Goal: Transaction & Acquisition: Purchase product/service

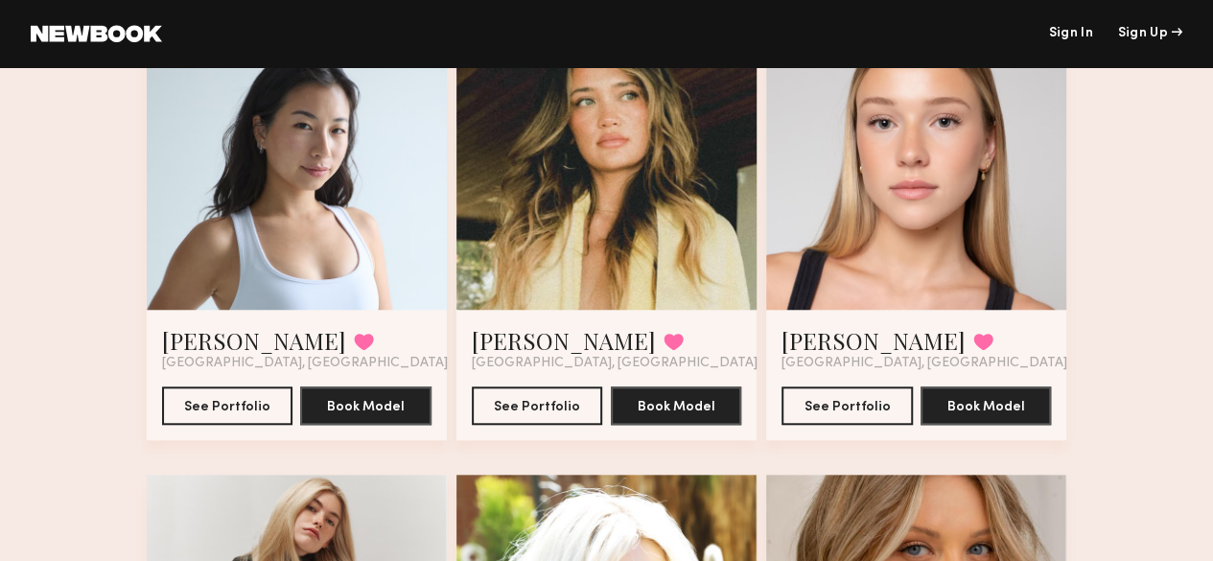
scroll to position [681, 0]
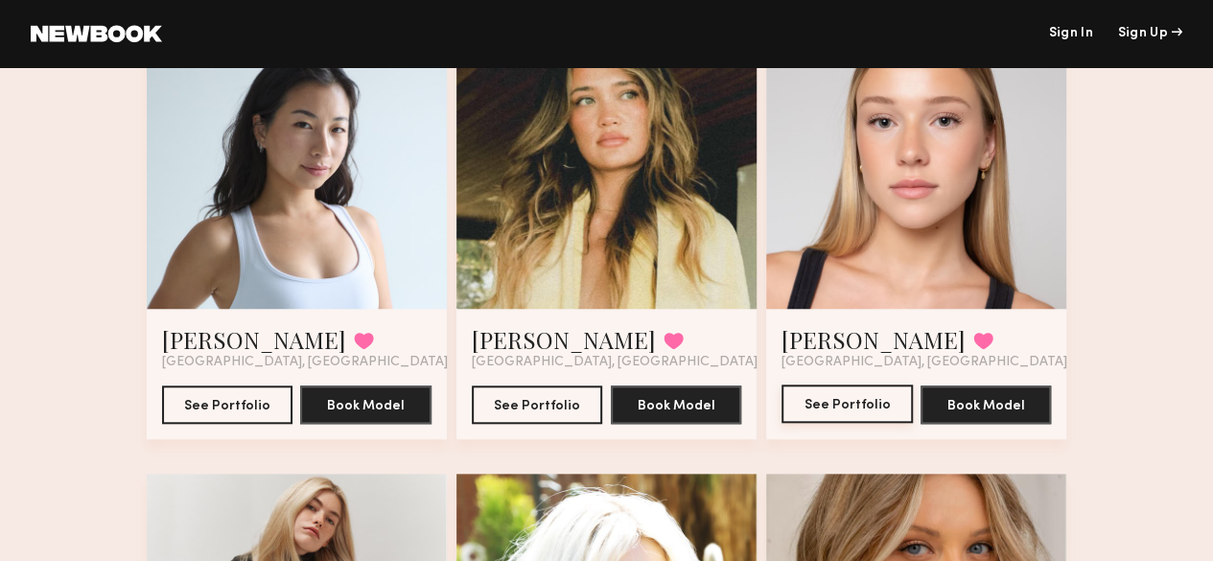
click at [874, 423] on button "See Portfolio" at bounding box center [846, 403] width 131 height 38
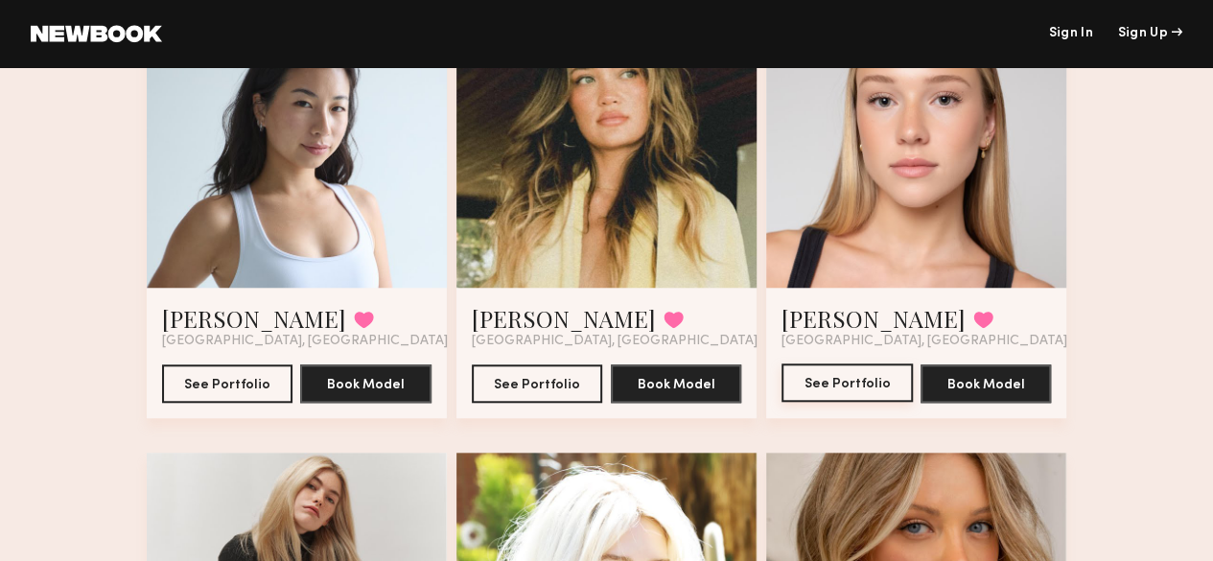
scroll to position [709, 0]
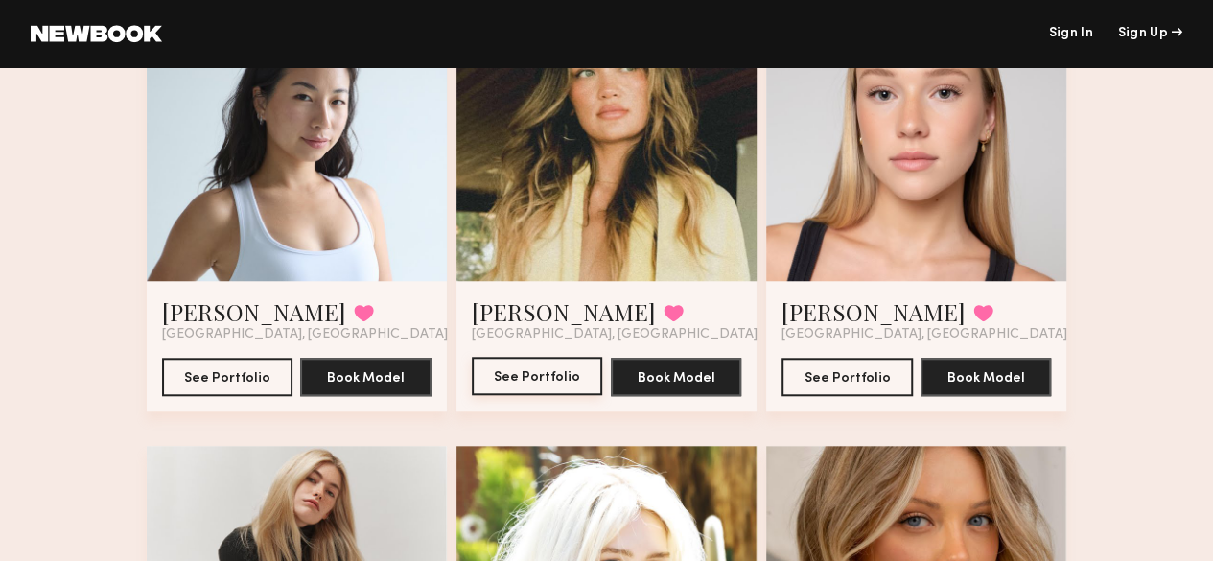
click at [527, 395] on button "See Portfolio" at bounding box center [537, 376] width 131 height 38
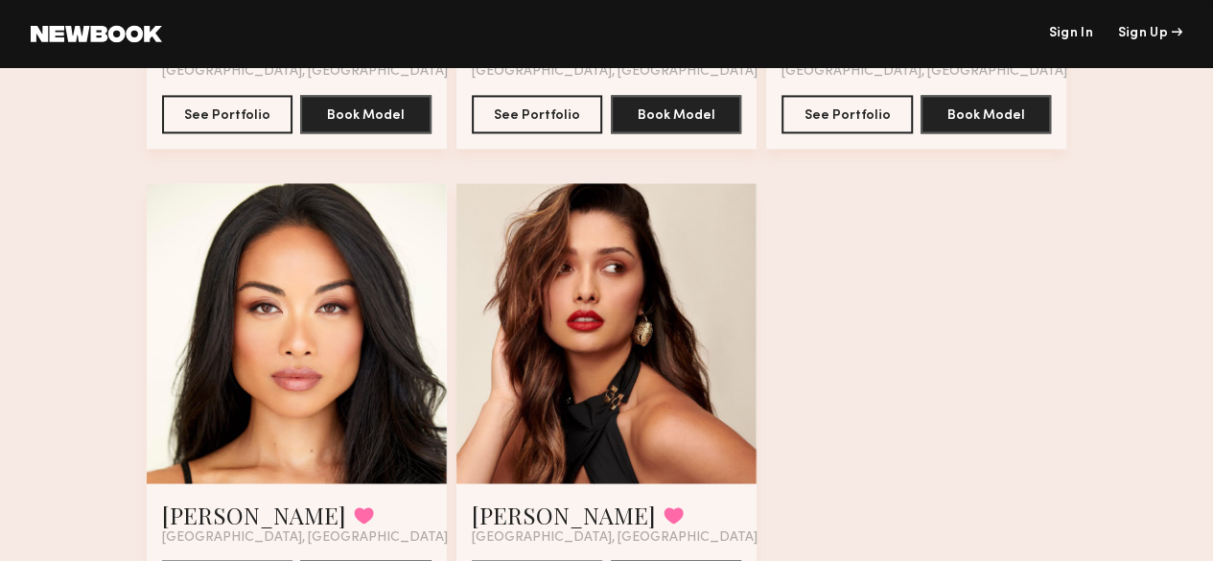
scroll to position [1638, 0]
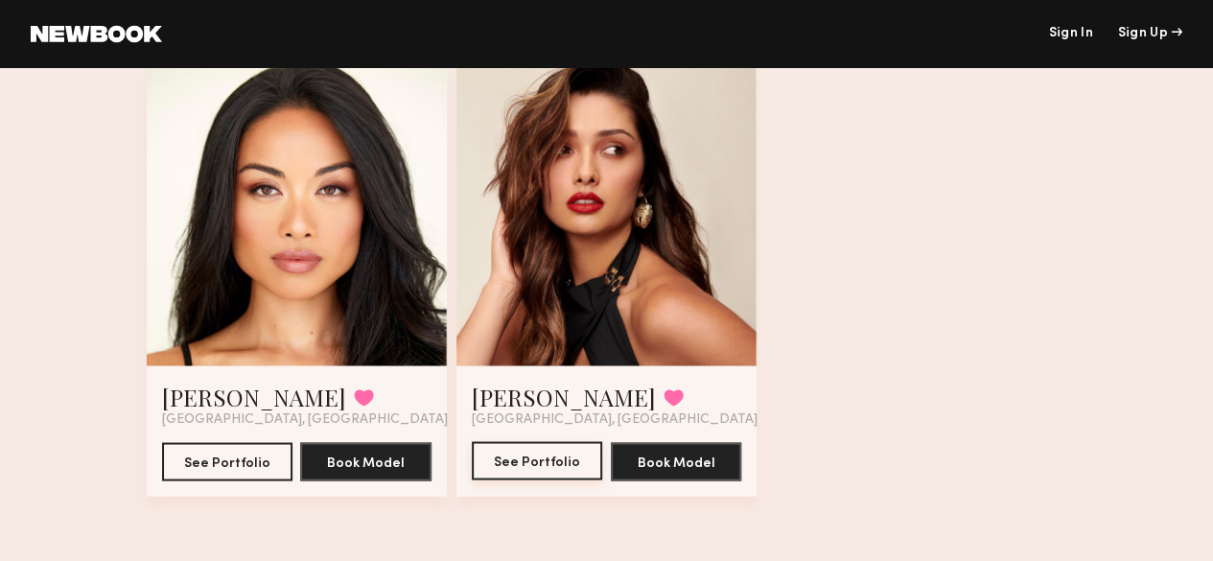
click at [558, 457] on button "See Portfolio" at bounding box center [537, 460] width 131 height 38
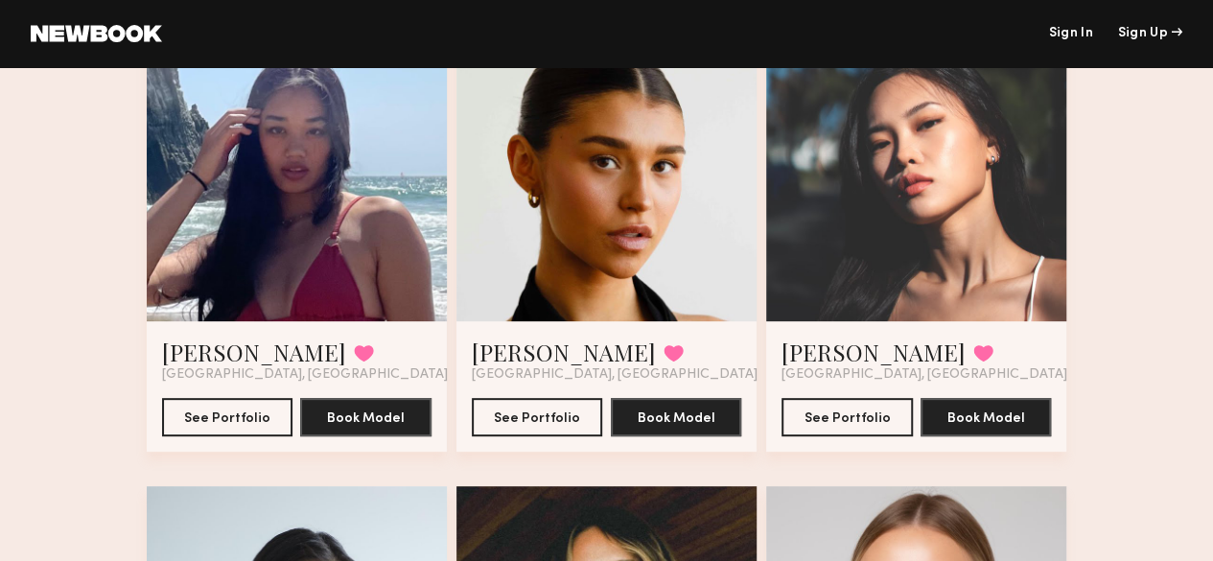
scroll to position [201, 0]
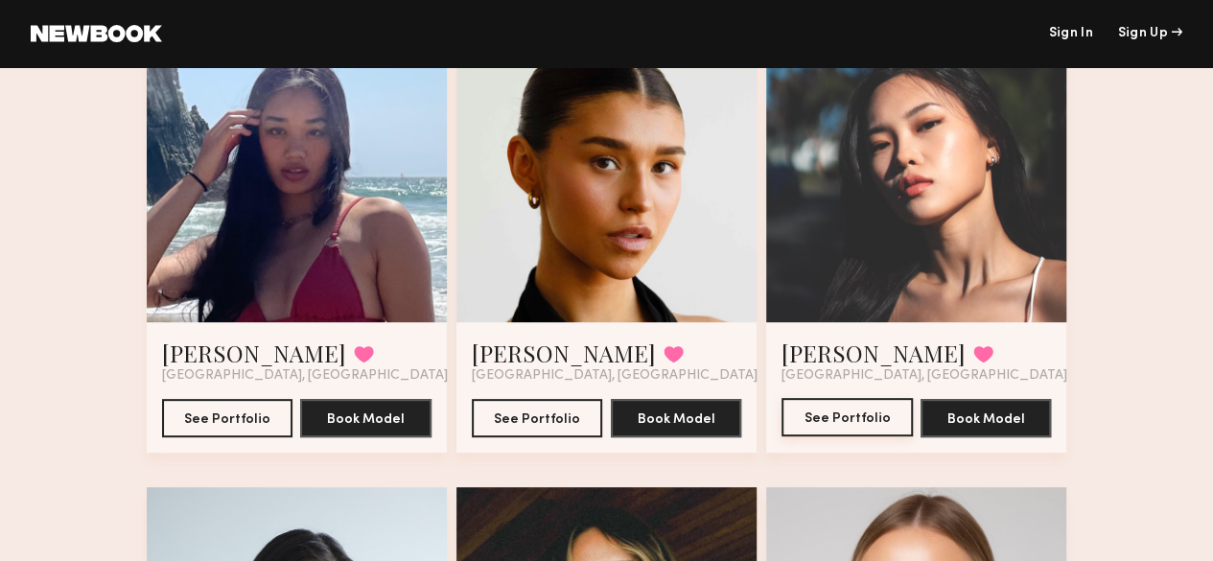
click at [849, 436] on button "See Portfolio" at bounding box center [846, 417] width 131 height 38
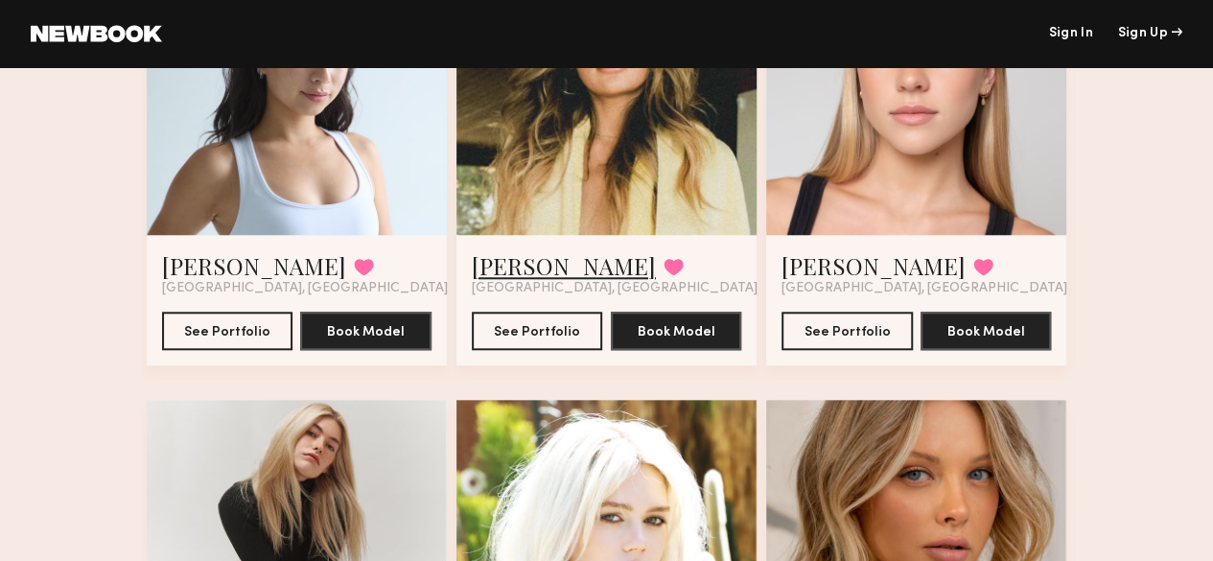
scroll to position [761, 0]
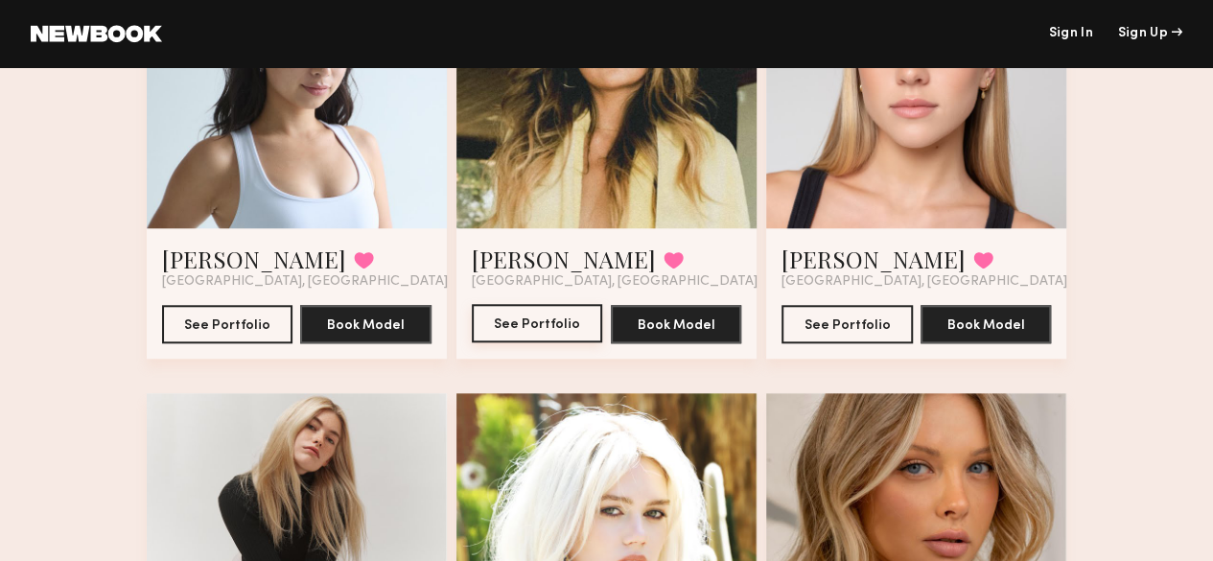
click at [497, 342] on button "See Portfolio" at bounding box center [537, 323] width 131 height 38
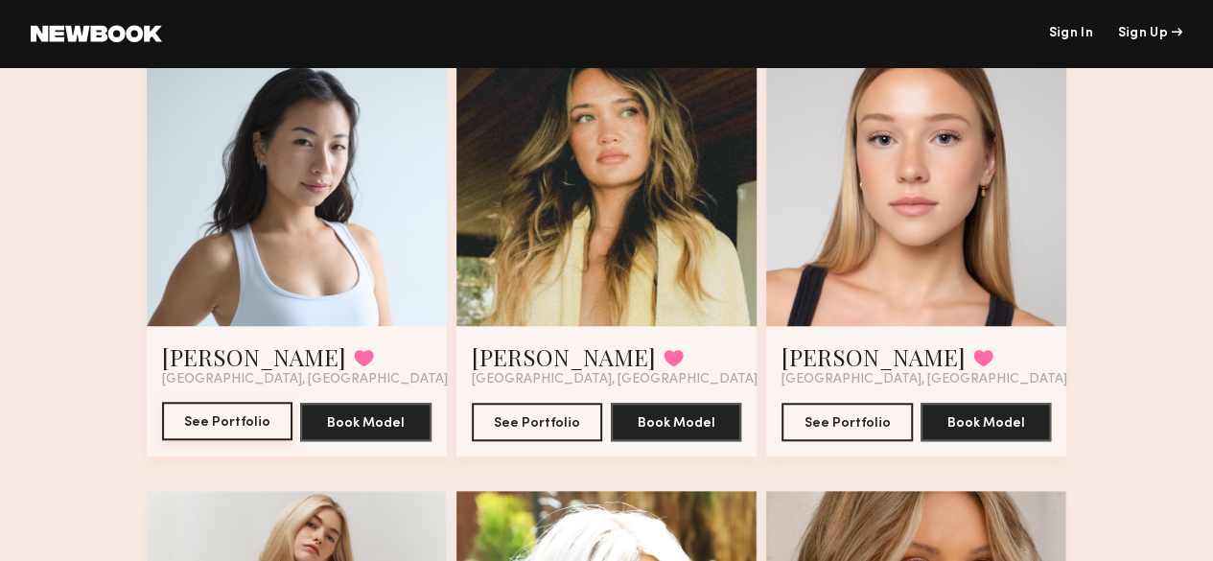
click at [226, 440] on button "See Portfolio" at bounding box center [227, 421] width 131 height 38
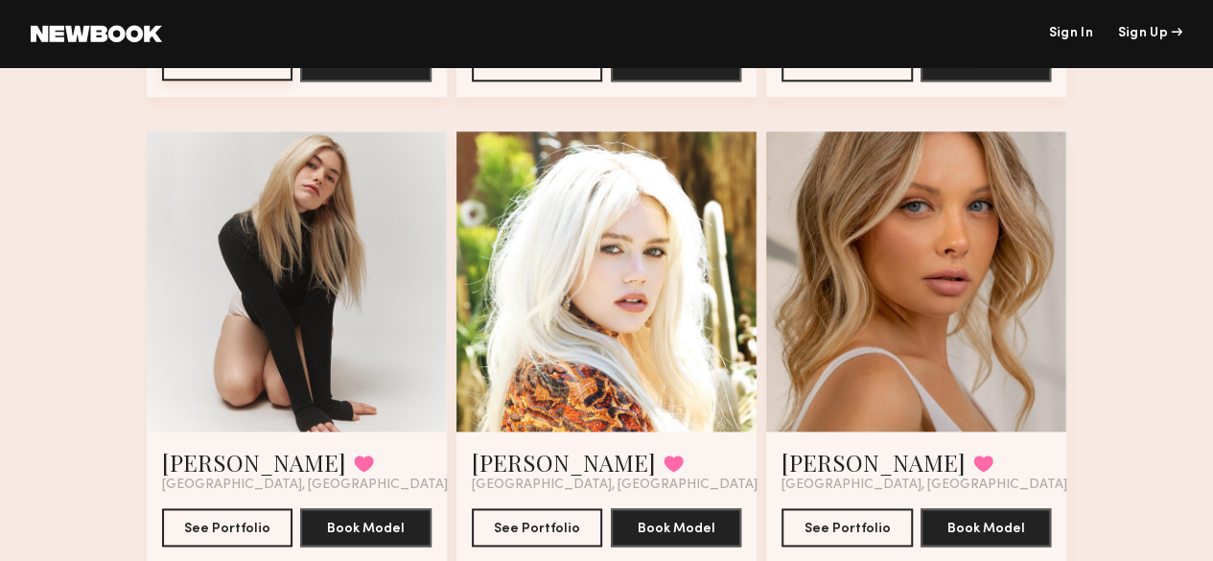
scroll to position [1176, 0]
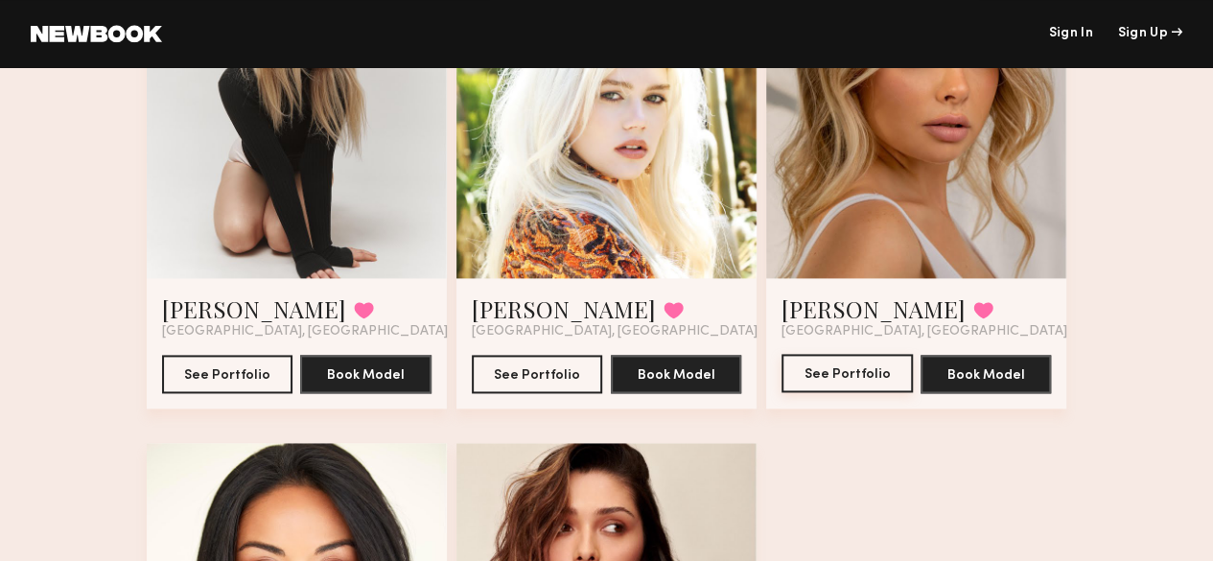
click at [842, 392] on button "See Portfolio" at bounding box center [846, 373] width 131 height 38
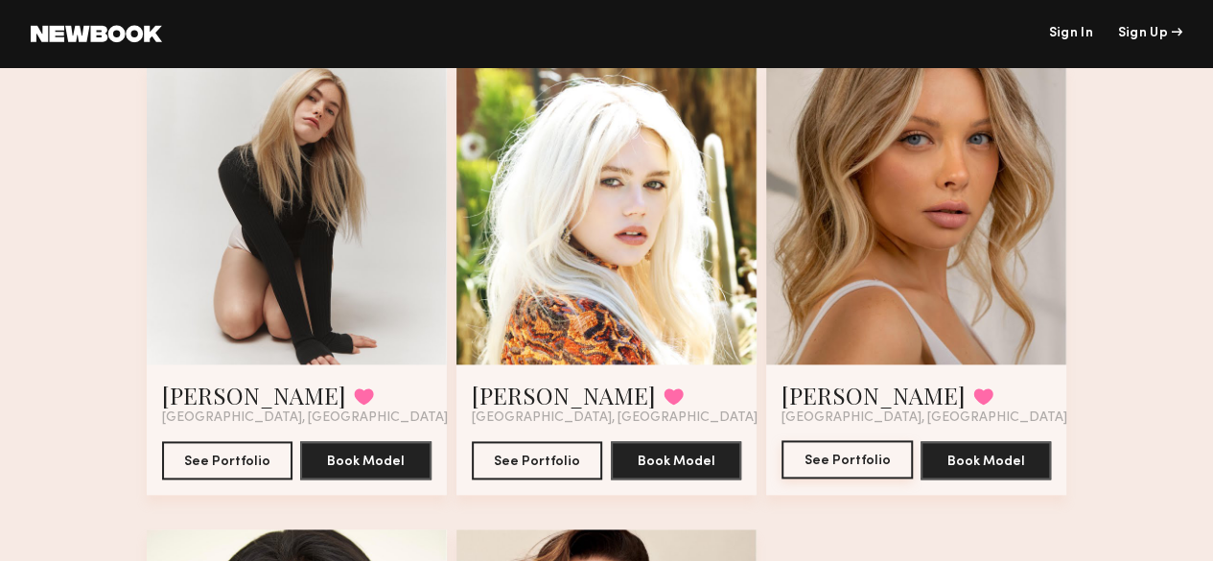
scroll to position [1497, 0]
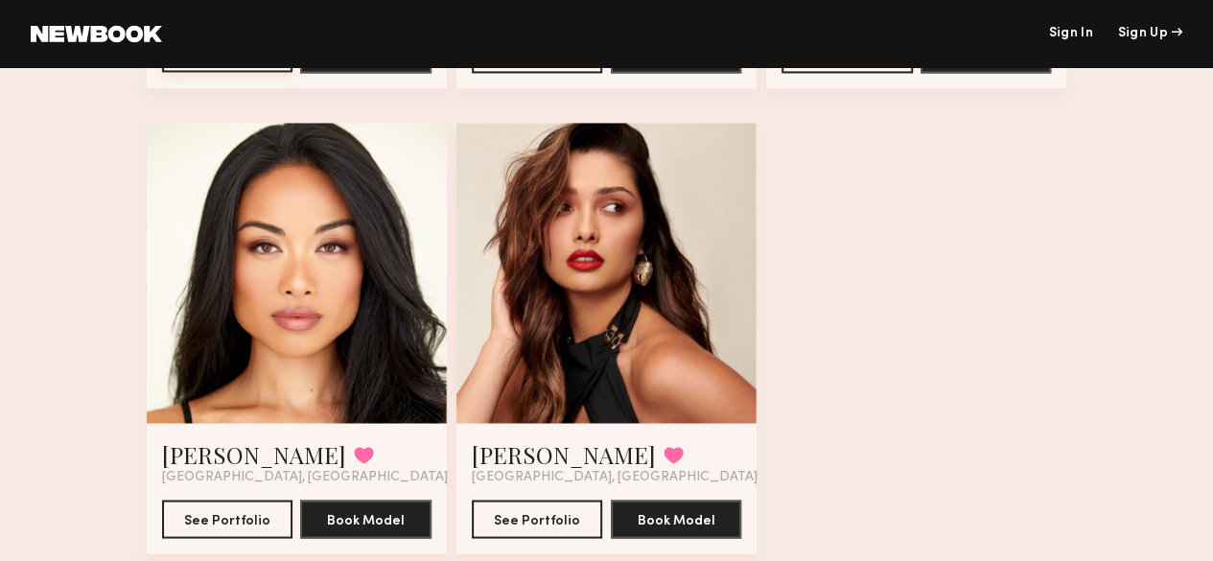
click at [196, 72] on button "See Portfolio" at bounding box center [227, 53] width 131 height 38
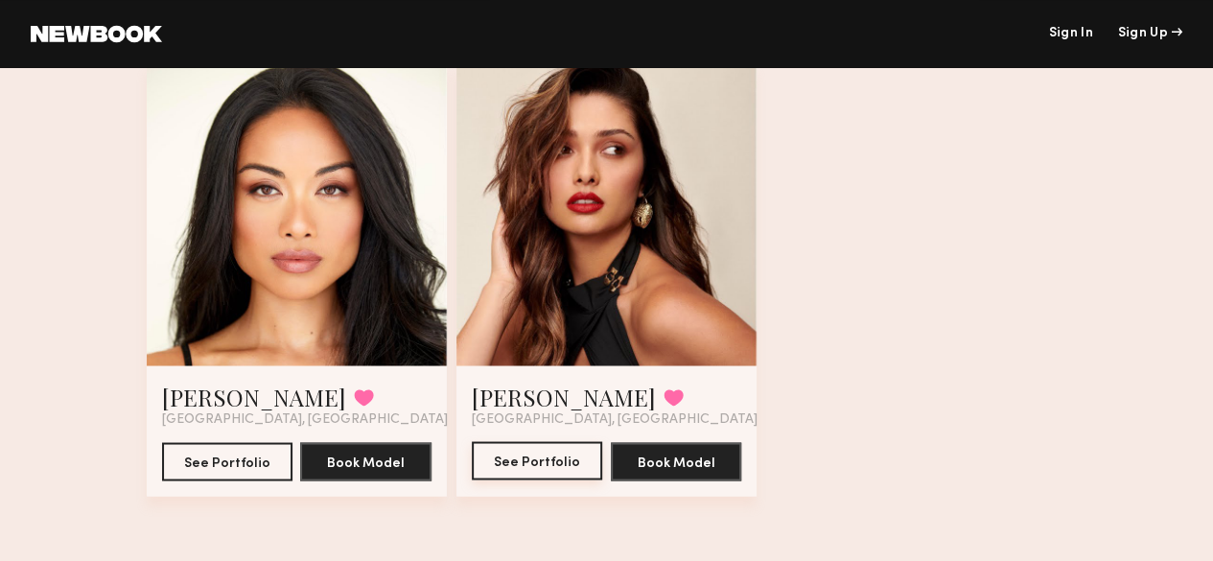
click at [546, 448] on button "See Portfolio" at bounding box center [537, 460] width 131 height 38
click at [211, 465] on button "See Portfolio" at bounding box center [227, 460] width 131 height 38
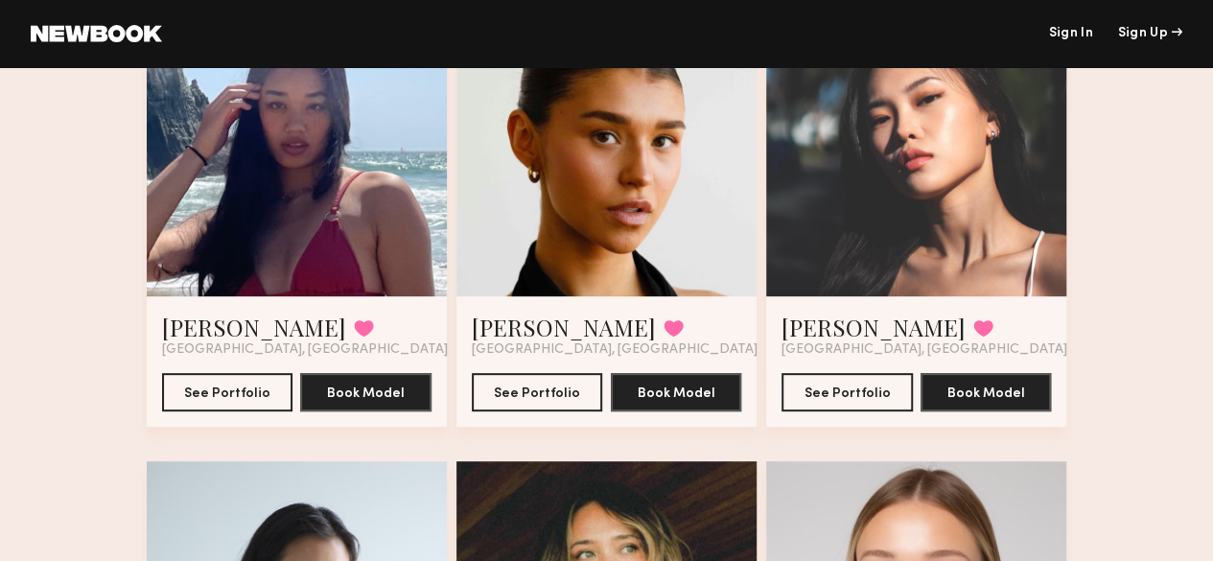
scroll to position [229, 0]
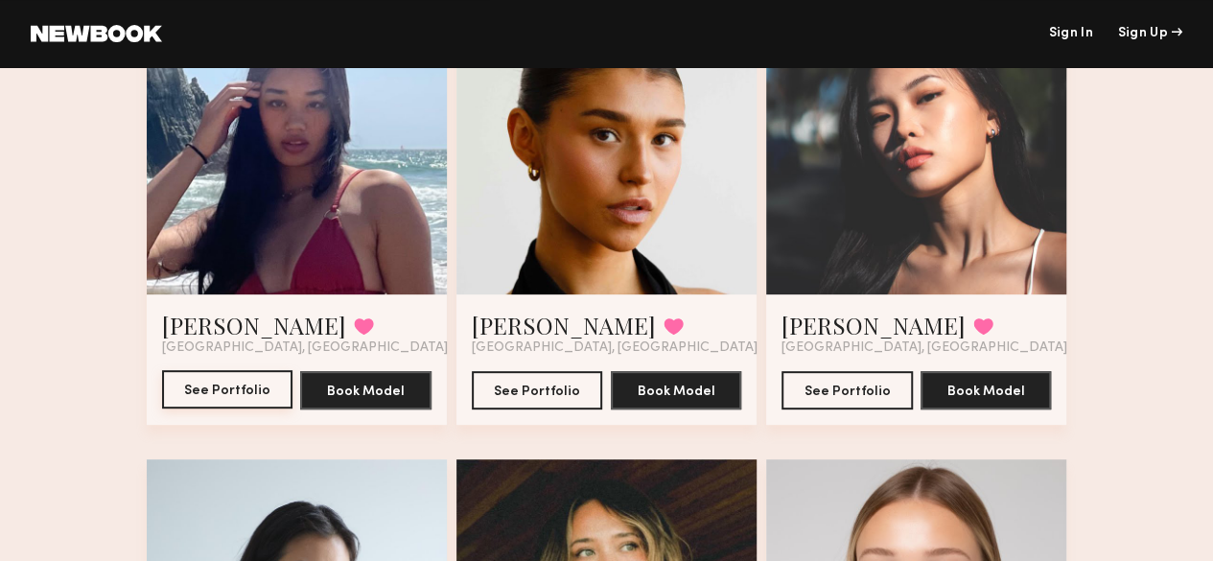
click at [173, 408] on button "See Portfolio" at bounding box center [227, 389] width 131 height 38
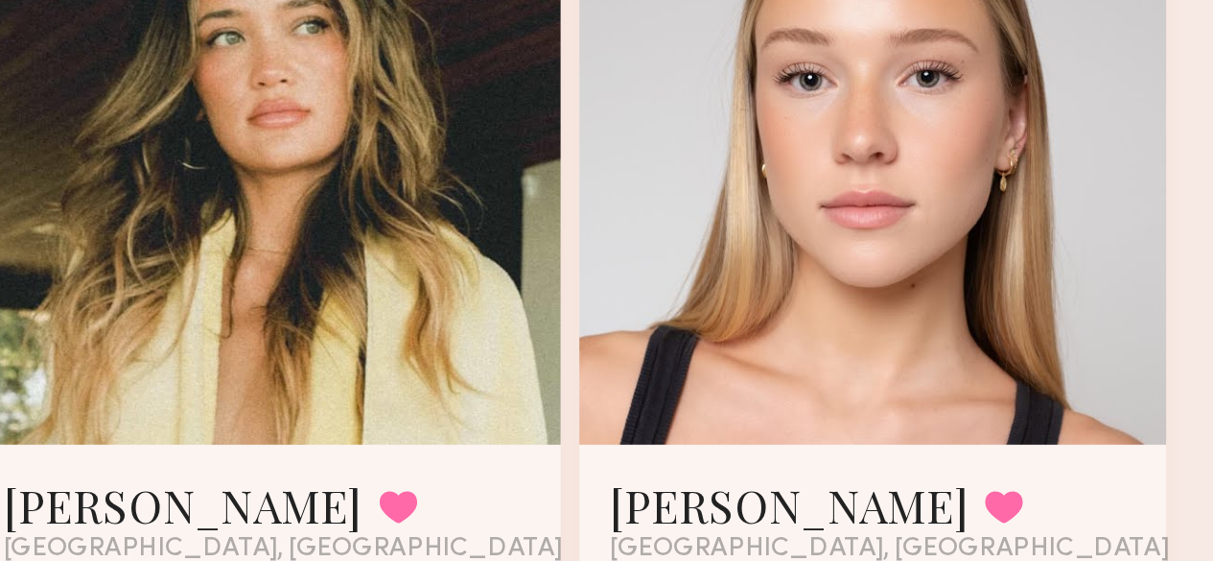
scroll to position [612, 0]
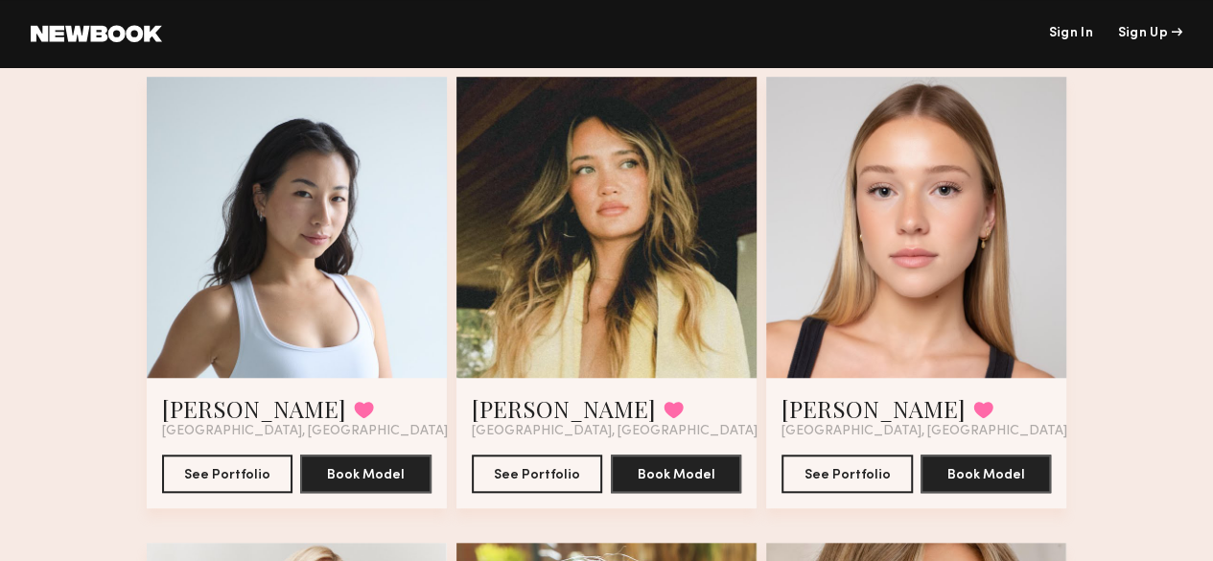
click at [556, 291] on div at bounding box center [606, 227] width 300 height 300
click at [556, 492] on button "See Portfolio" at bounding box center [537, 473] width 131 height 38
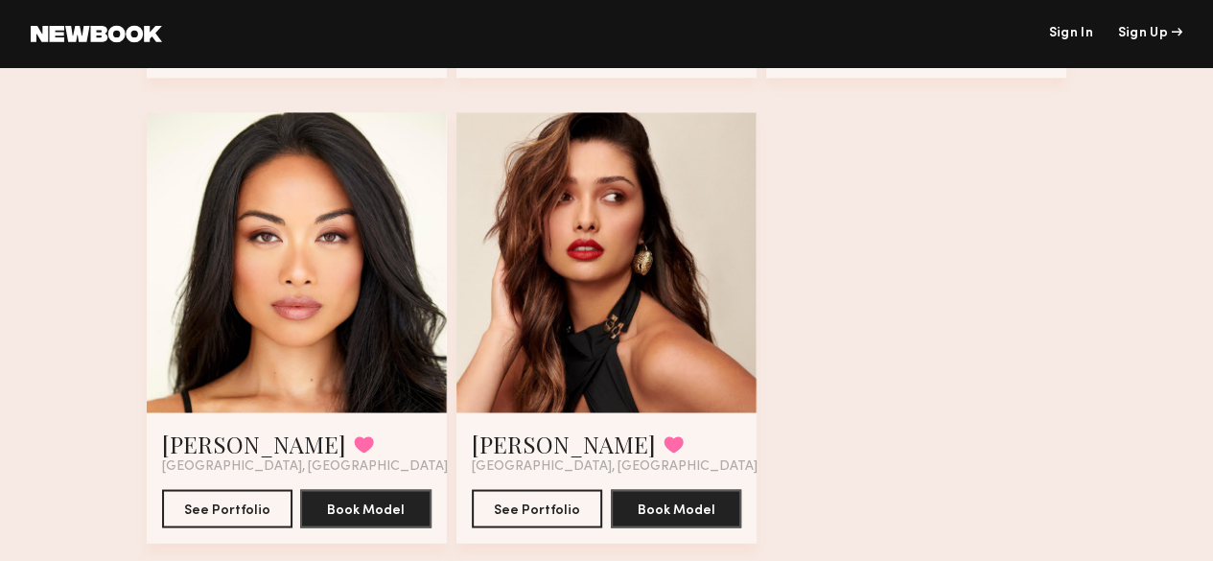
scroll to position [1638, 0]
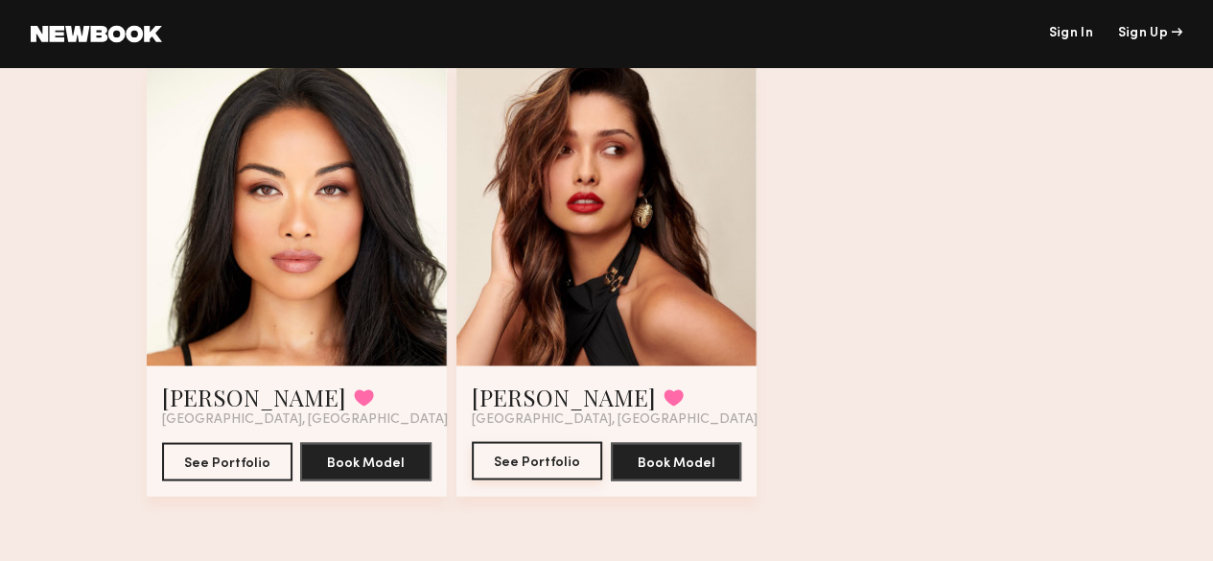
click at [558, 478] on button "See Portfolio" at bounding box center [537, 460] width 131 height 38
click at [213, 450] on button "See Portfolio" at bounding box center [227, 460] width 131 height 38
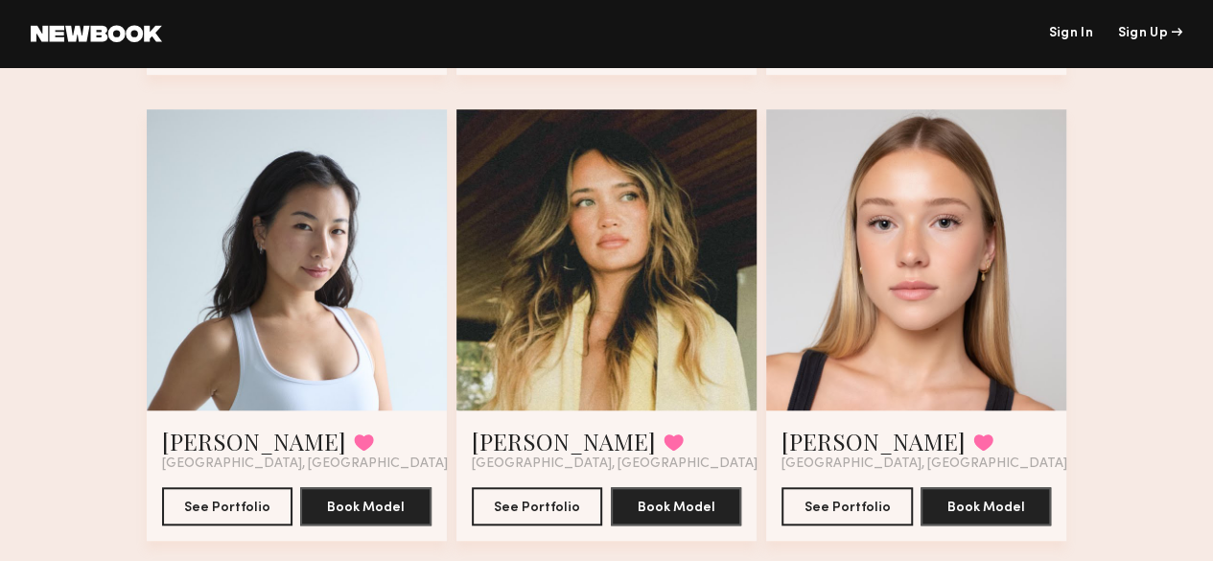
scroll to position [578, 0]
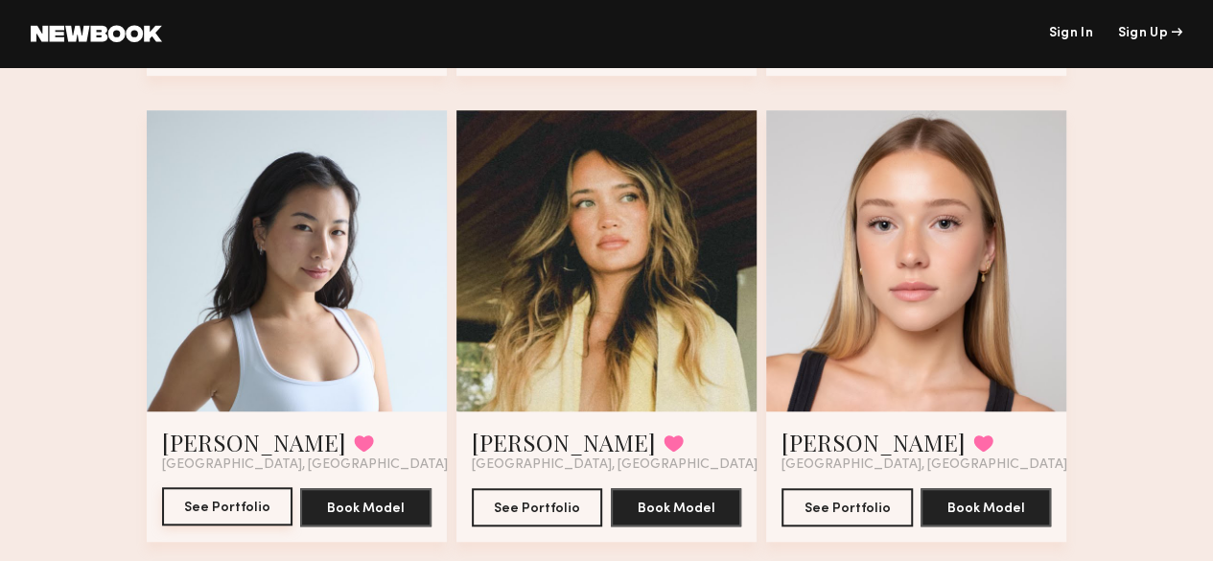
click at [207, 525] on button "See Portfolio" at bounding box center [227, 506] width 131 height 38
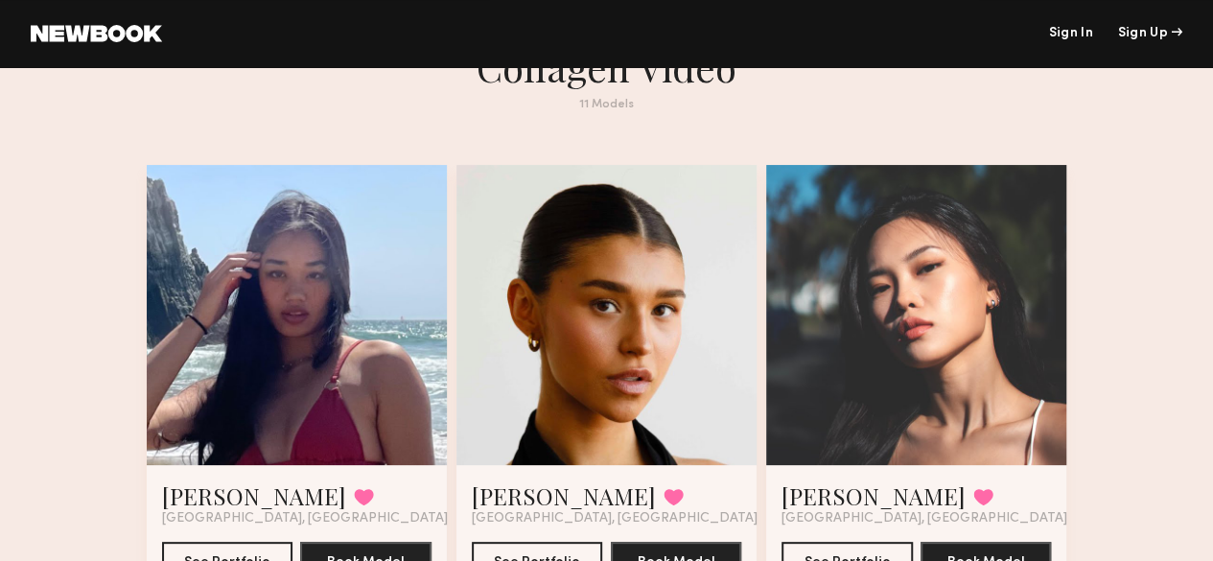
scroll to position [0, 0]
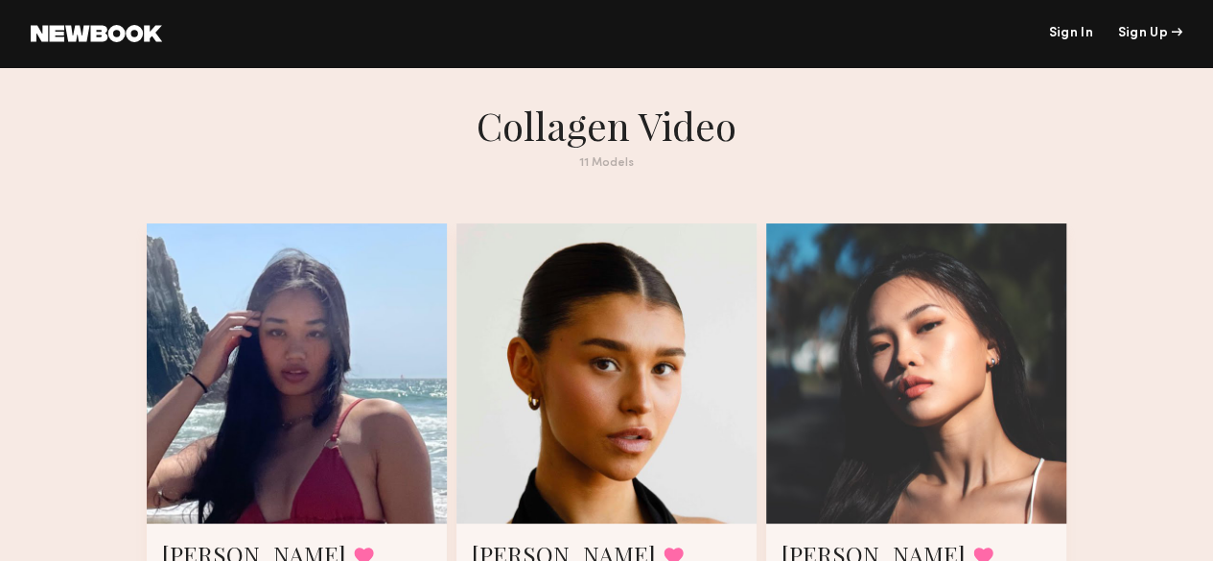
click at [524, 337] on div at bounding box center [606, 373] width 300 height 300
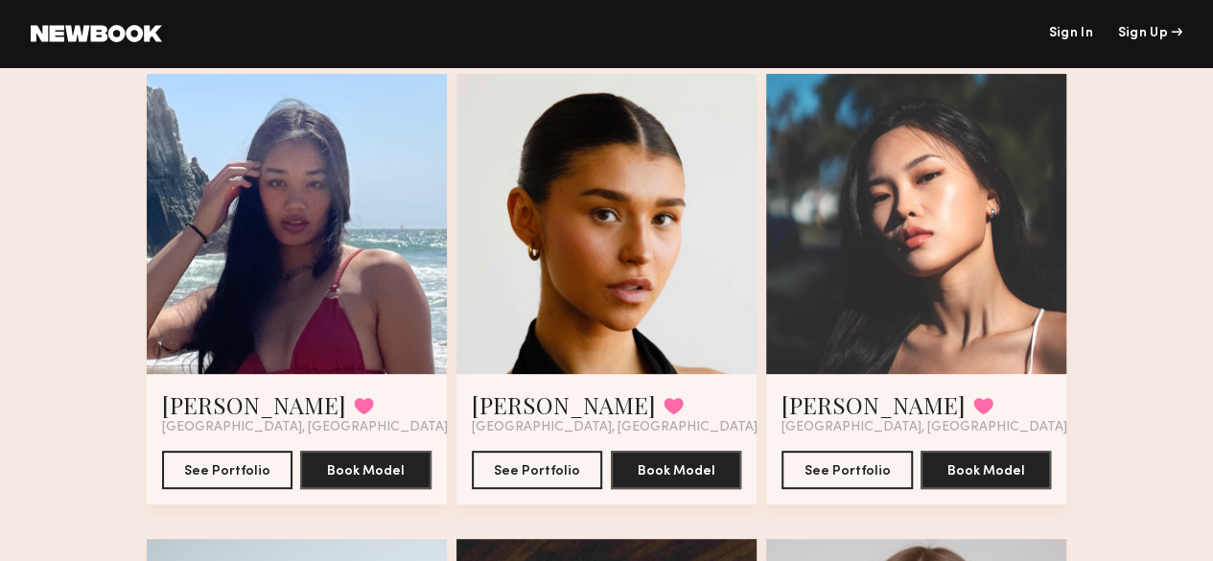
scroll to position [173, 0]
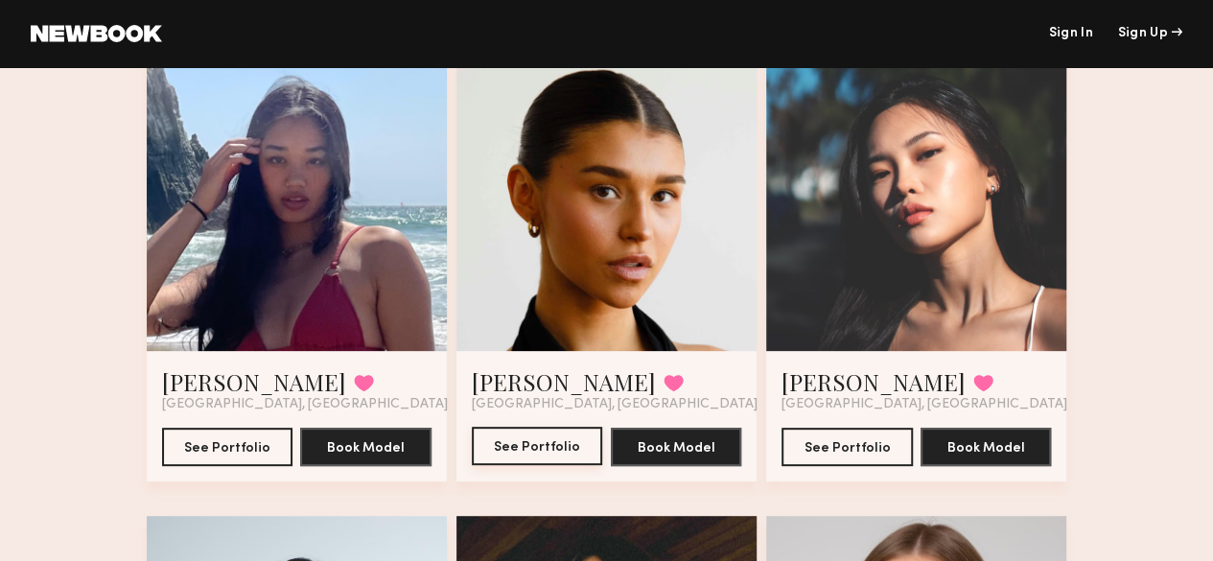
click at [500, 460] on button "See Portfolio" at bounding box center [537, 446] width 131 height 38
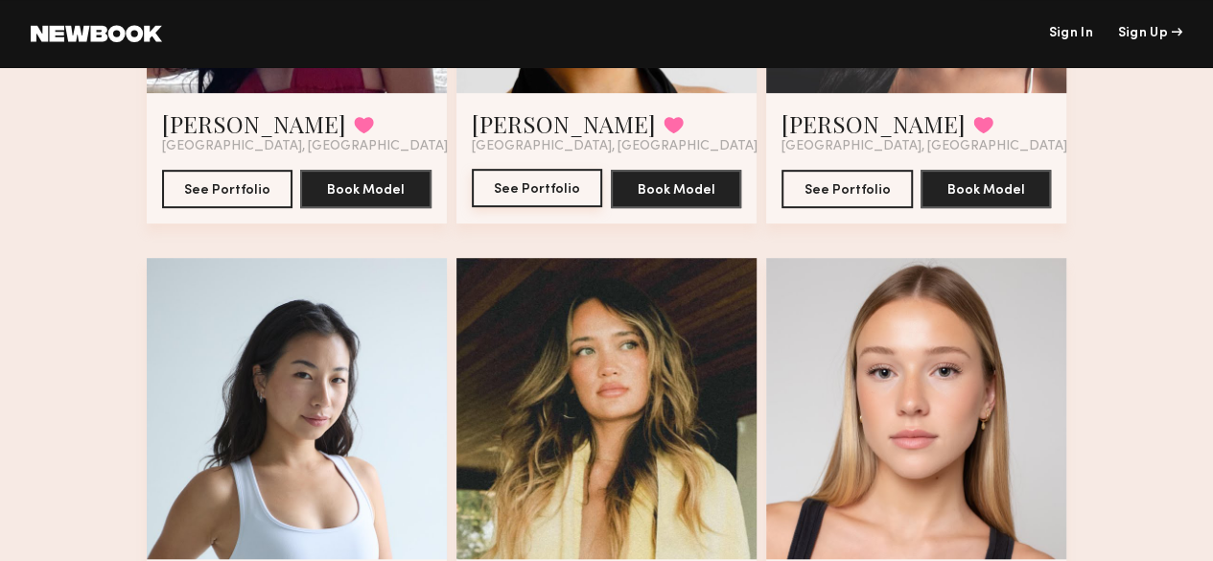
scroll to position [432, 0]
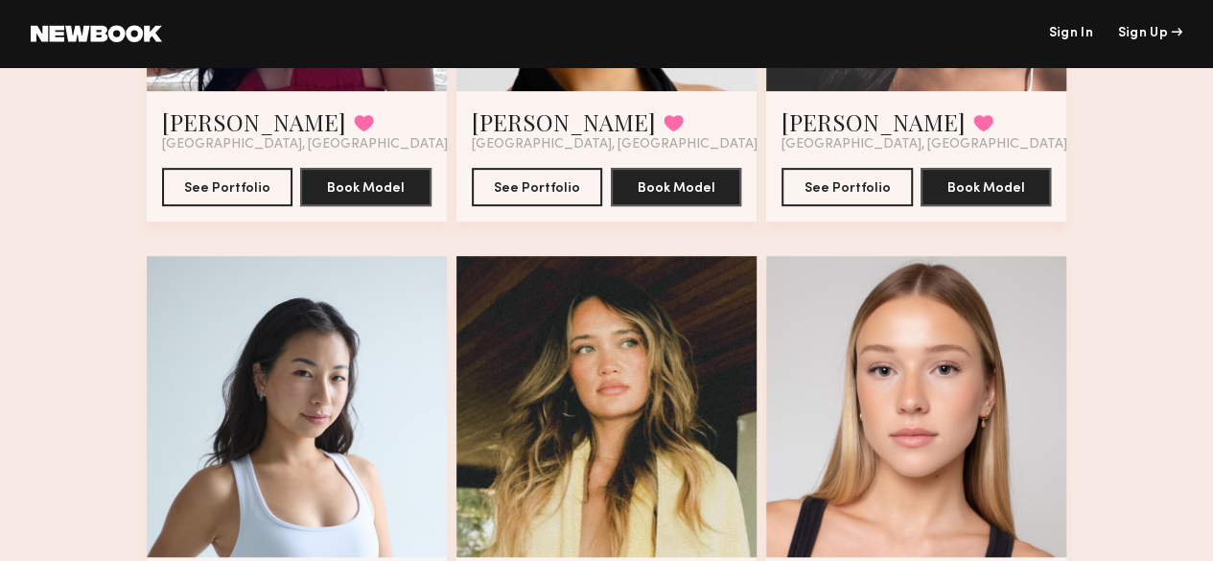
click at [1000, 484] on div at bounding box center [916, 406] width 300 height 300
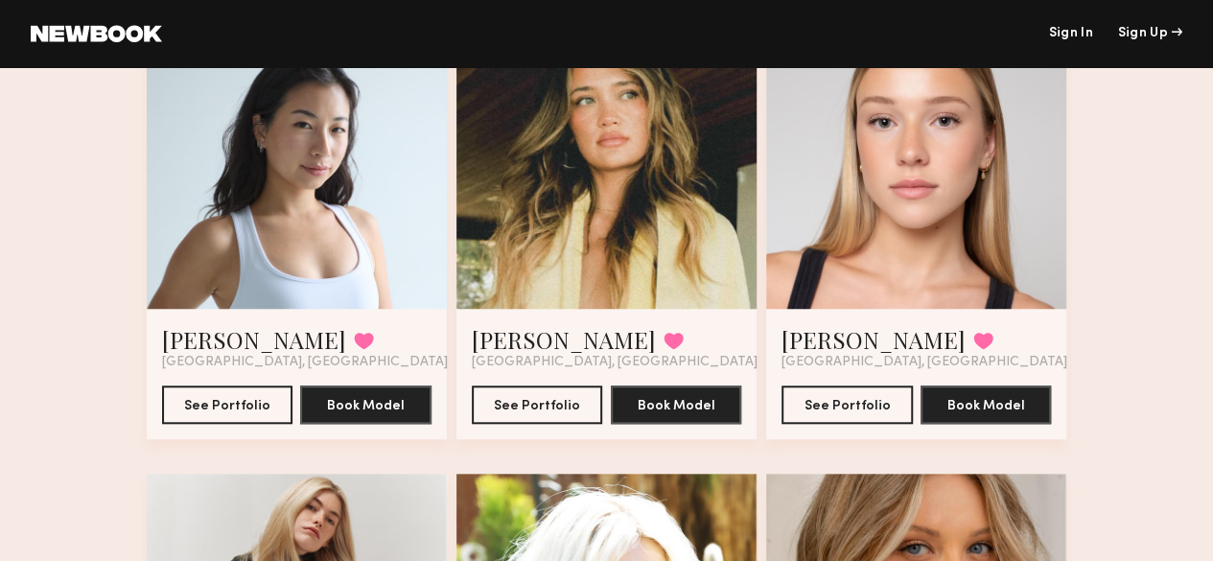
scroll to position [685, 0]
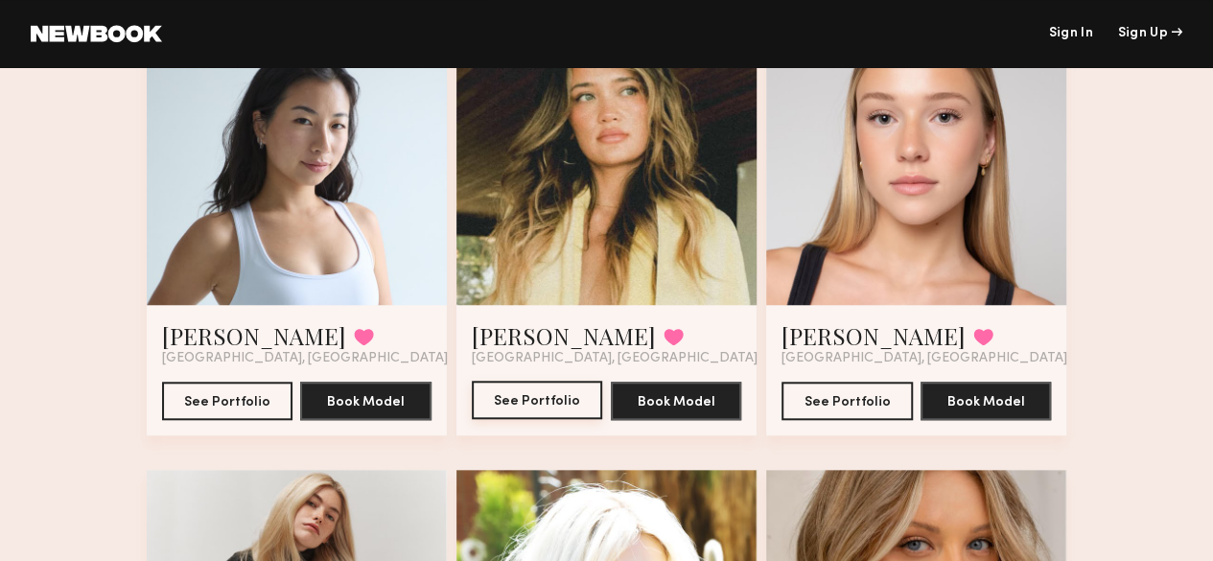
click at [533, 419] on button "See Portfolio" at bounding box center [537, 400] width 131 height 38
click at [849, 419] on button "See Portfolio" at bounding box center [846, 400] width 131 height 38
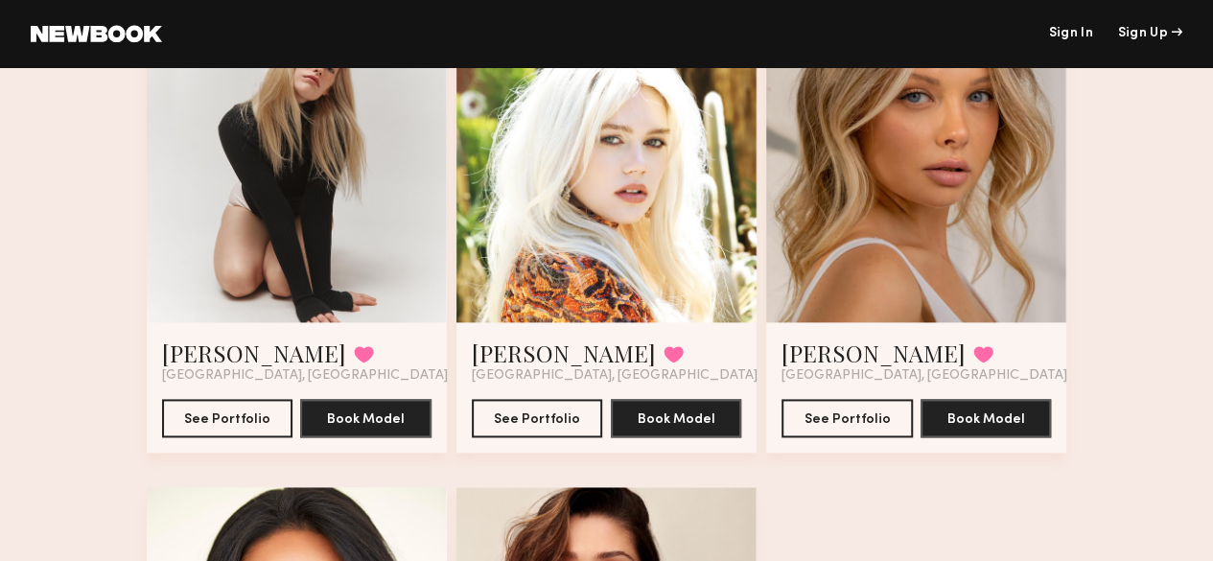
scroll to position [1133, 0]
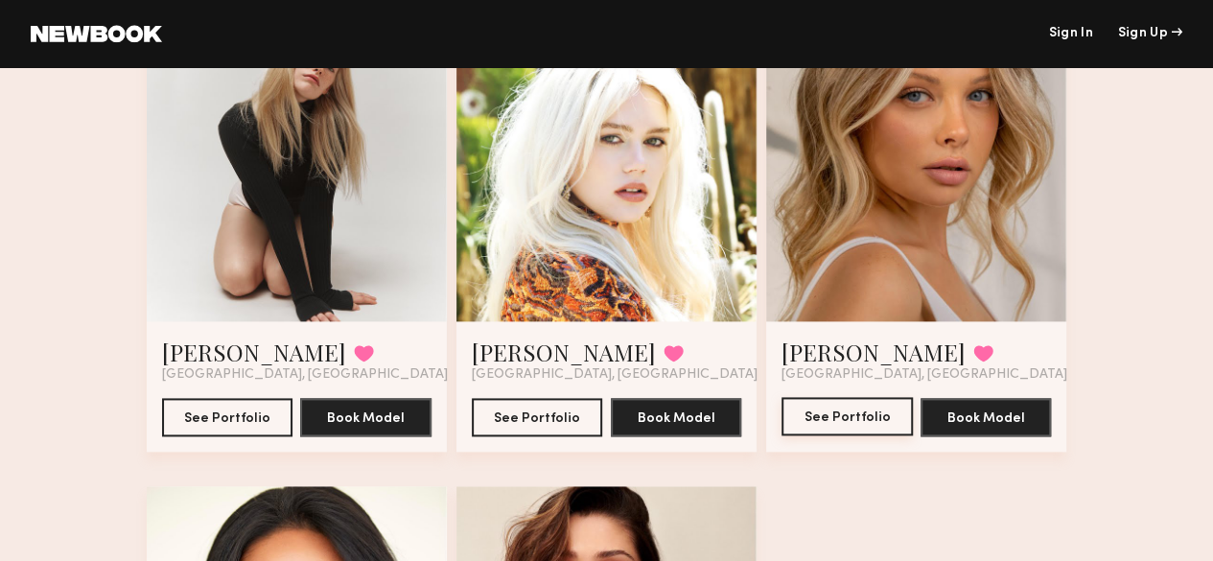
click at [832, 435] on button "See Portfolio" at bounding box center [846, 416] width 131 height 38
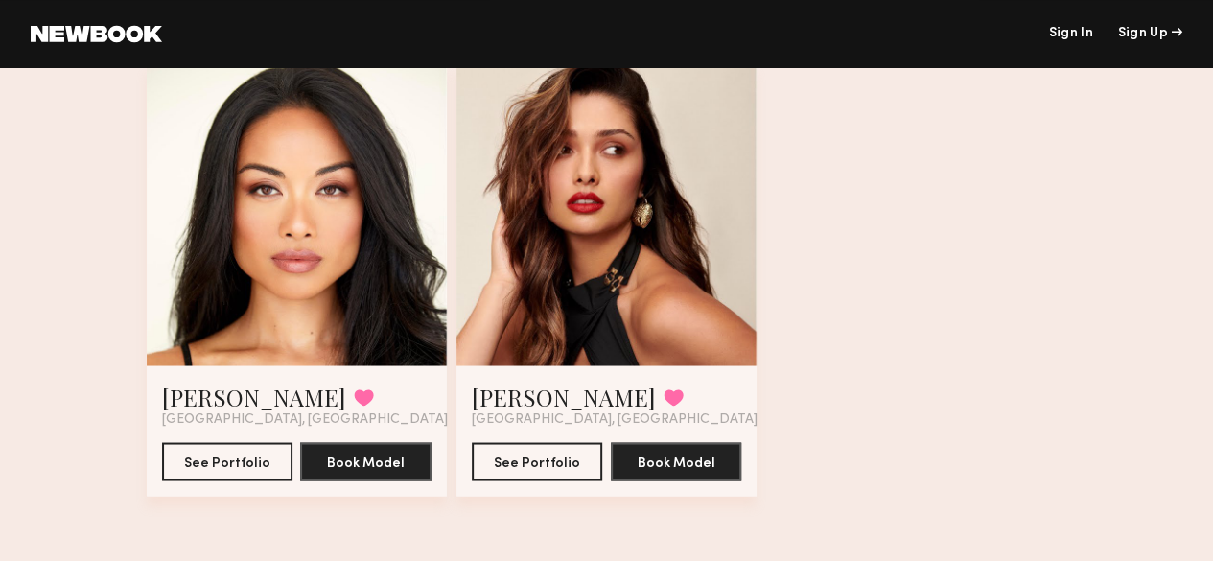
scroll to position [1623, 0]
click at [183, 469] on button "See Portfolio" at bounding box center [227, 460] width 131 height 38
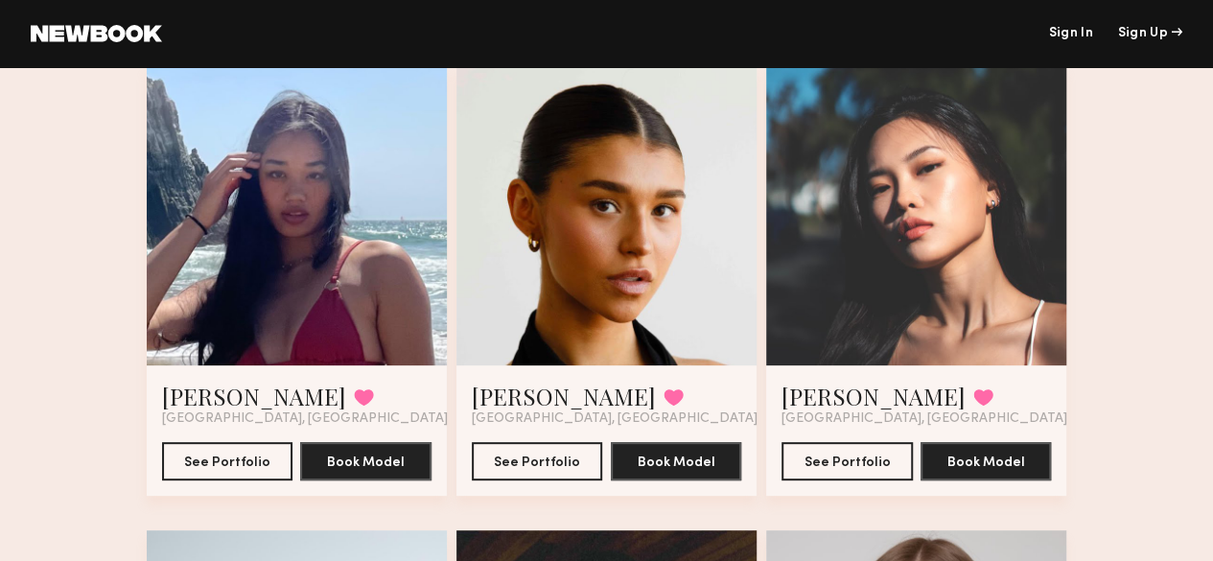
scroll to position [127, 0]
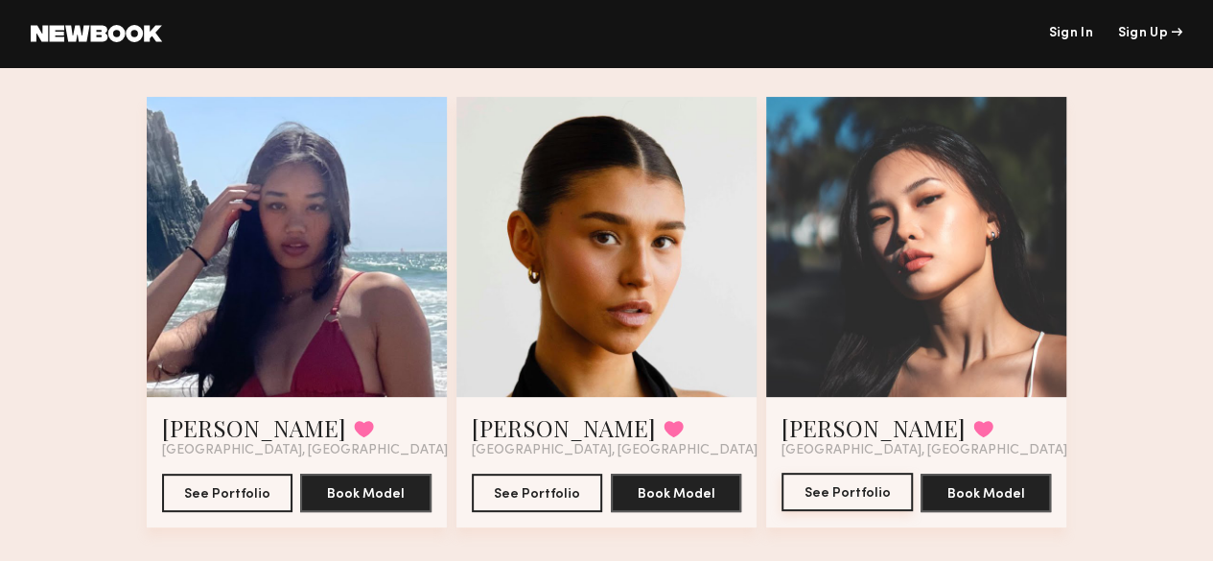
click at [841, 511] on button "See Portfolio" at bounding box center [846, 492] width 131 height 38
click at [196, 511] on button "See Portfolio" at bounding box center [227, 492] width 131 height 38
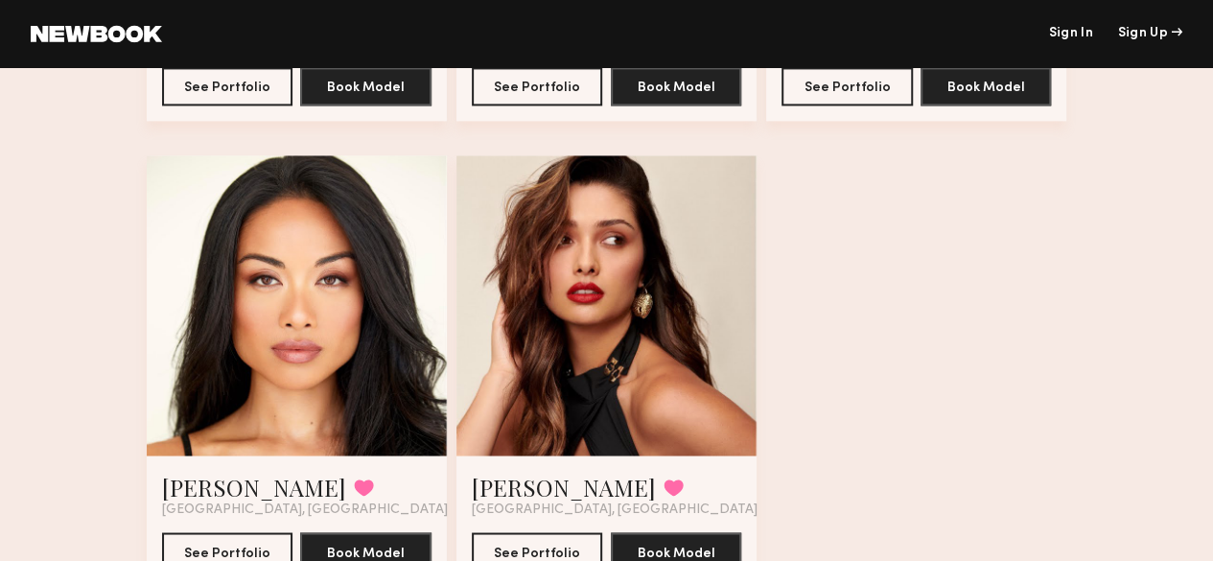
scroll to position [1638, 0]
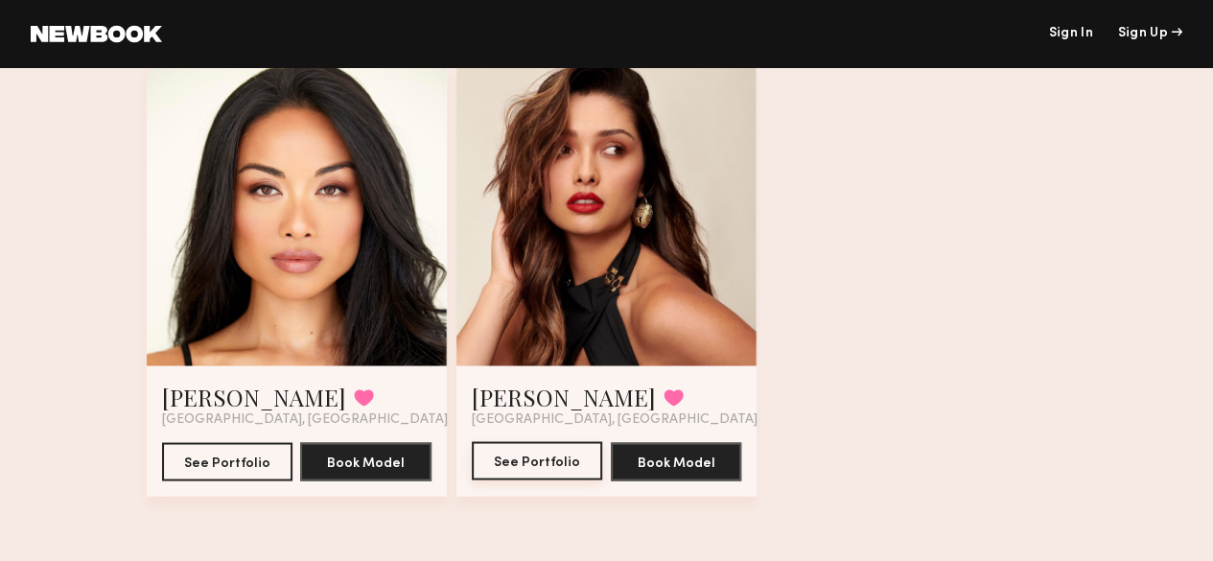
click at [561, 463] on button "See Portfolio" at bounding box center [537, 460] width 131 height 38
click at [484, 364] on div at bounding box center [606, 215] width 300 height 300
click at [538, 491] on div "Angelica J. Favorited Los Angeles, CA See Portfolio Book Model" at bounding box center [606, 430] width 300 height 130
click at [527, 465] on button "See Portfolio" at bounding box center [537, 460] width 131 height 38
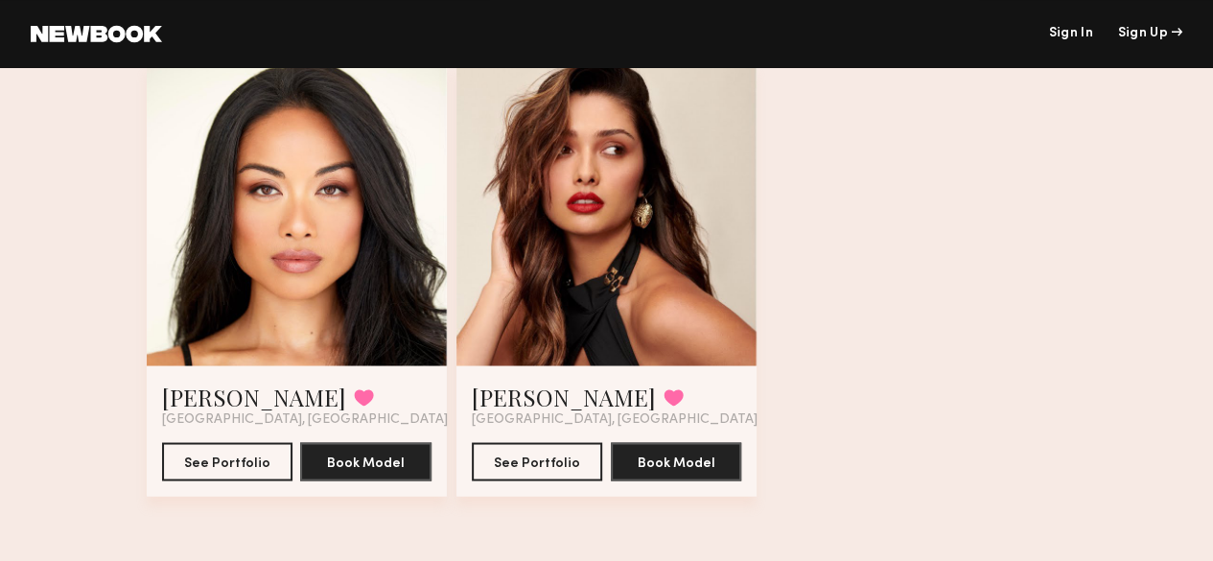
click at [300, 338] on div at bounding box center [297, 215] width 300 height 300
click at [175, 383] on link "[PERSON_NAME]" at bounding box center [254, 396] width 184 height 31
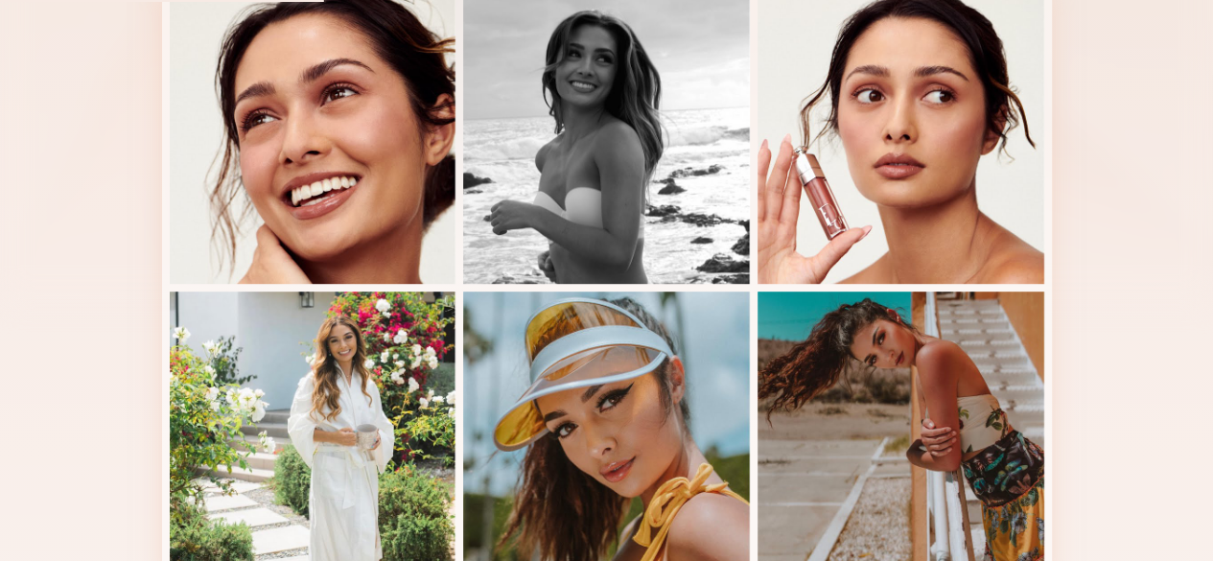
scroll to position [466, 0]
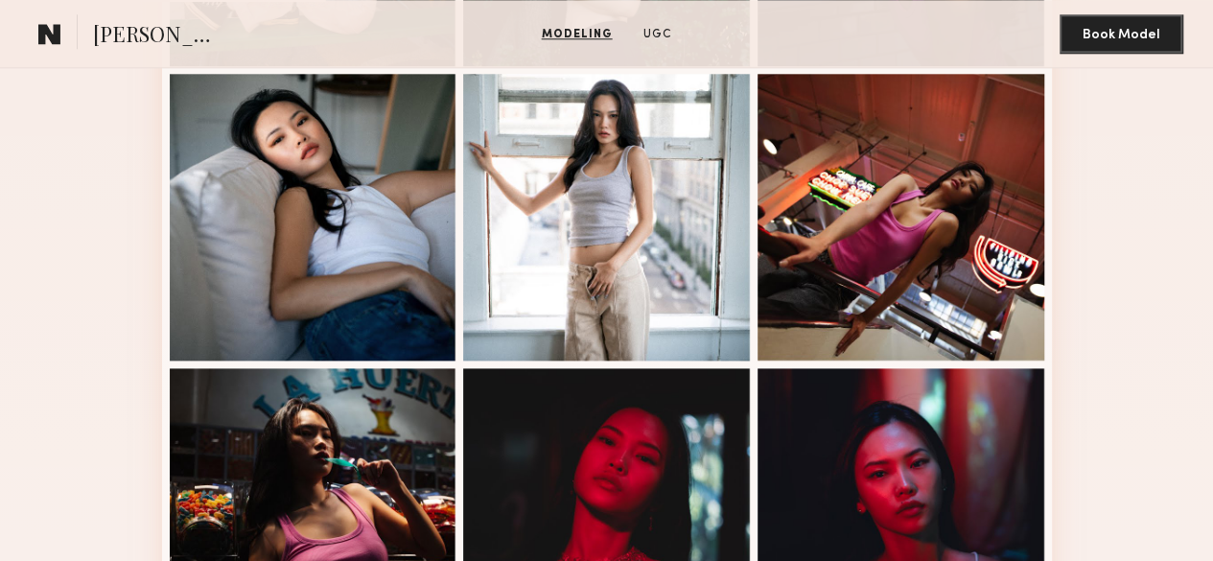
scroll to position [1128, 0]
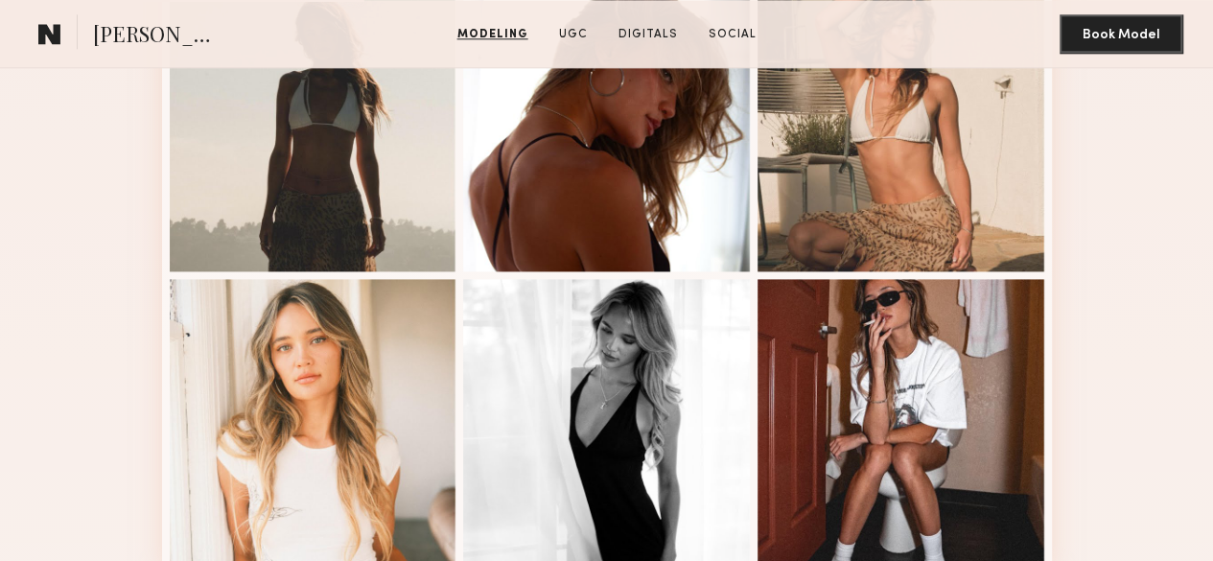
scroll to position [1105, 0]
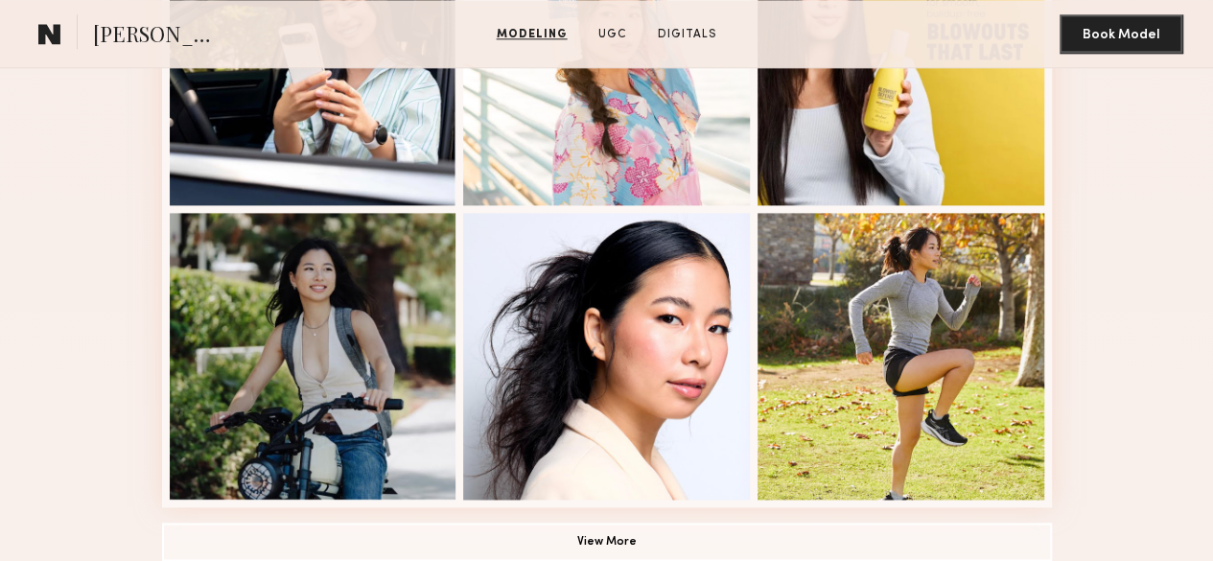
scroll to position [1203, 0]
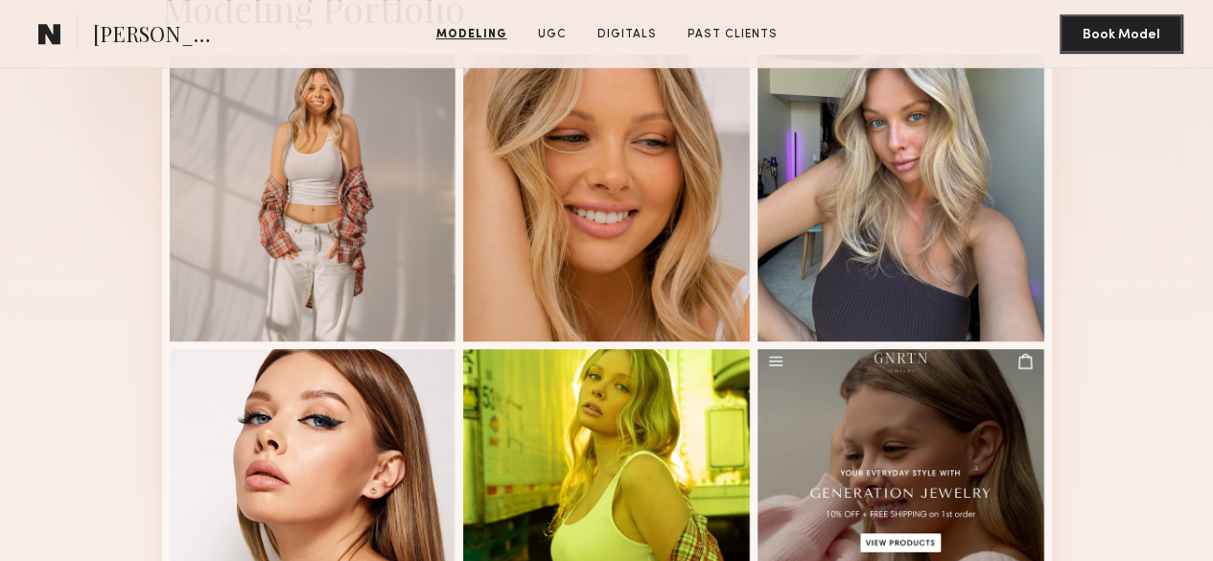
scroll to position [342, 0]
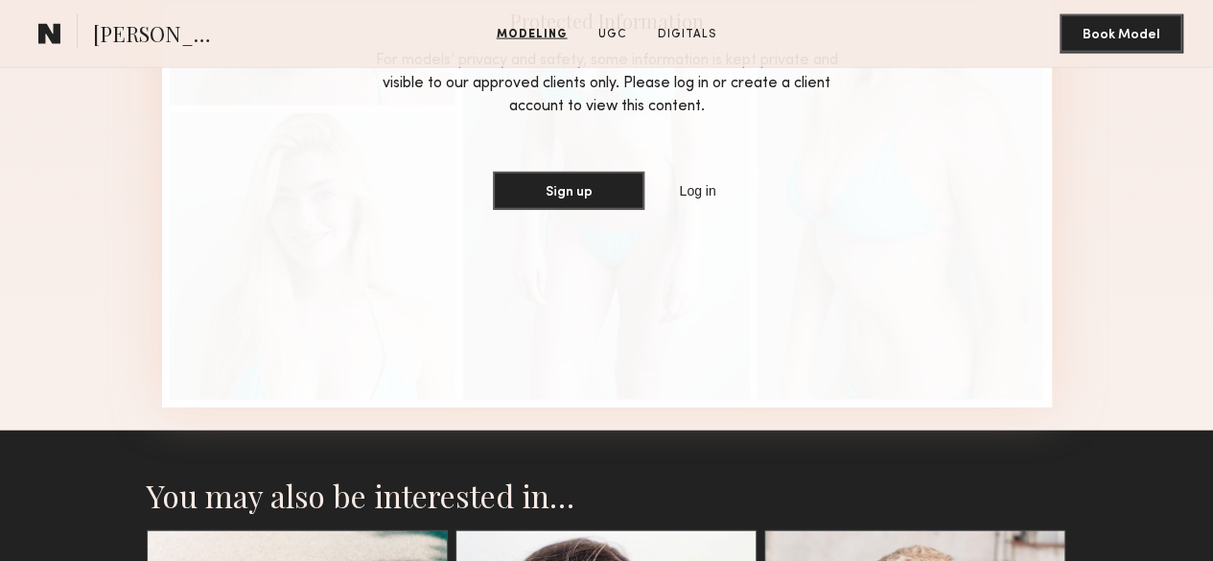
scroll to position [2213, 0]
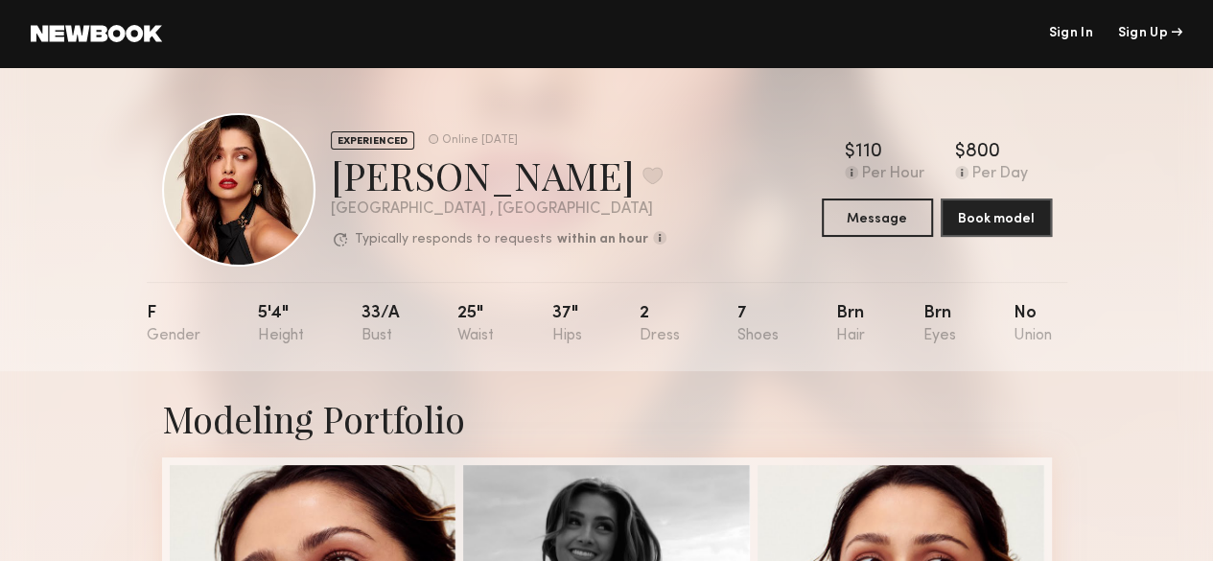
click at [458, 114] on div "EXPERIENCED Online [DATE] [PERSON_NAME] Favorite [GEOGRAPHIC_DATA] , [GEOGRAPHI…" at bounding box center [414, 189] width 504 height 153
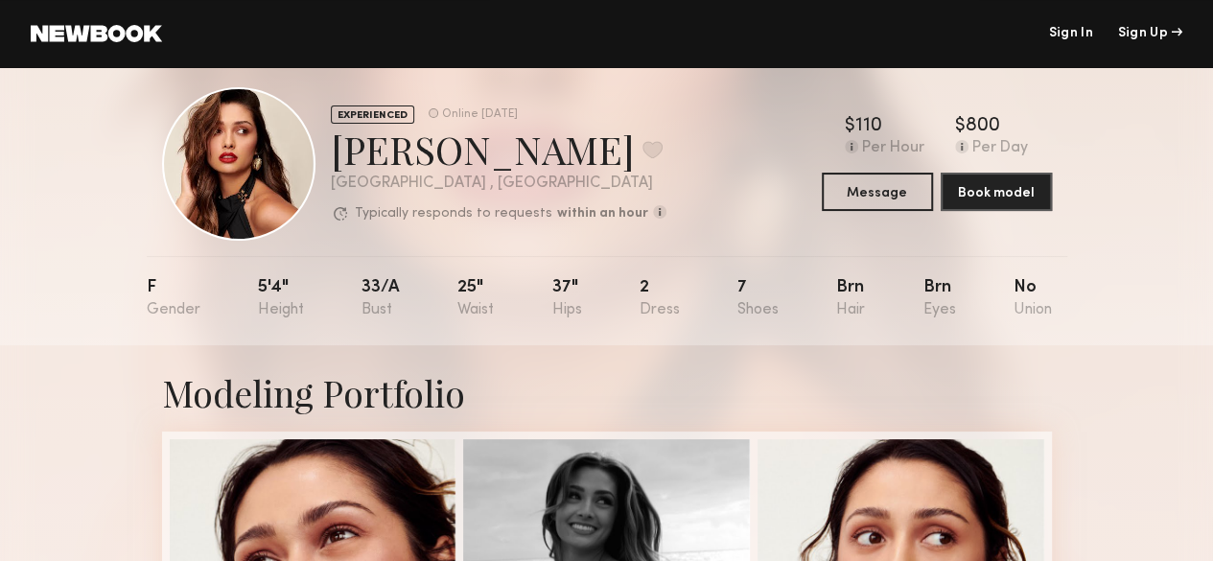
scroll to position [2, 0]
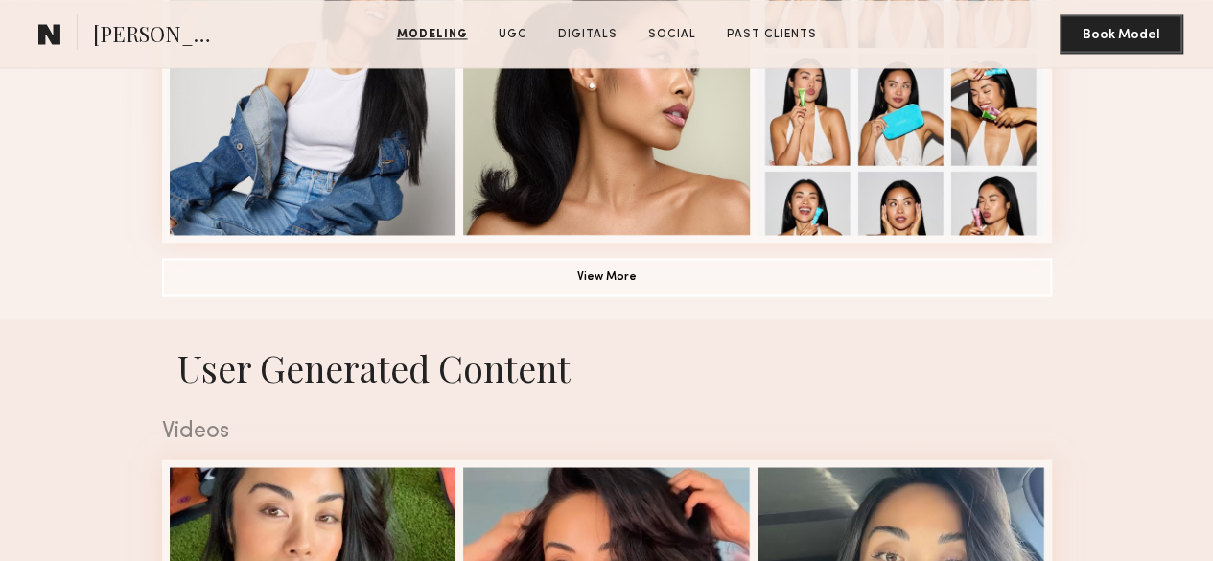
scroll to position [1468, 0]
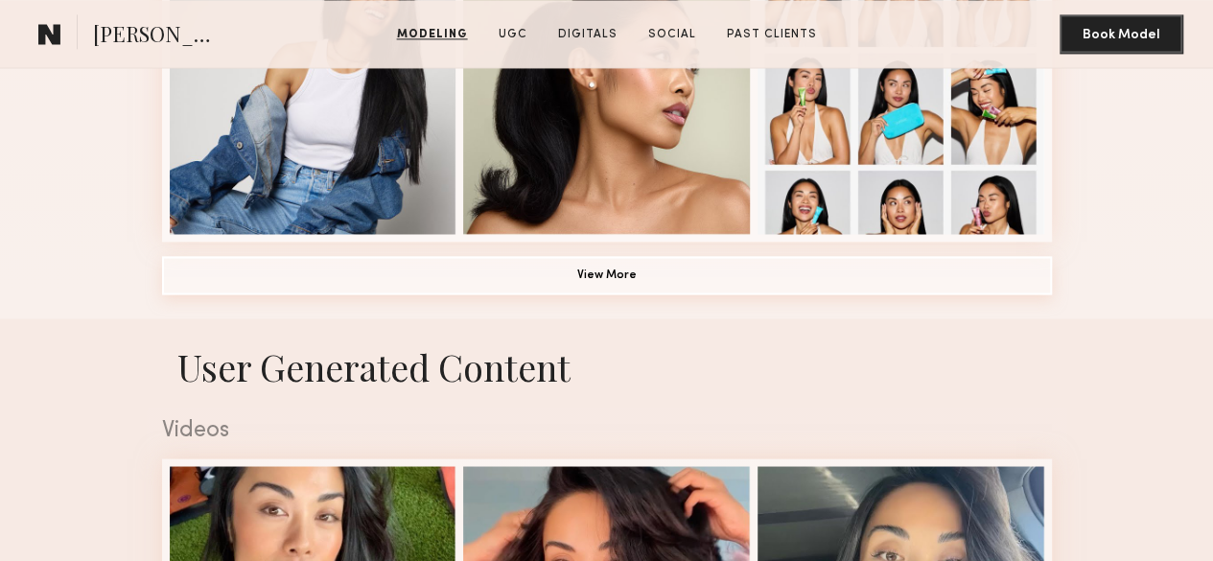
click at [544, 294] on button "View More" at bounding box center [607, 275] width 890 height 38
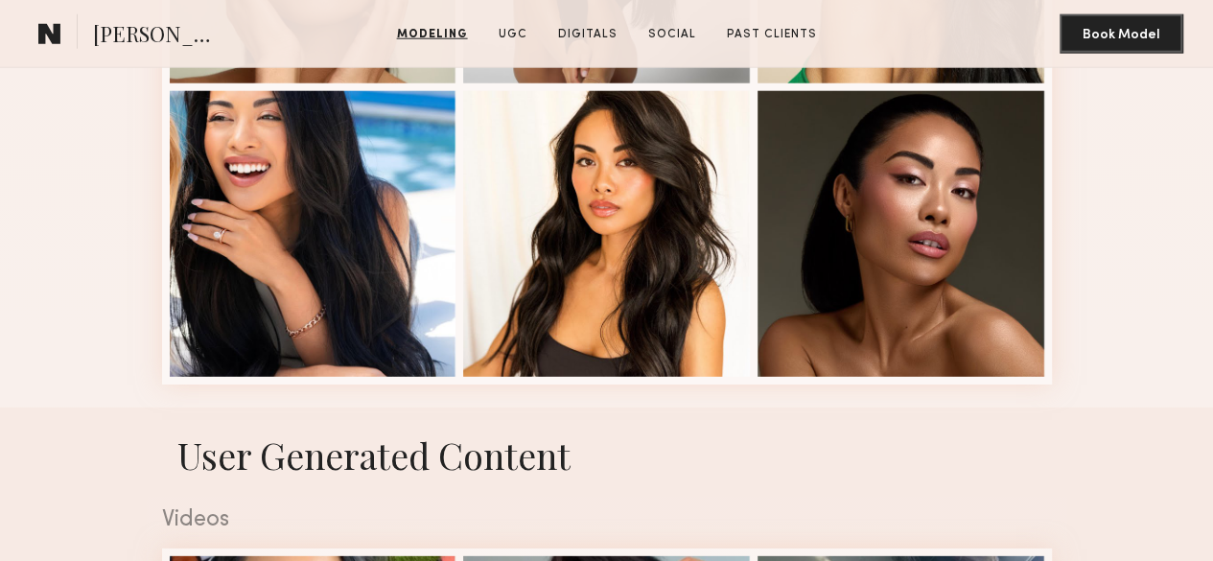
scroll to position [2580, 0]
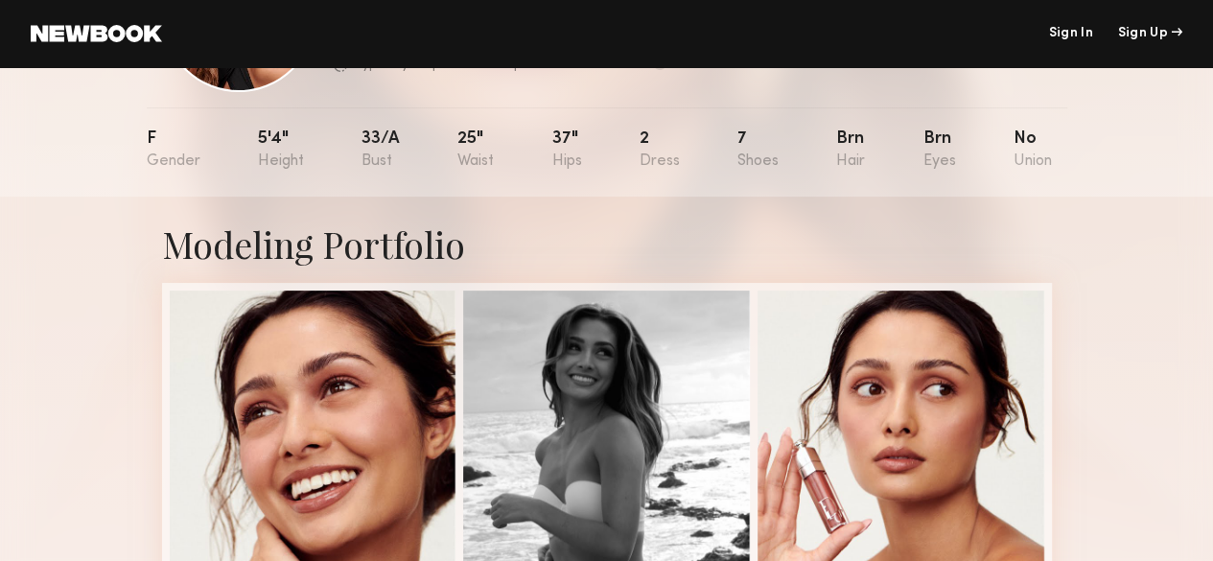
scroll to position [172, 0]
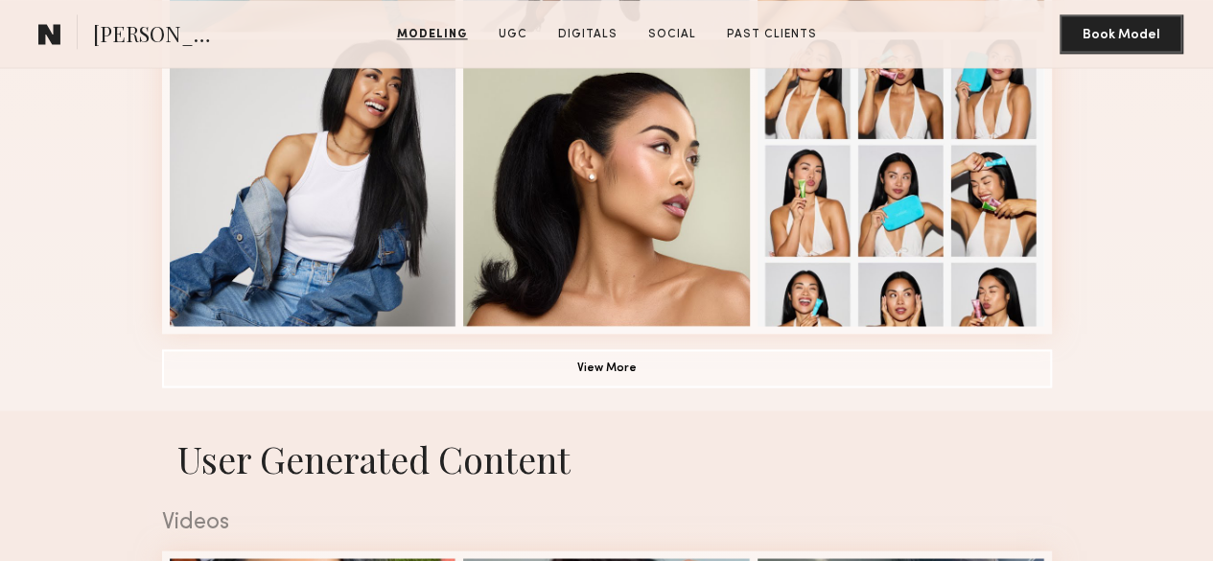
scroll to position [1375, 0]
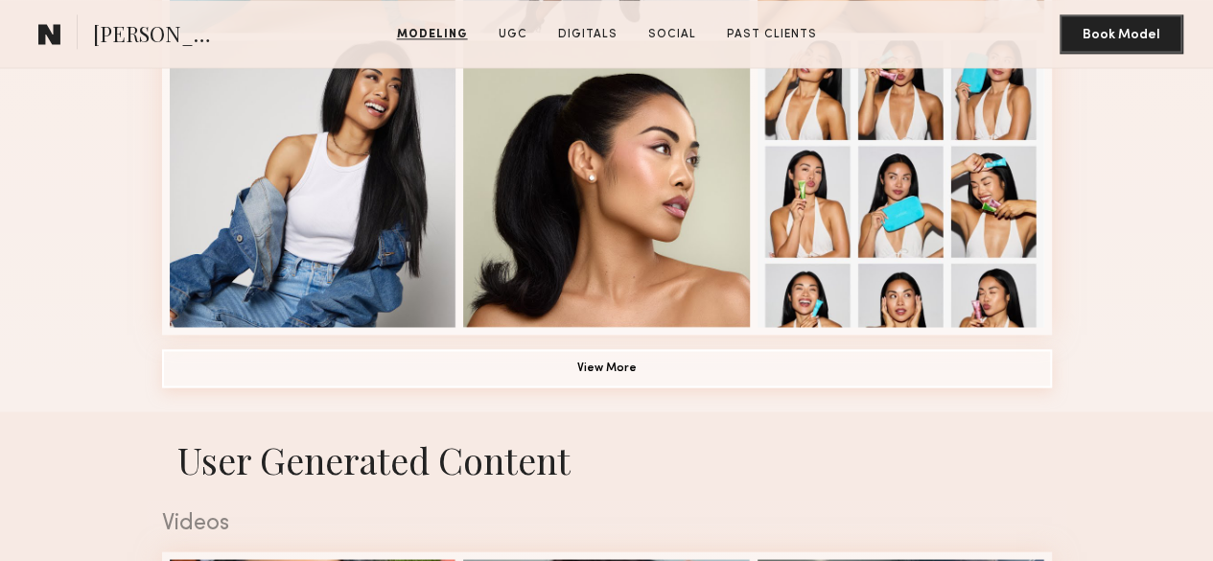
click at [586, 387] on button "View More" at bounding box center [607, 368] width 890 height 38
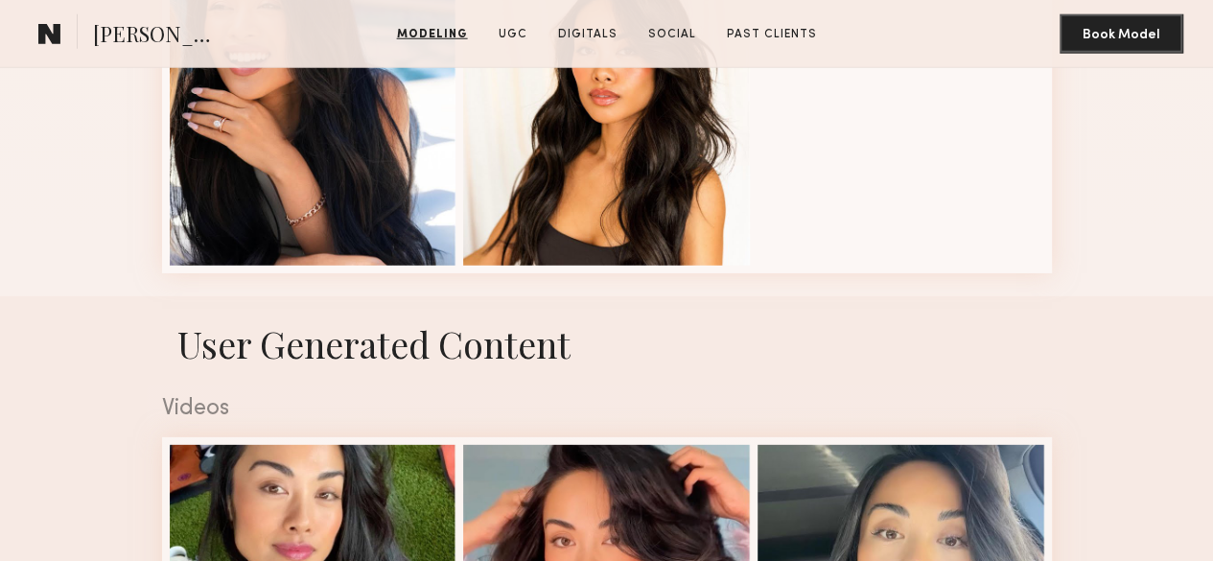
scroll to position [2693, 0]
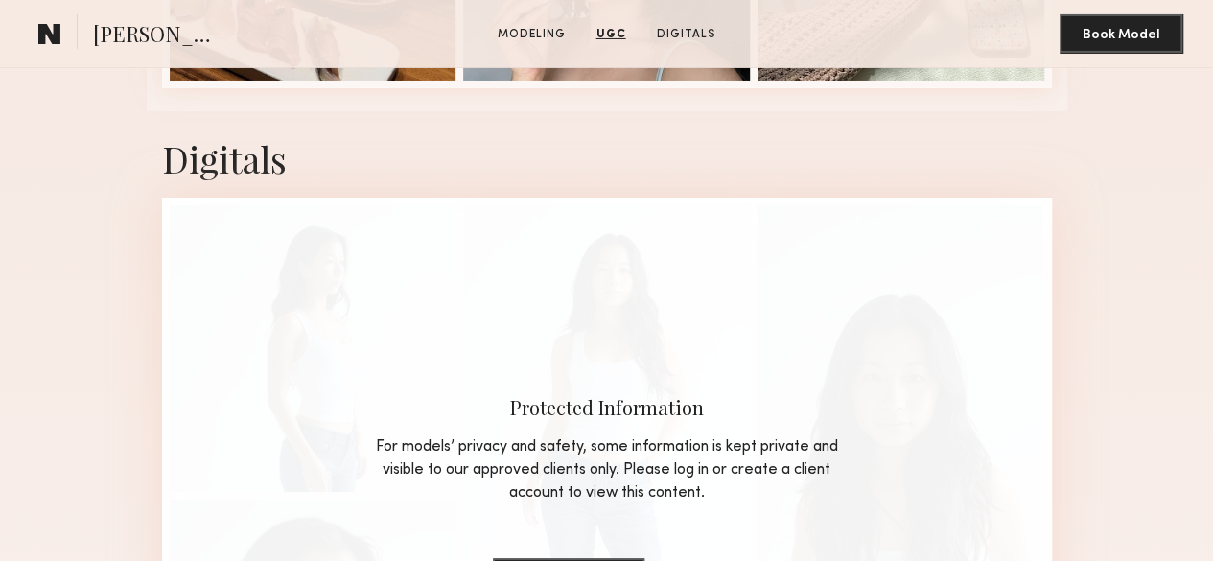
scroll to position [3420, 0]
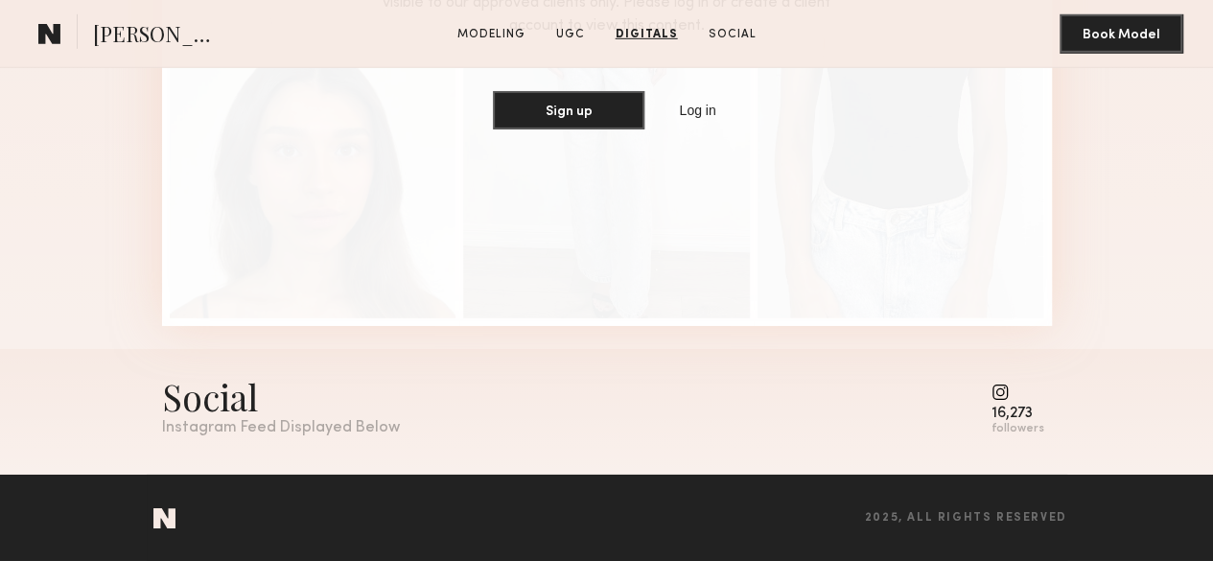
scroll to position [3406, 0]
click at [745, 212] on div "Protected Information For models’ privacy and safety, some information is kept …" at bounding box center [607, 28] width 890 height 595
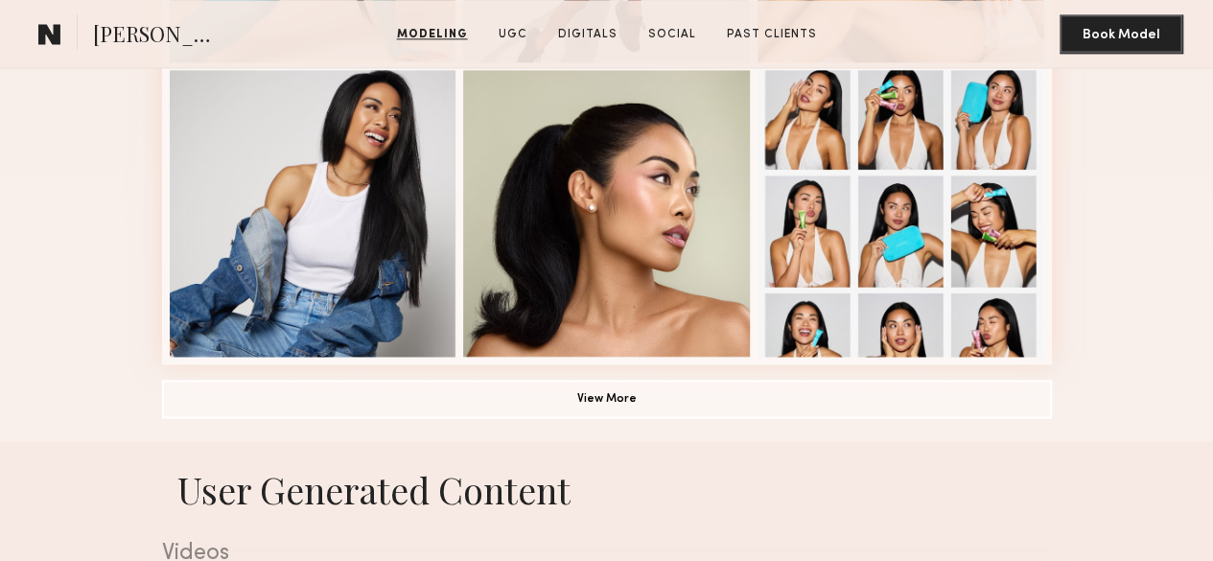
scroll to position [1079, 0]
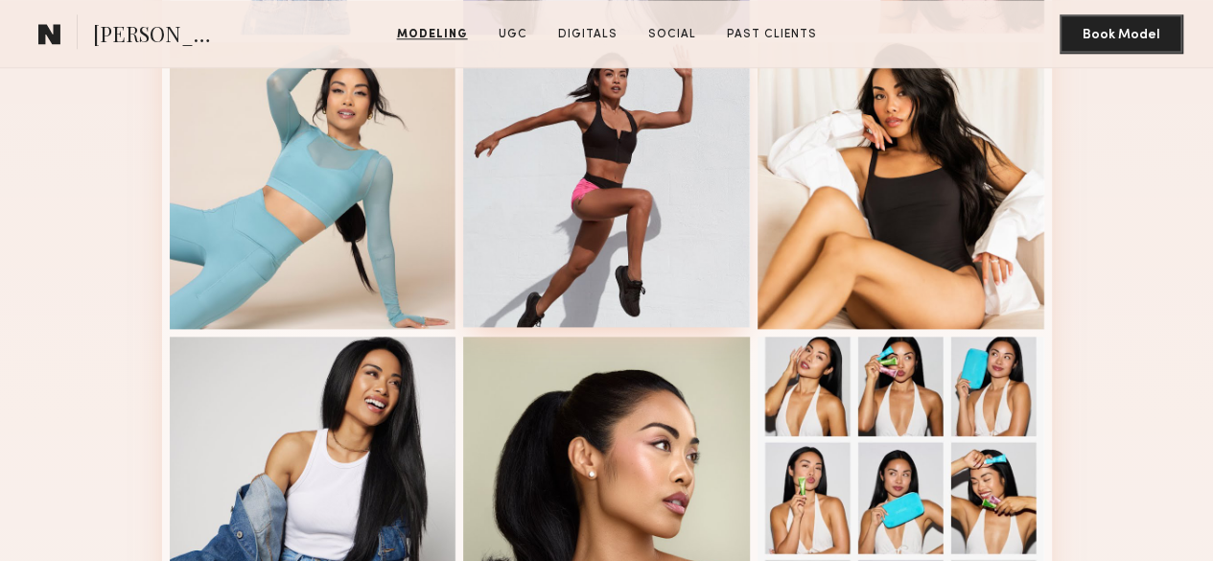
click at [584, 249] on div at bounding box center [606, 183] width 287 height 287
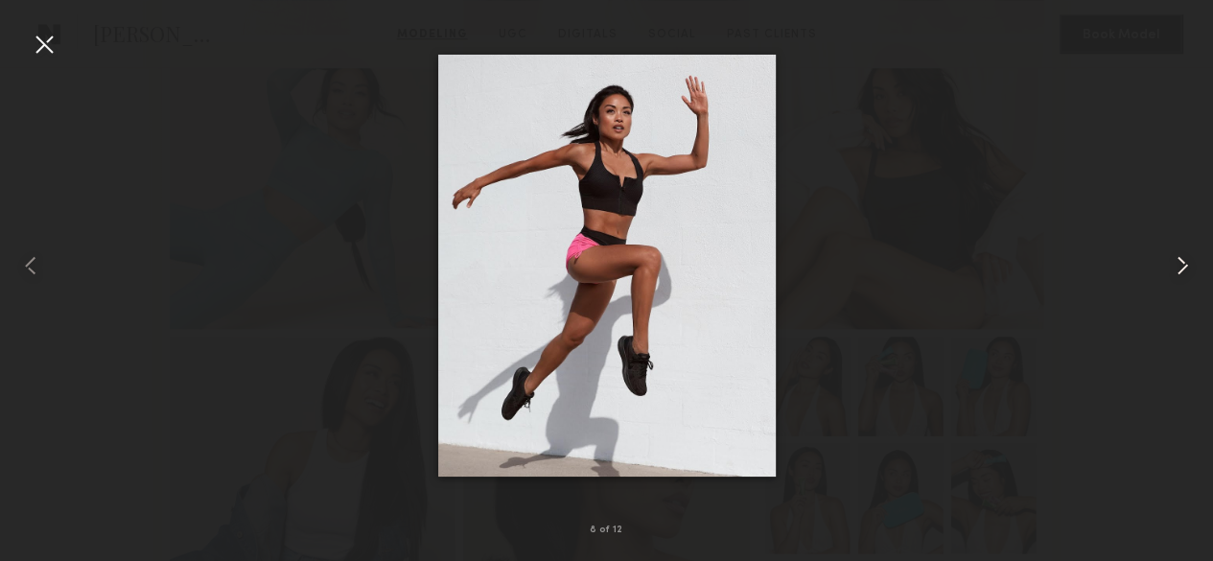
click at [1172, 287] on div at bounding box center [1188, 265] width 49 height 469
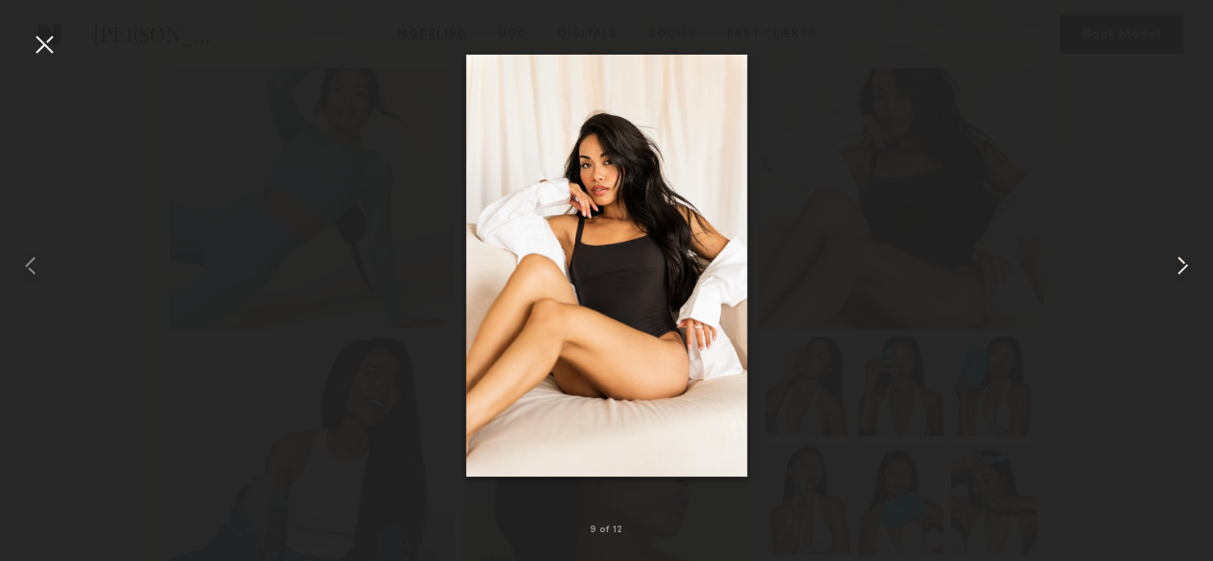
click at [1172, 287] on div at bounding box center [1188, 265] width 49 height 469
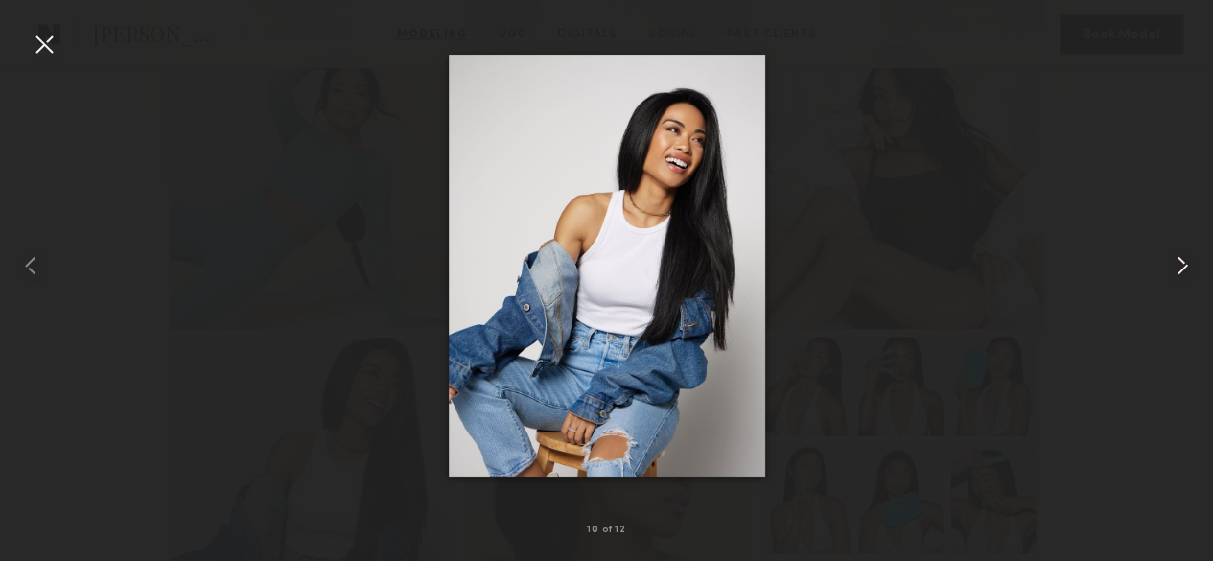
click at [1172, 287] on div at bounding box center [1188, 265] width 49 height 469
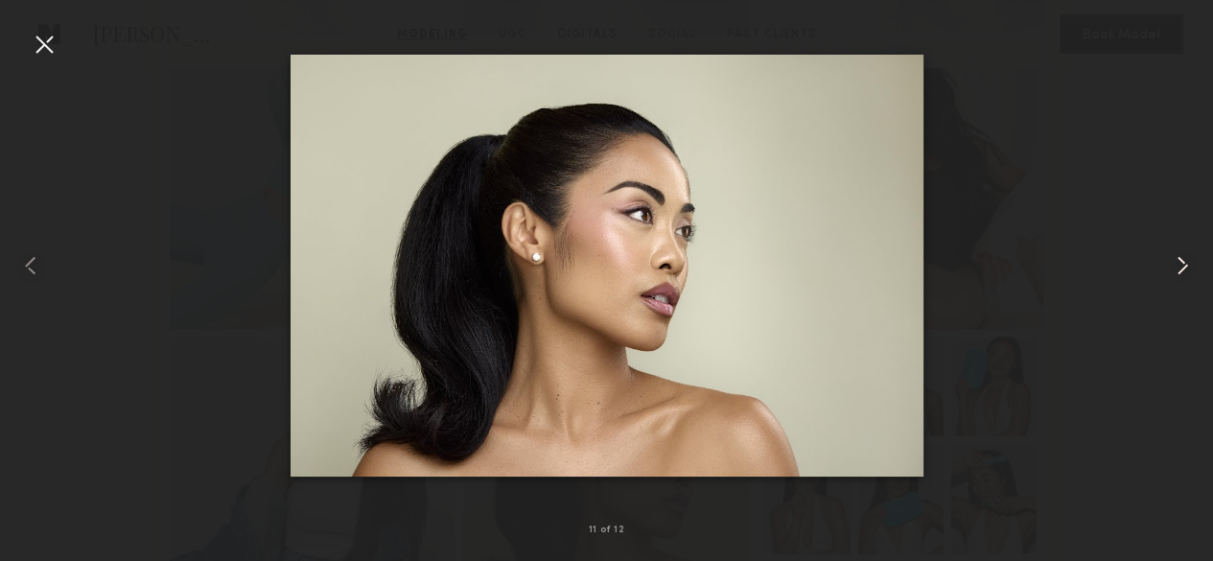
click at [1172, 287] on div at bounding box center [1188, 265] width 49 height 469
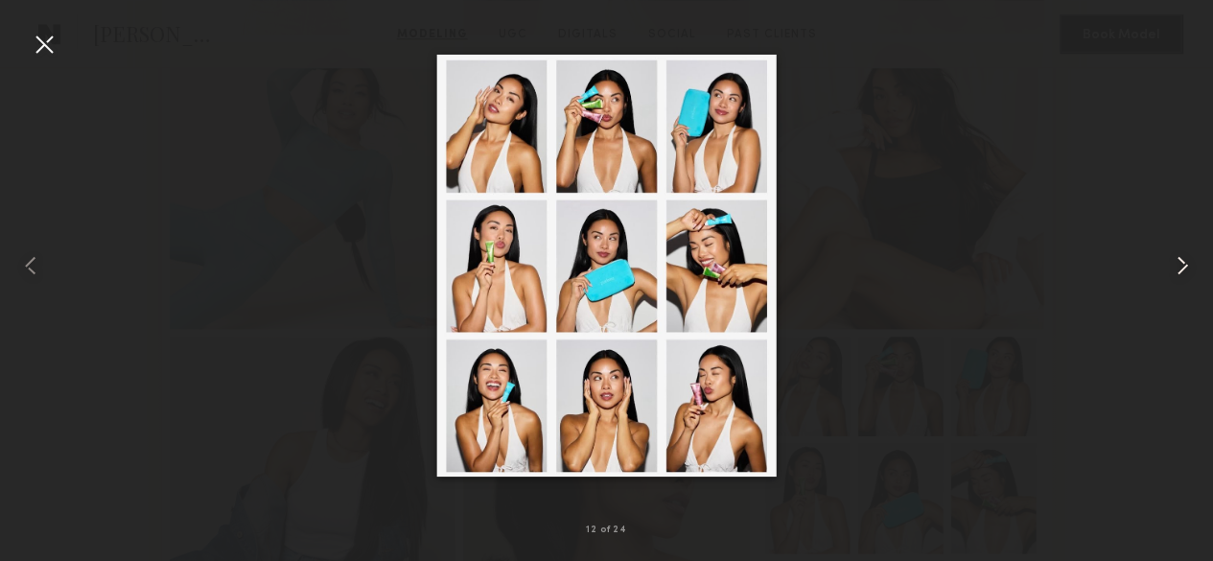
click at [1172, 287] on div at bounding box center [1188, 265] width 49 height 469
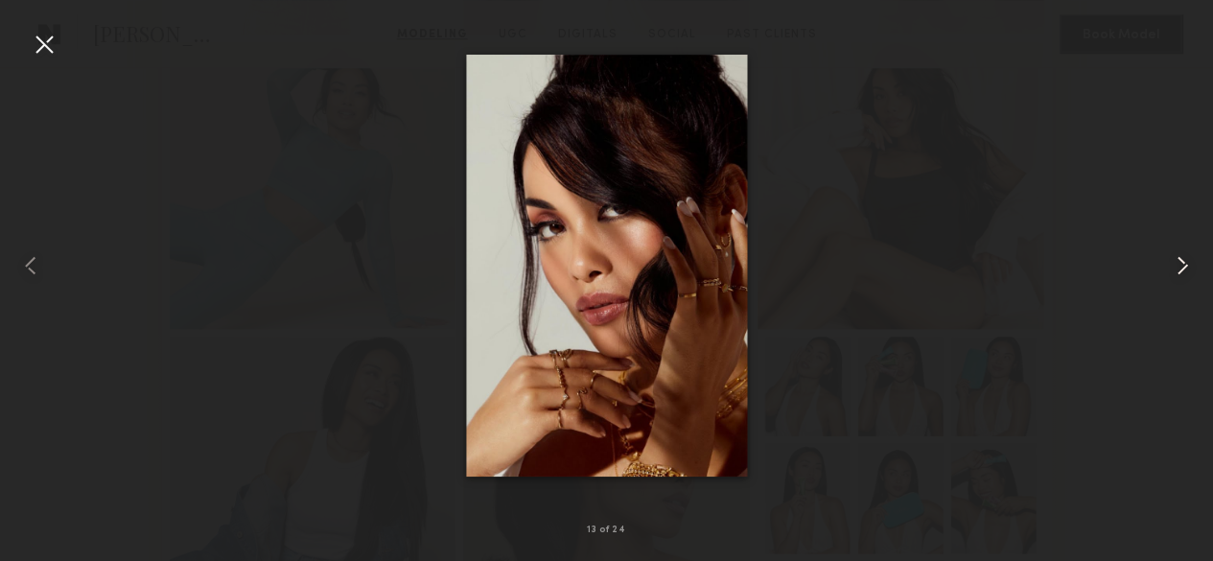
click at [1172, 287] on div at bounding box center [1188, 265] width 49 height 469
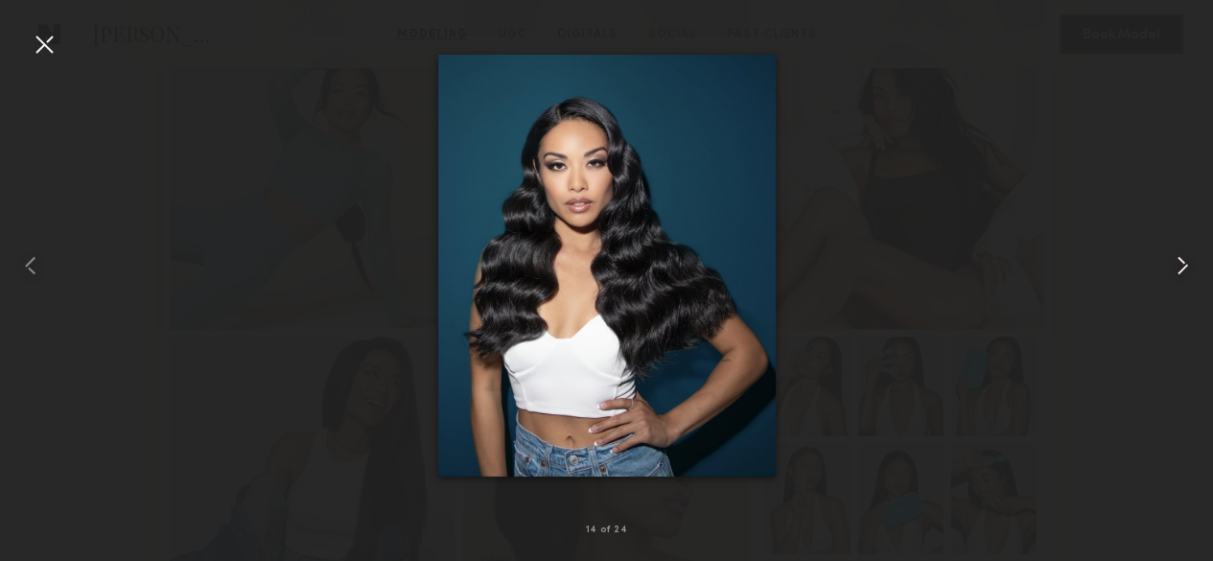
click at [1172, 287] on div at bounding box center [1188, 265] width 49 height 469
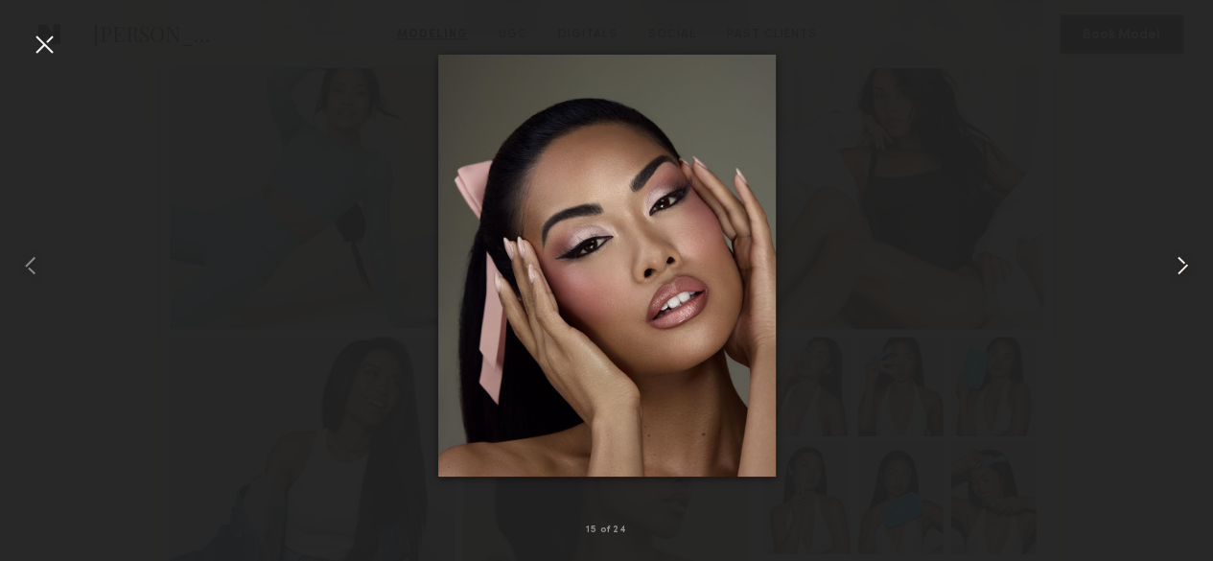
click at [1172, 287] on div at bounding box center [1188, 265] width 49 height 469
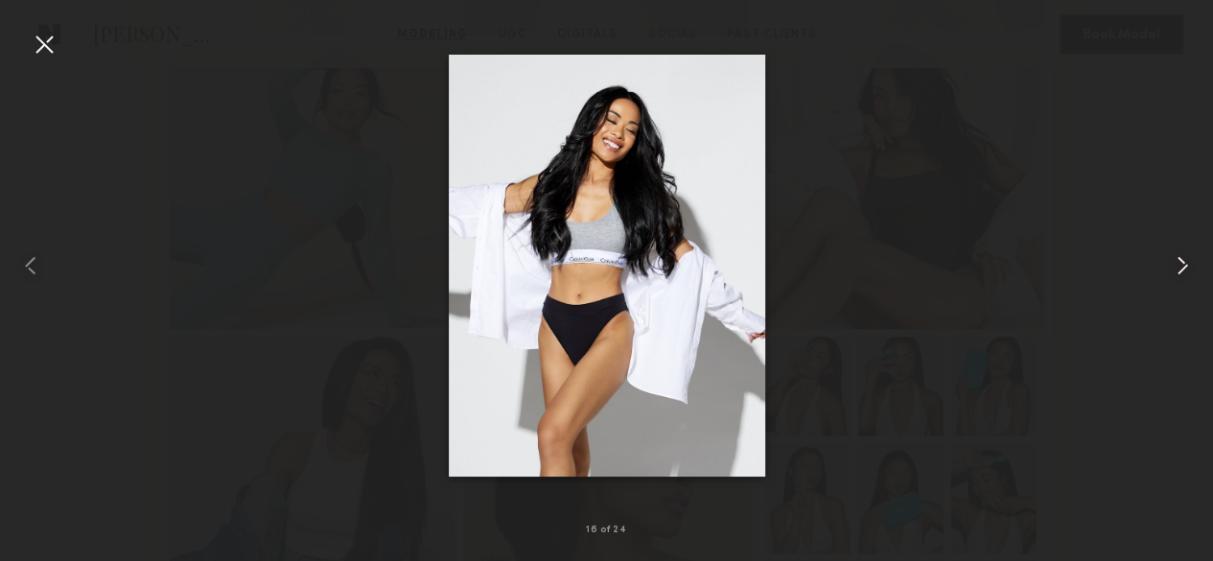
click at [1172, 287] on div at bounding box center [1188, 265] width 49 height 469
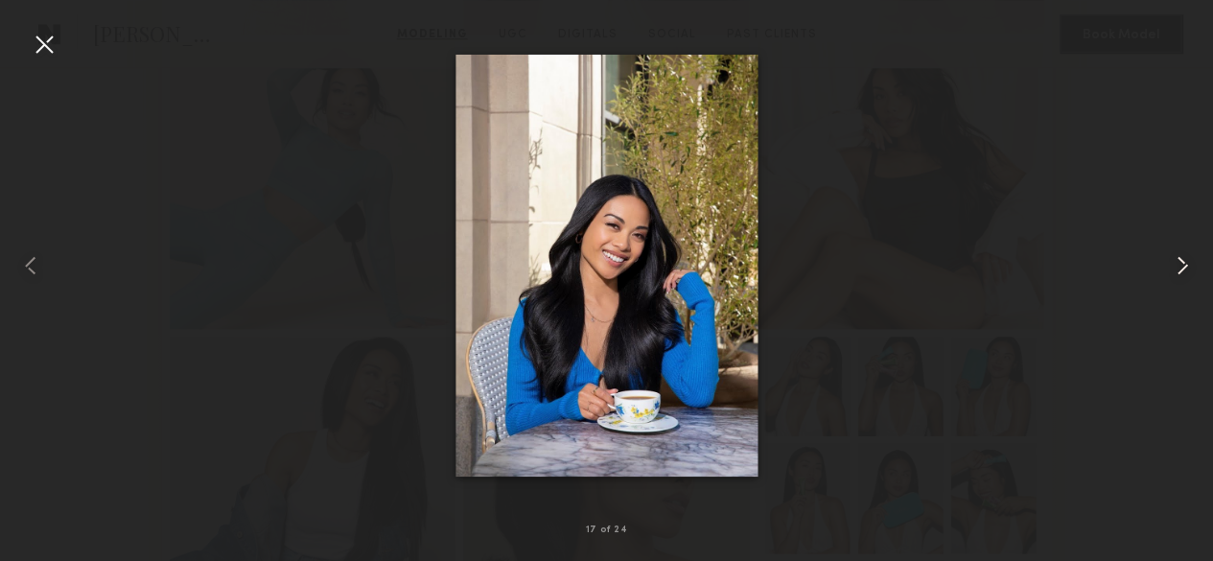
click at [1172, 287] on div at bounding box center [1188, 265] width 49 height 469
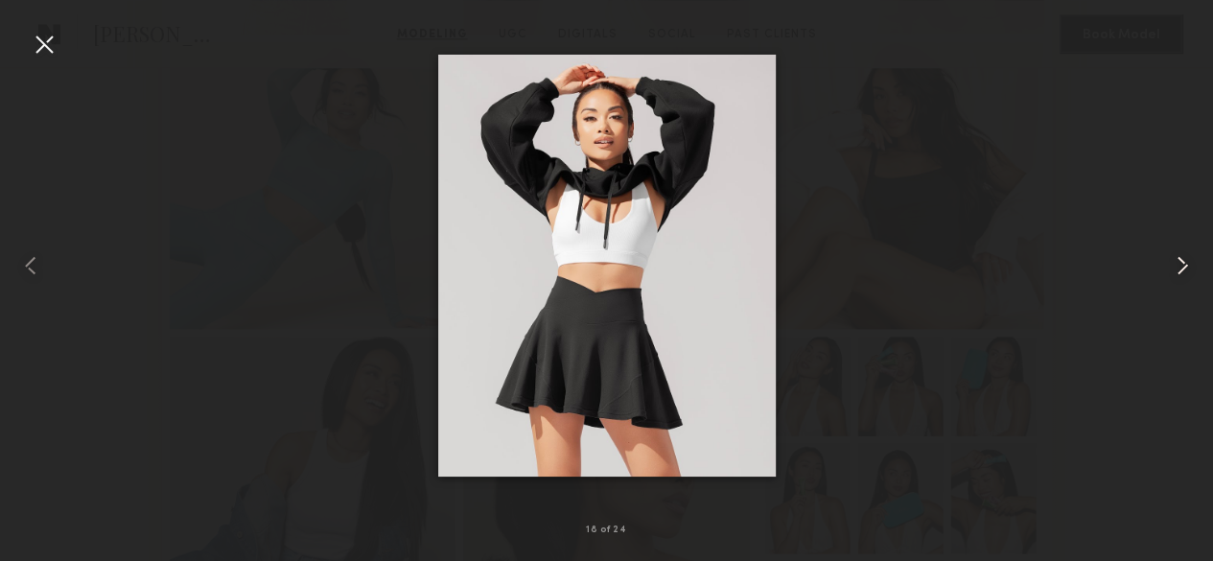
click at [1172, 287] on div at bounding box center [1188, 265] width 49 height 469
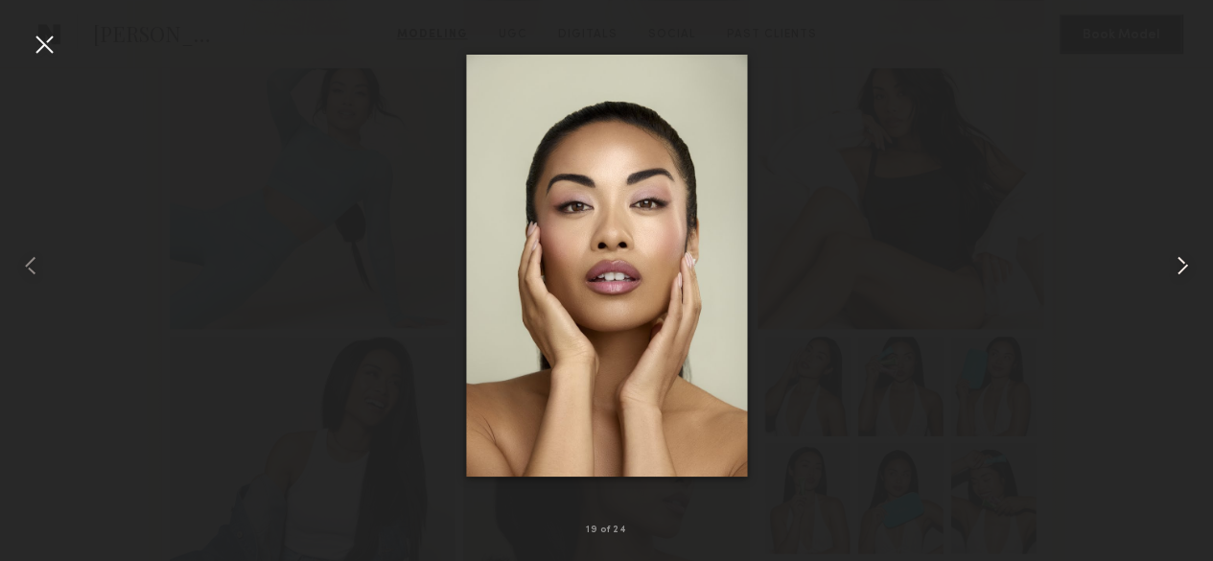
click at [1172, 287] on div at bounding box center [1188, 265] width 49 height 469
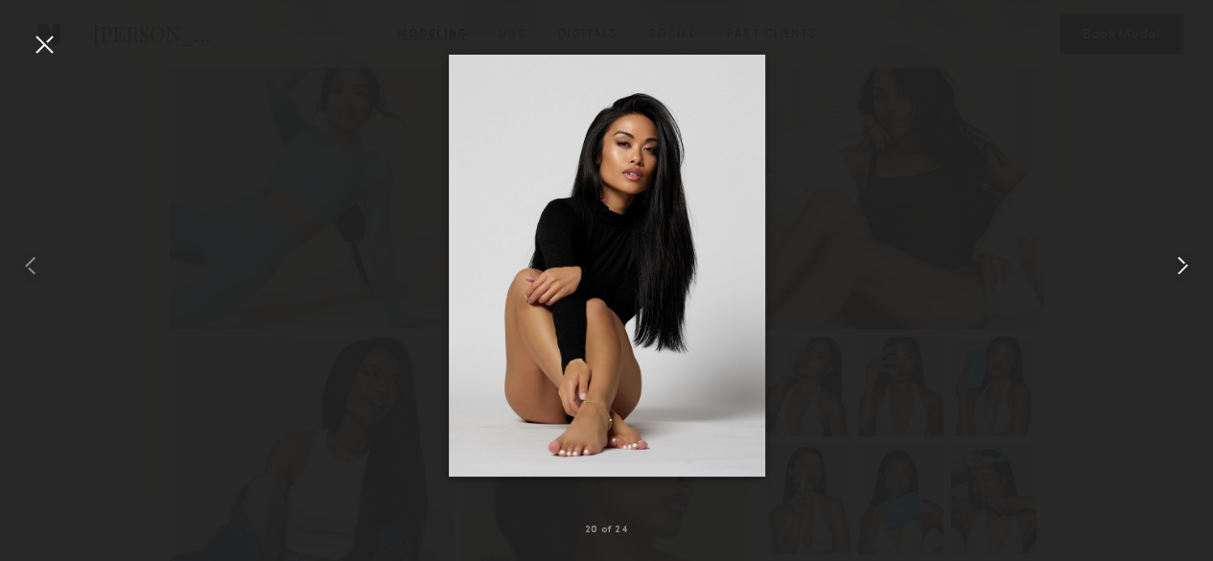
click at [1172, 287] on div at bounding box center [1188, 265] width 49 height 469
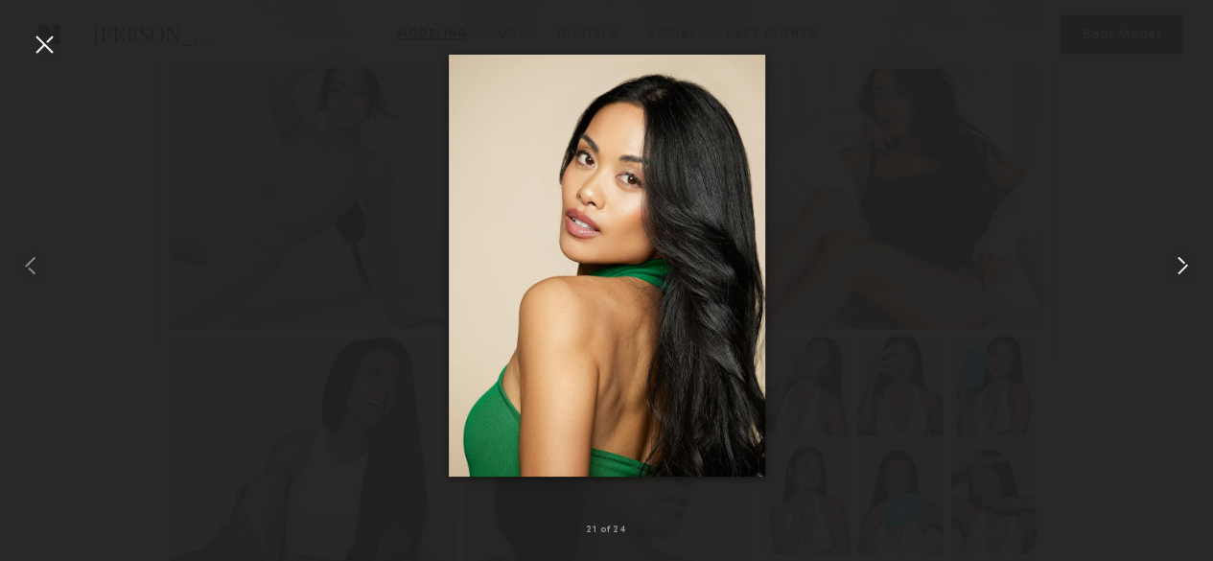
click at [1172, 287] on div at bounding box center [1188, 265] width 49 height 469
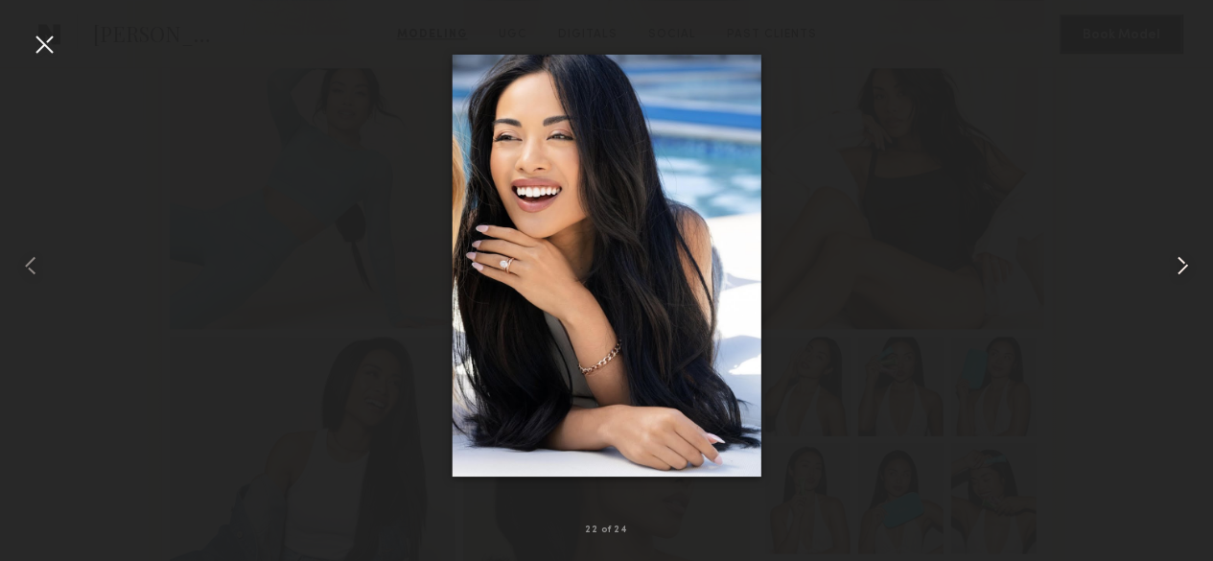
click at [1172, 287] on div at bounding box center [1188, 265] width 49 height 469
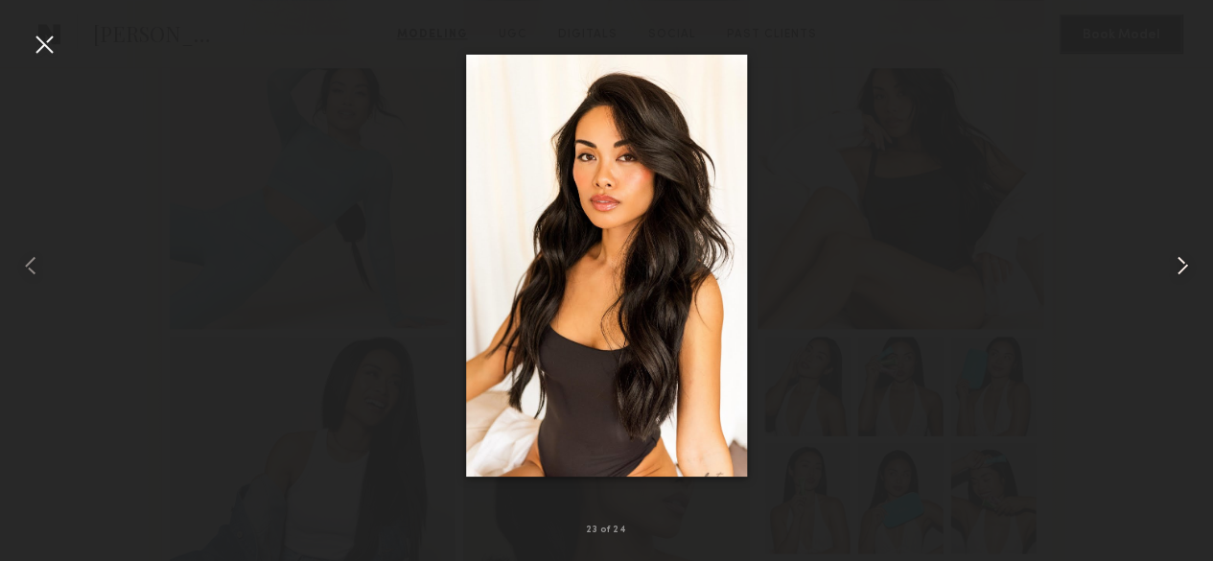
click at [1172, 287] on div at bounding box center [1188, 265] width 49 height 469
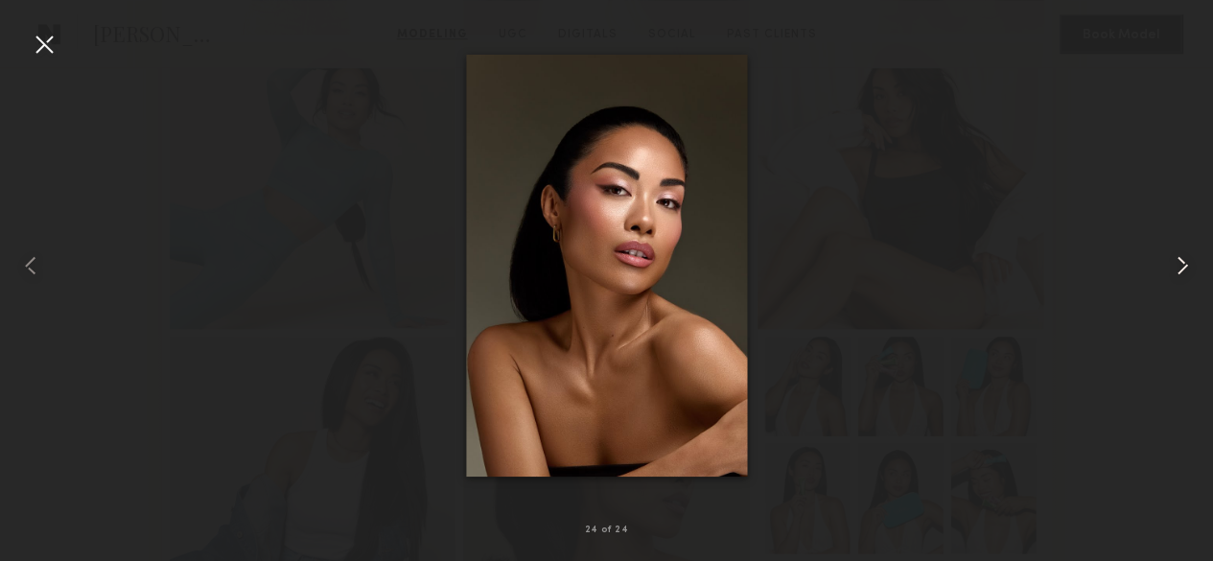
click at [1172, 287] on div at bounding box center [1188, 265] width 49 height 469
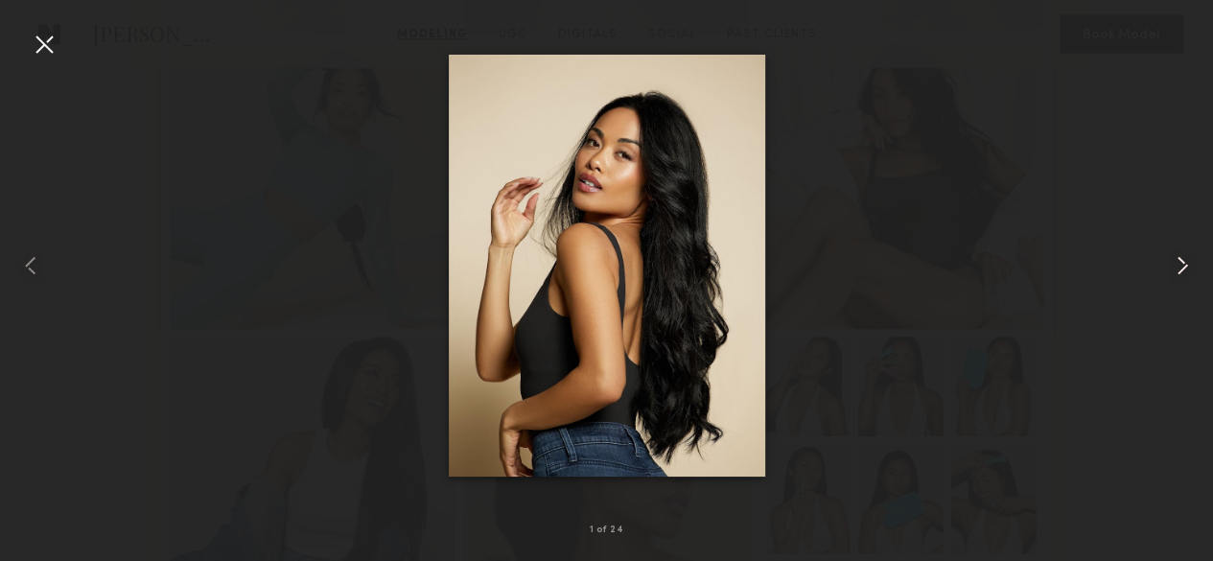
click at [1172, 287] on div at bounding box center [1188, 265] width 49 height 469
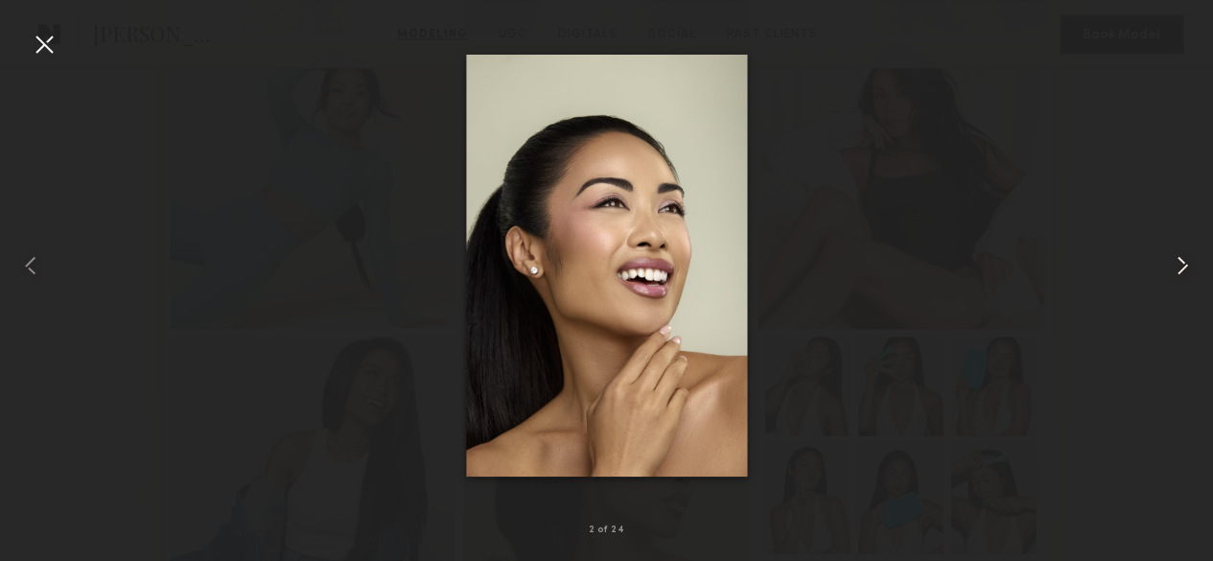
click at [1172, 287] on div at bounding box center [1188, 265] width 49 height 469
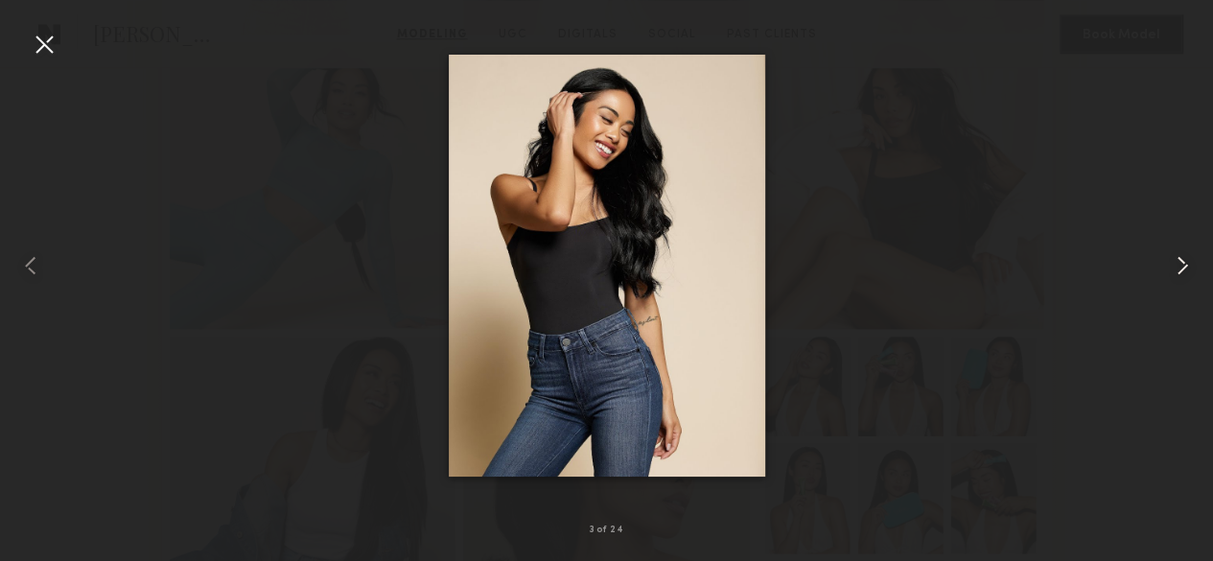
click at [1172, 287] on div at bounding box center [1188, 265] width 49 height 469
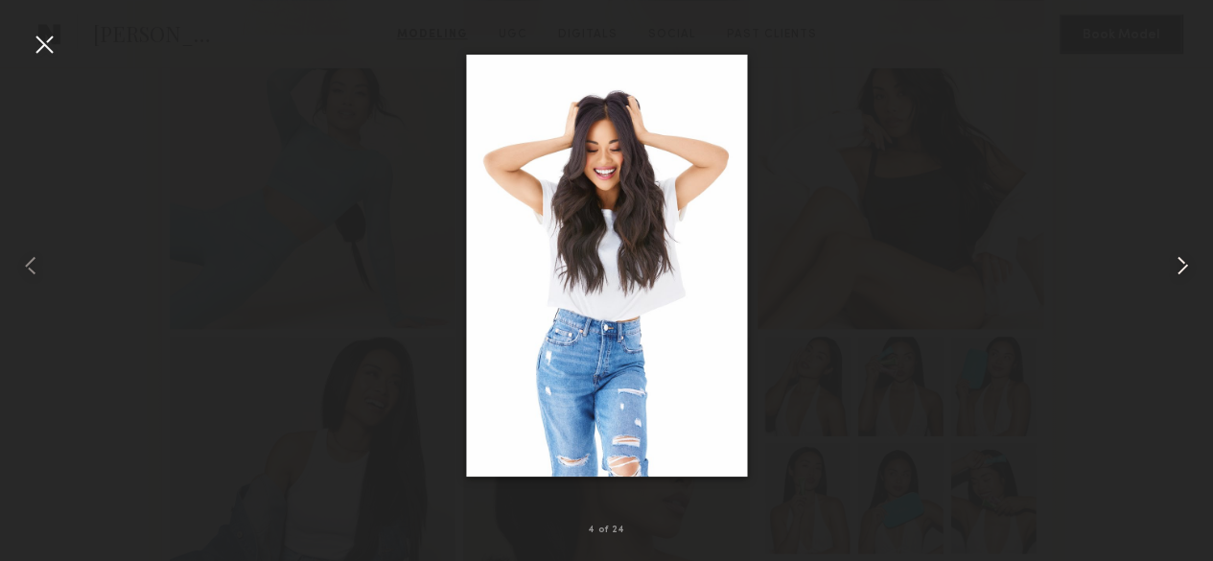
click at [1172, 287] on div at bounding box center [1188, 265] width 49 height 469
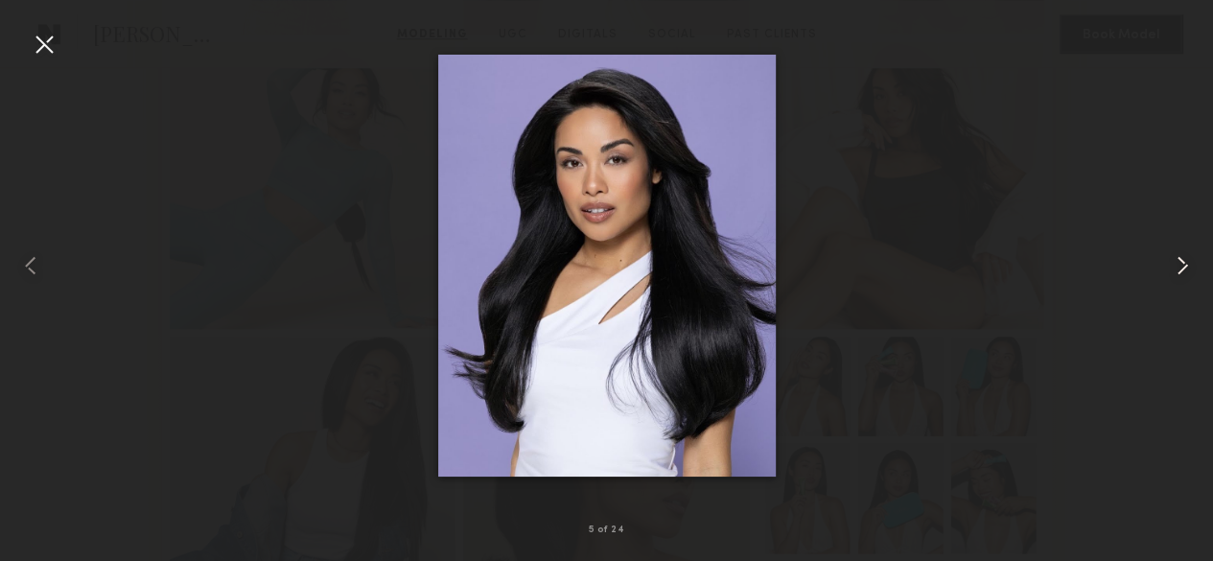
click at [1172, 287] on div at bounding box center [1188, 265] width 49 height 469
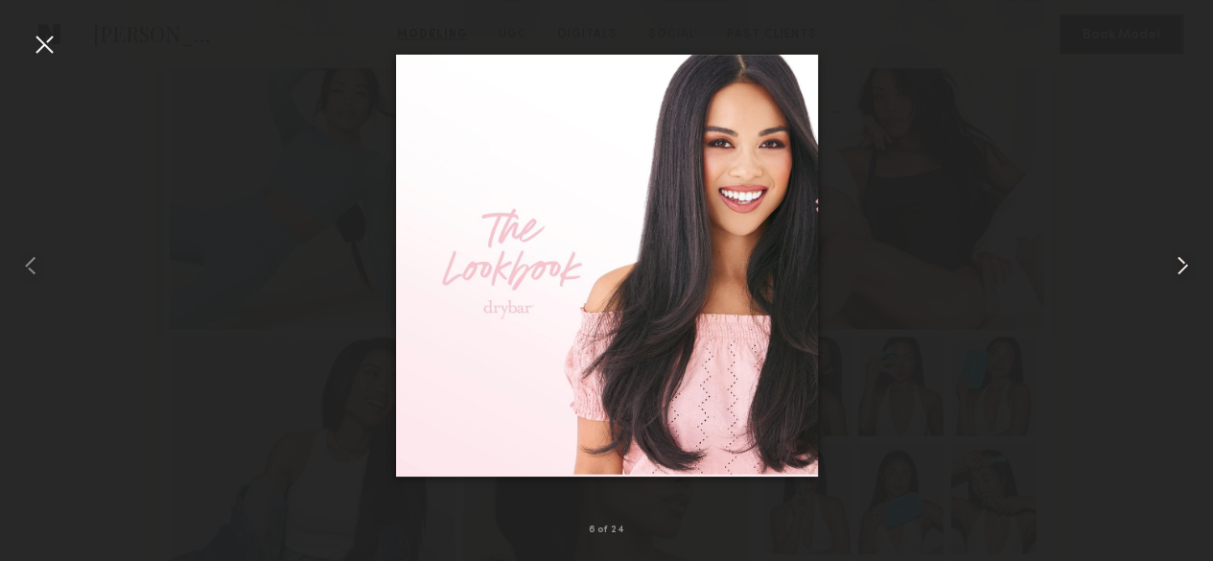
click at [1172, 287] on div at bounding box center [1188, 265] width 49 height 469
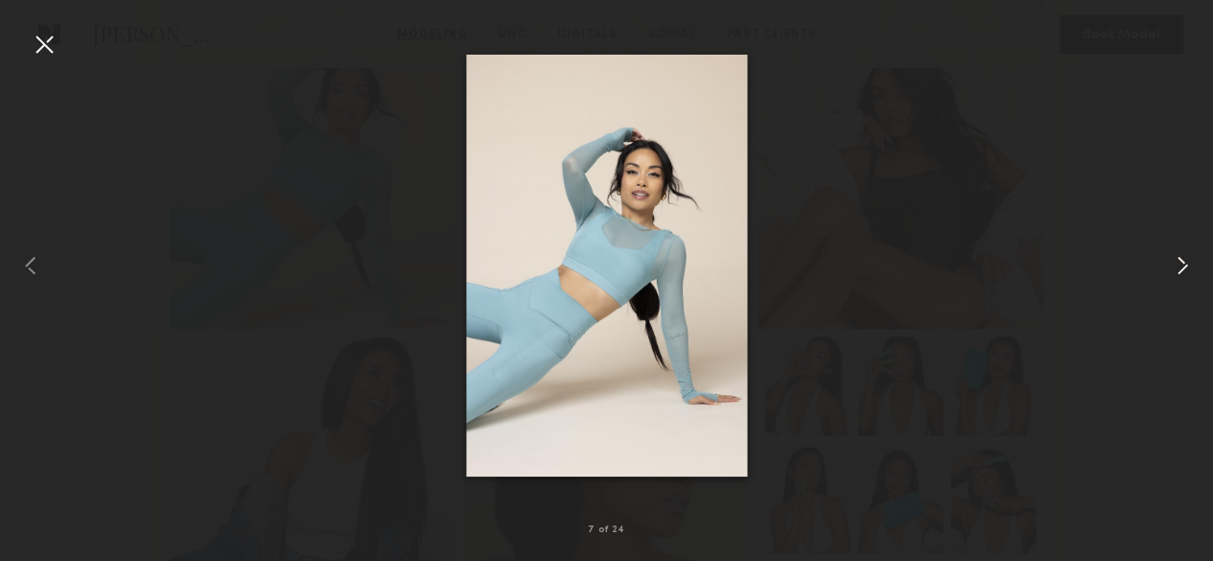
click at [1172, 287] on div at bounding box center [1188, 265] width 49 height 469
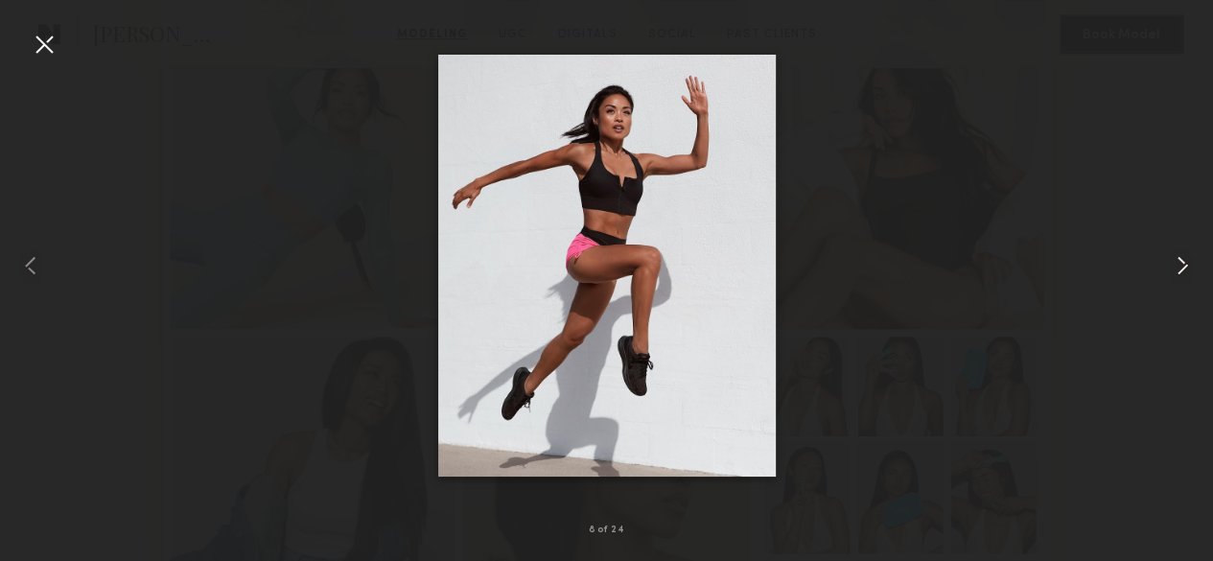
click at [1172, 287] on div at bounding box center [1188, 265] width 49 height 469
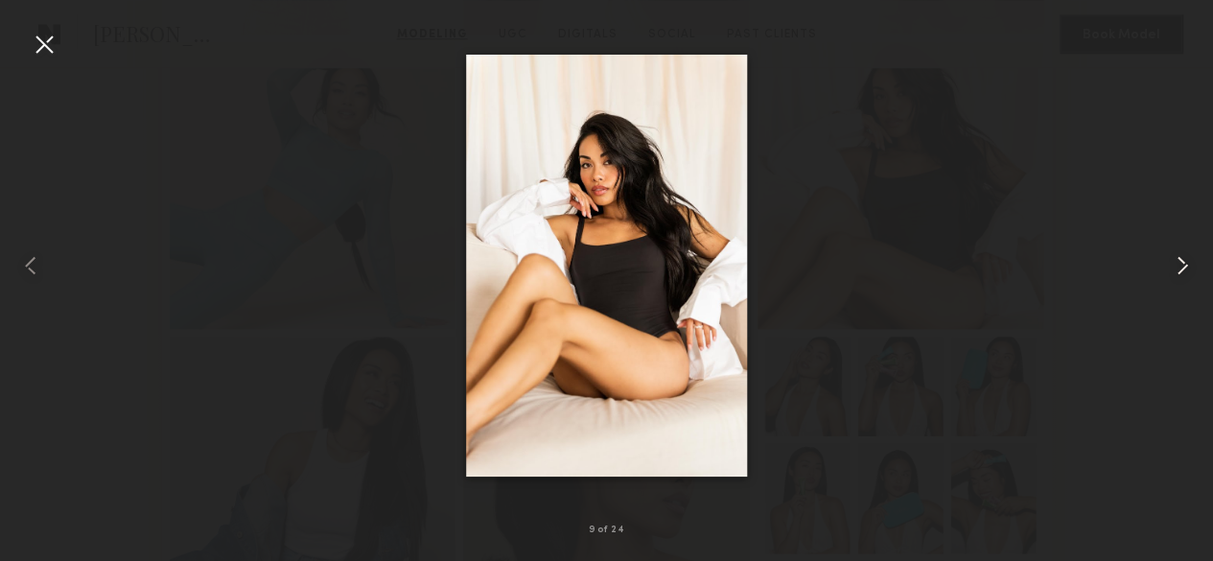
click at [1172, 287] on div at bounding box center [1188, 265] width 49 height 469
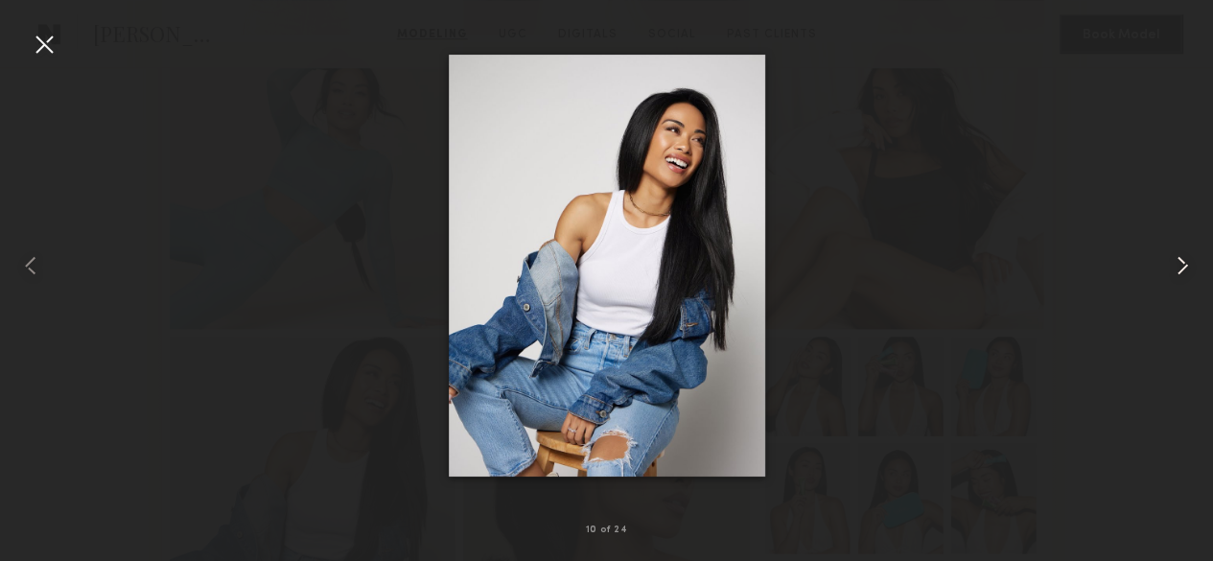
click at [1172, 287] on div at bounding box center [1188, 265] width 49 height 469
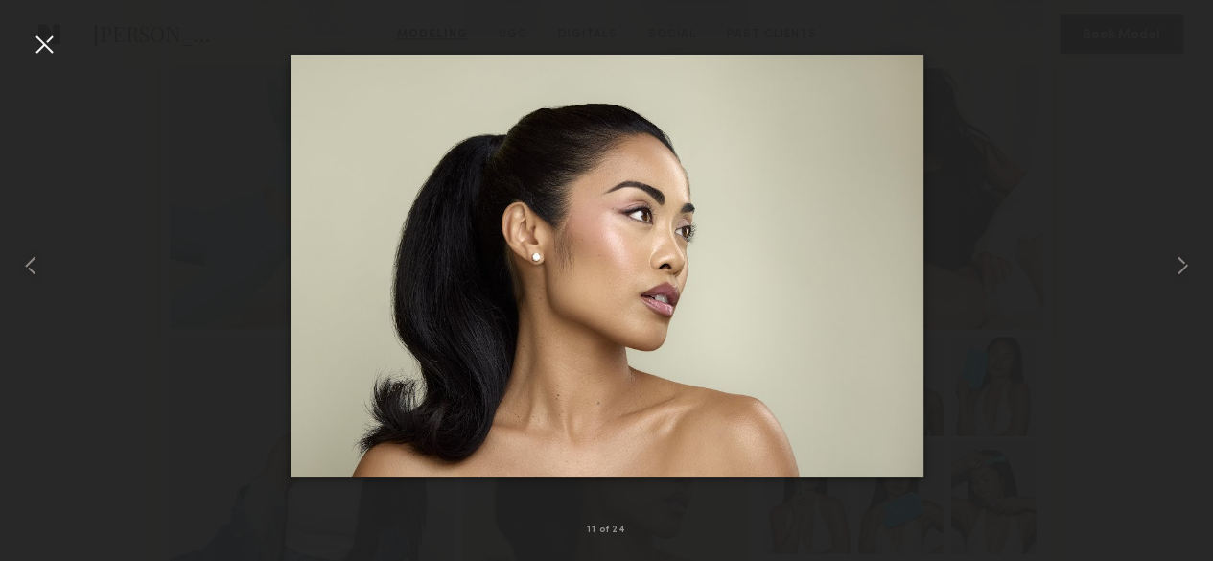
click at [1066, 278] on div at bounding box center [606, 265] width 1213 height 469
click at [48, 37] on div at bounding box center [44, 44] width 31 height 31
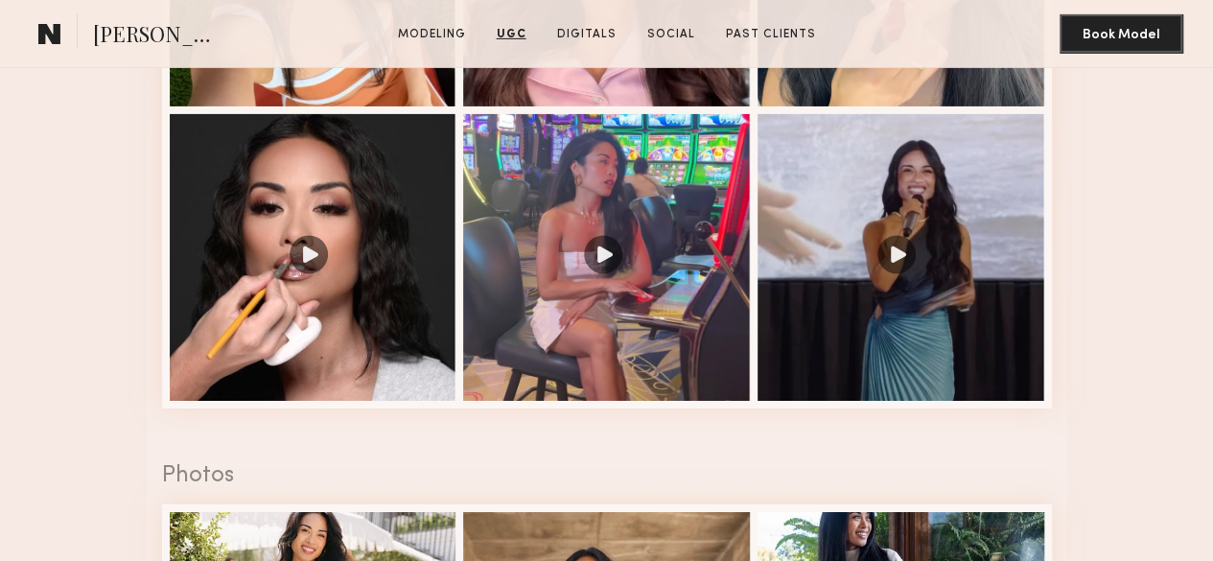
scroll to position [3238, 0]
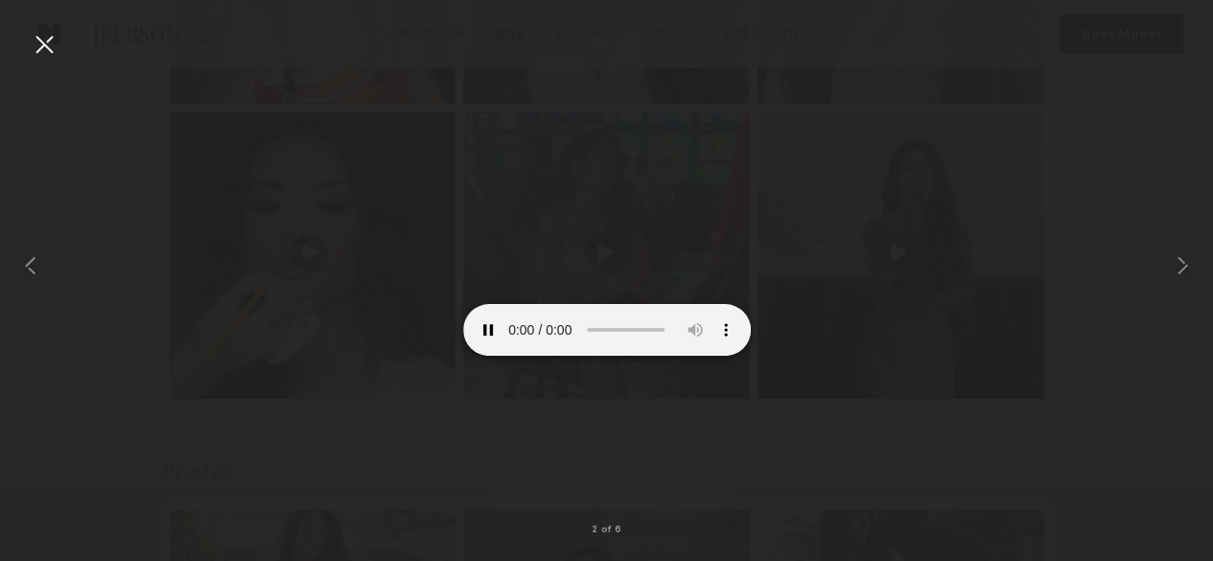
click at [272, 433] on div at bounding box center [606, 265] width 1213 height 469
click at [59, 23] on nb-gallery-light "2 of 6" at bounding box center [606, 280] width 1213 height 561
click at [50, 38] on div at bounding box center [44, 44] width 31 height 31
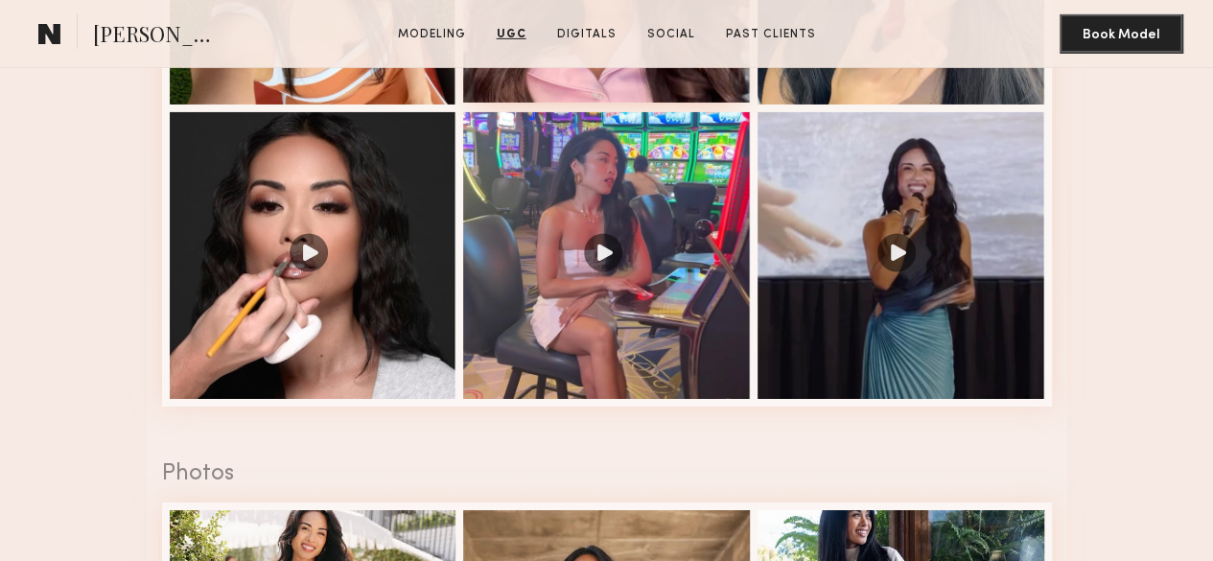
scroll to position [3456, 0]
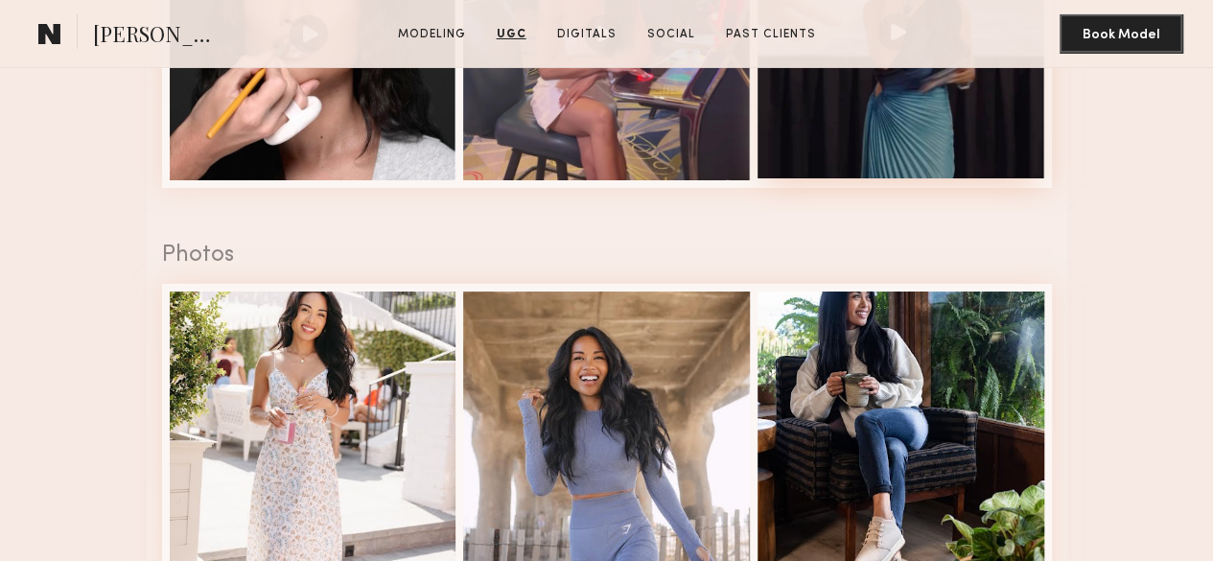
click at [906, 178] on div at bounding box center [900, 35] width 287 height 287
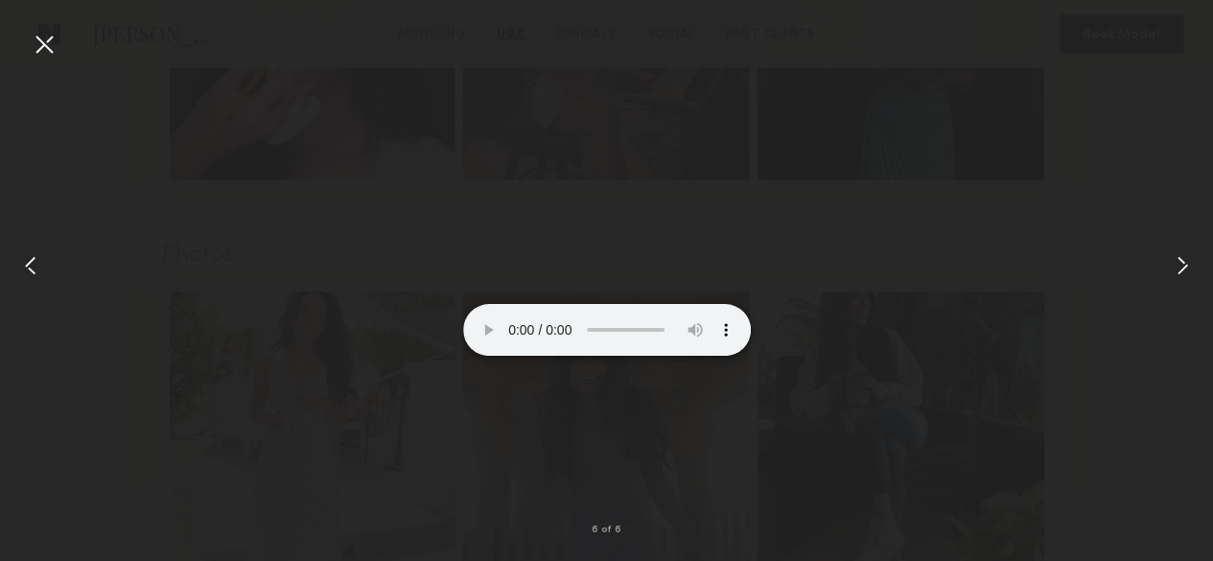
scroll to position [3947, 0]
click at [857, 404] on div at bounding box center [606, 265] width 1213 height 469
click at [43, 49] on div at bounding box center [44, 44] width 31 height 31
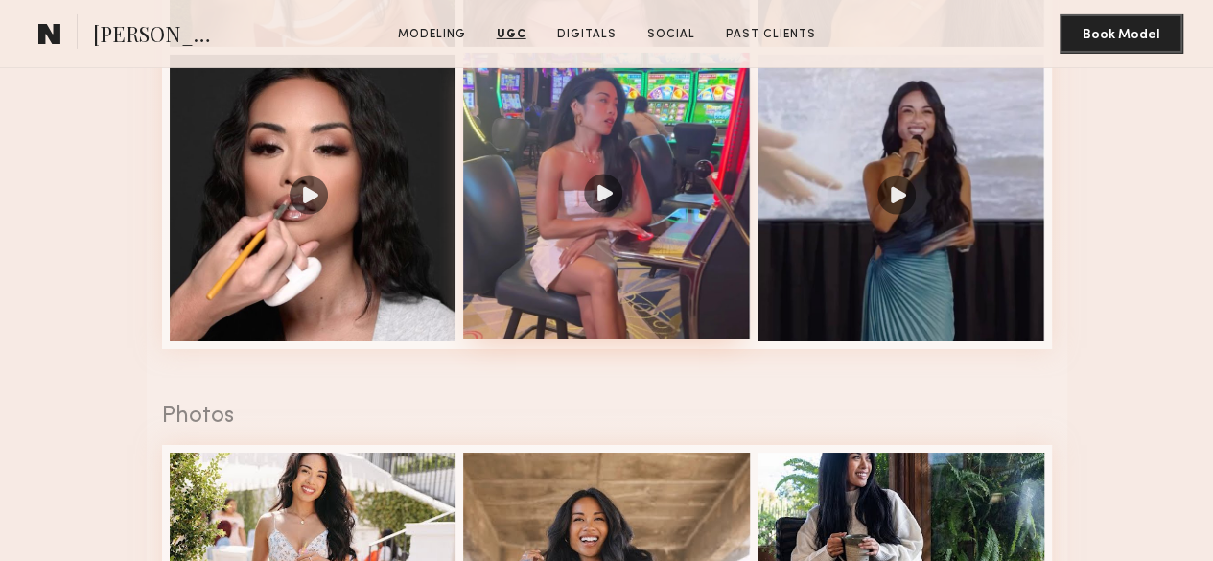
scroll to position [3164, 0]
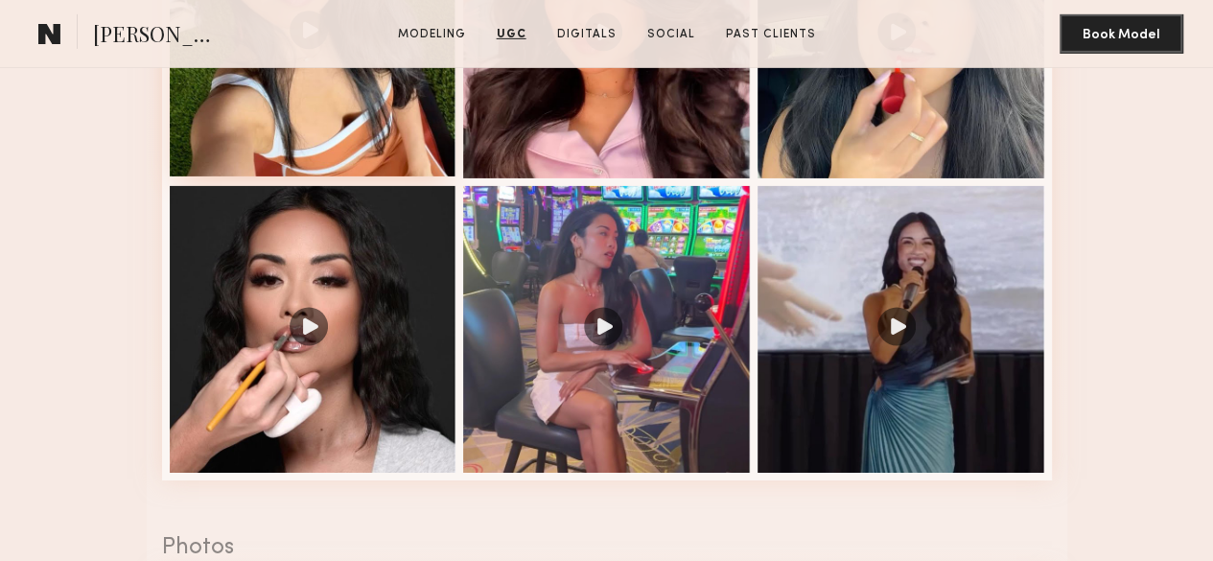
click at [337, 177] on div at bounding box center [313, 34] width 287 height 287
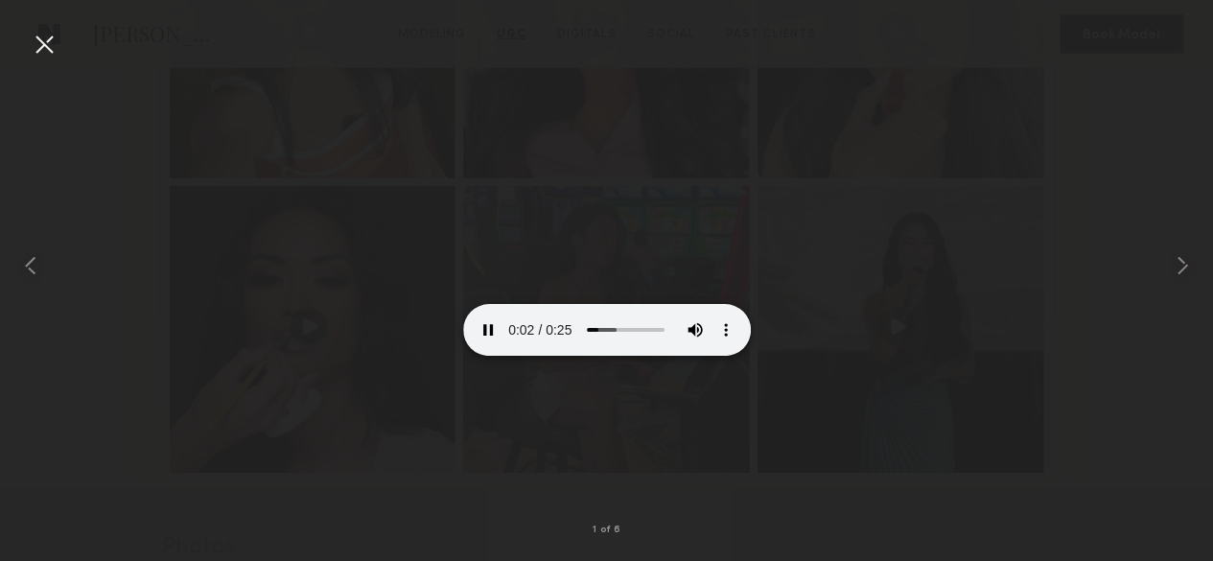
click at [942, 360] on div at bounding box center [606, 265] width 1213 height 469
click at [57, 52] on div at bounding box center [44, 44] width 31 height 31
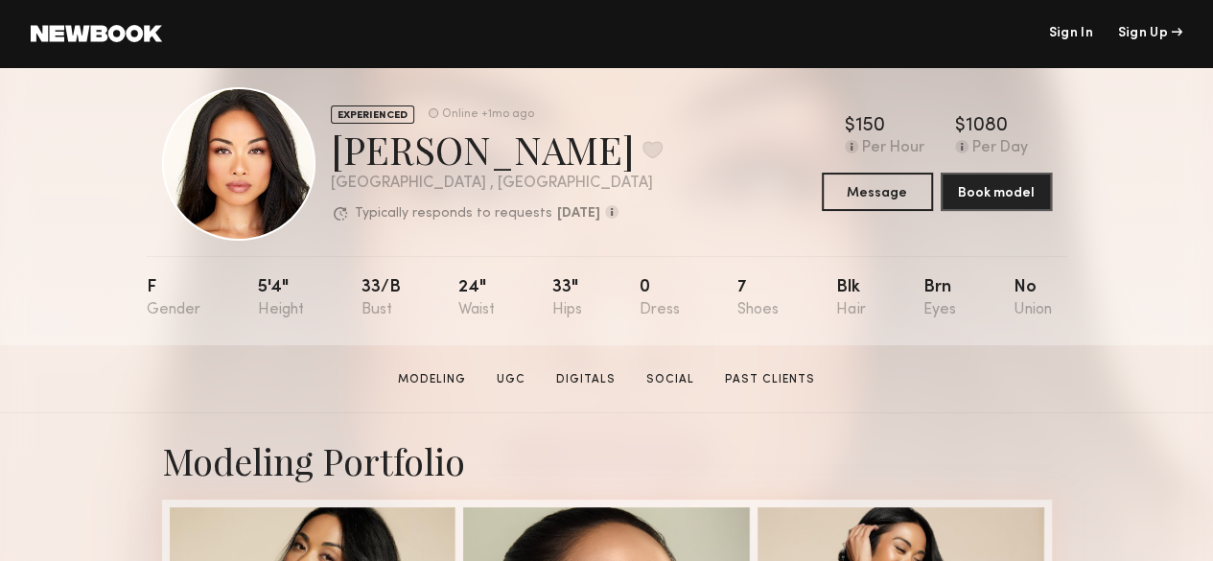
scroll to position [27, 0]
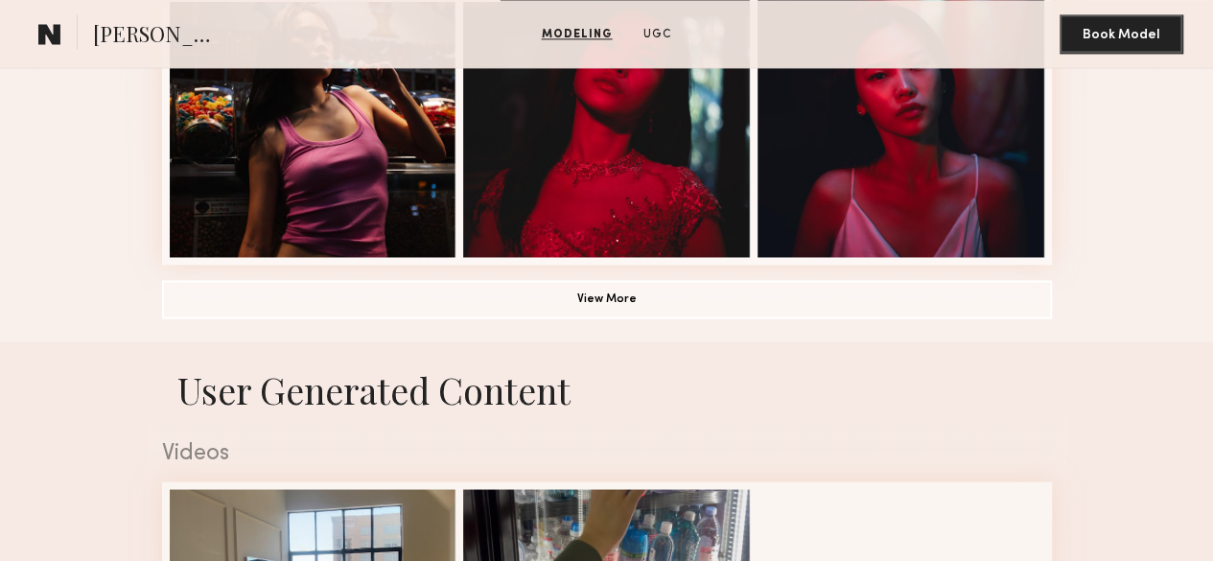
scroll to position [1446, 0]
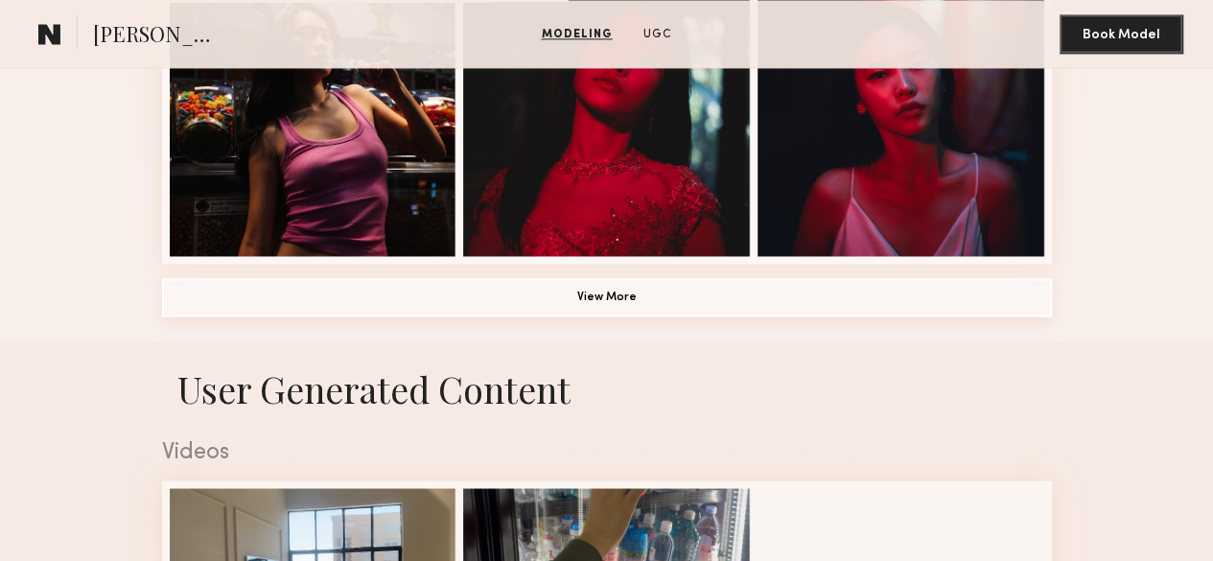
click at [596, 316] on button "View More" at bounding box center [607, 297] width 890 height 38
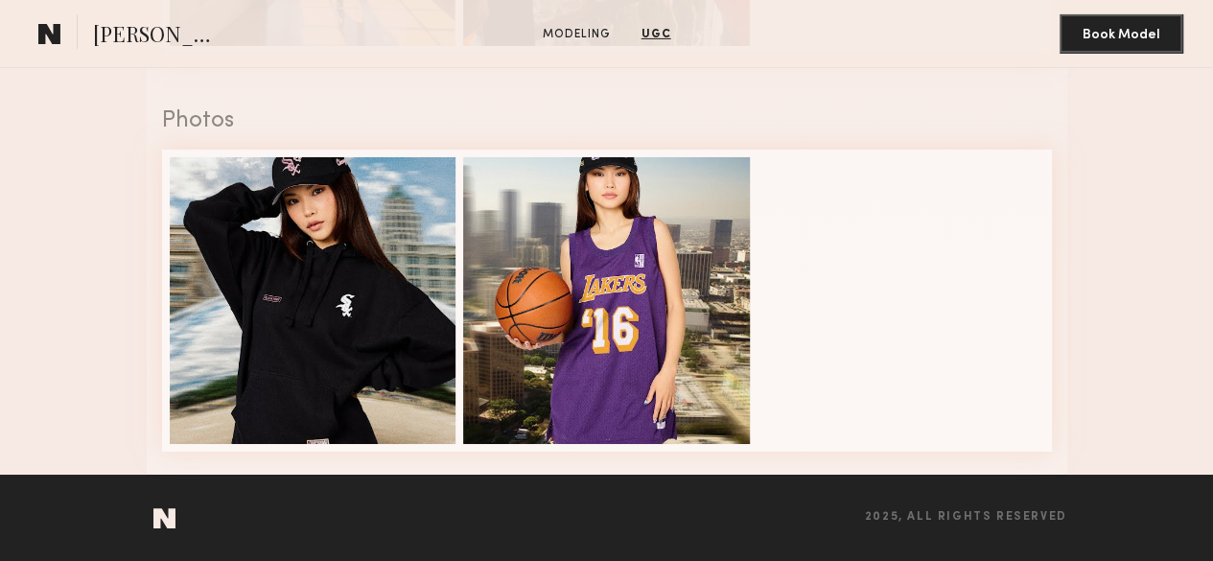
scroll to position [3604, 0]
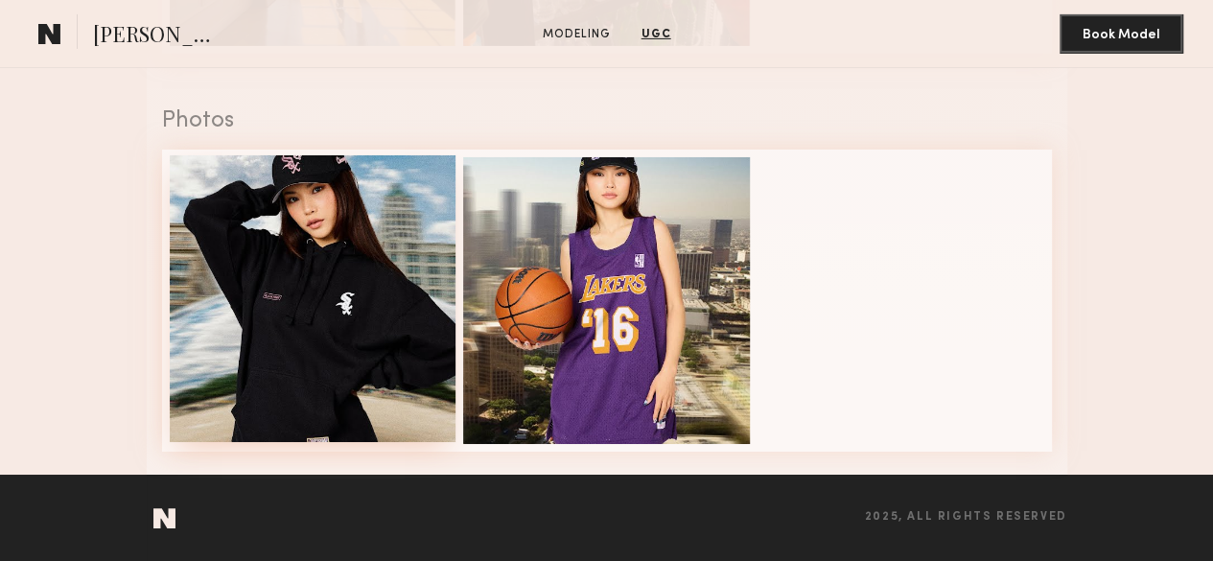
click at [264, 185] on div at bounding box center [313, 298] width 287 height 287
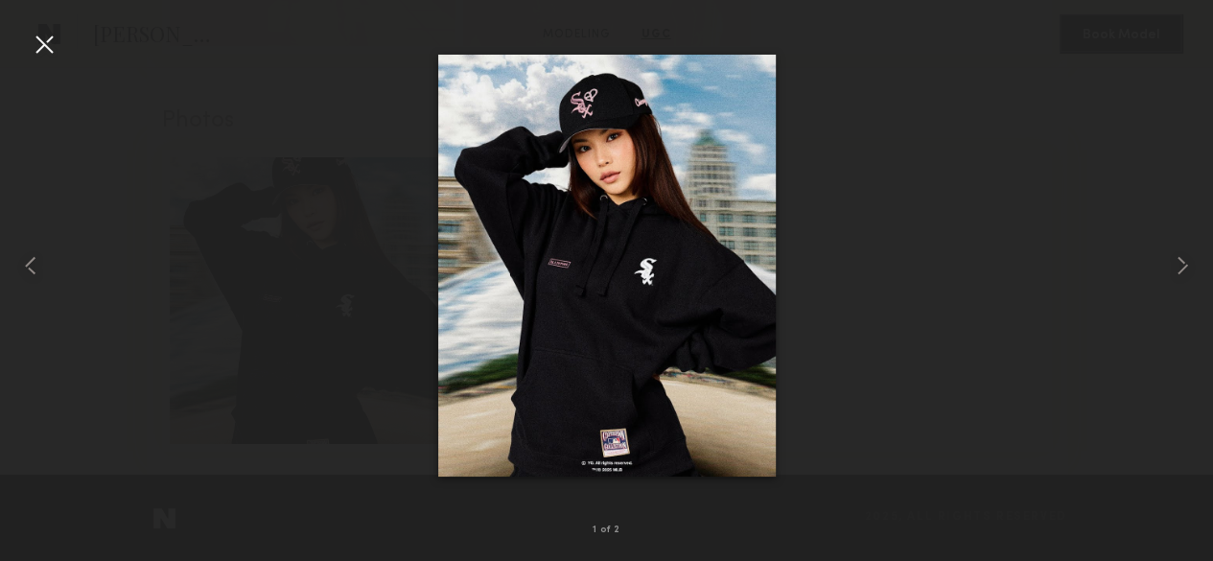
click at [38, 58] on div at bounding box center [44, 44] width 31 height 31
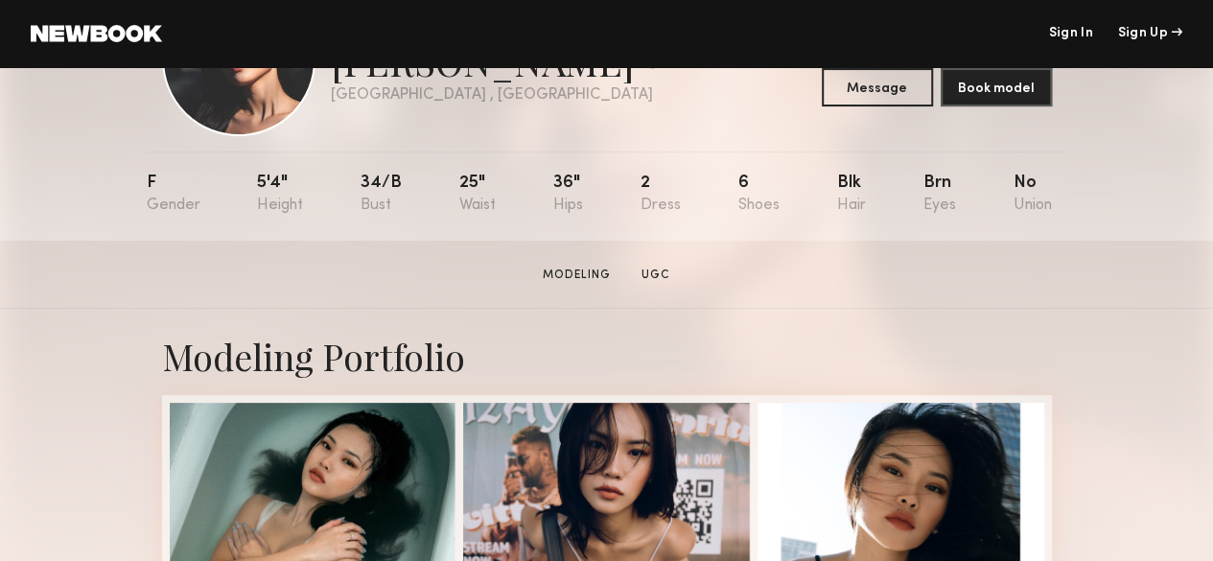
scroll to position [124, 0]
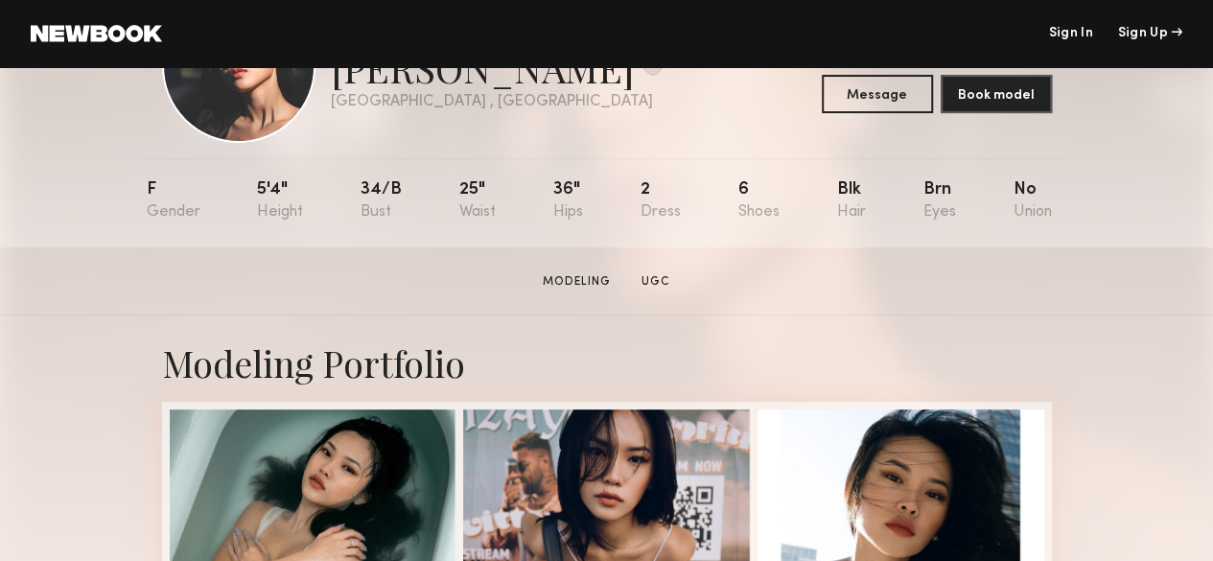
click at [663, 288] on link "UGC" at bounding box center [656, 281] width 44 height 17
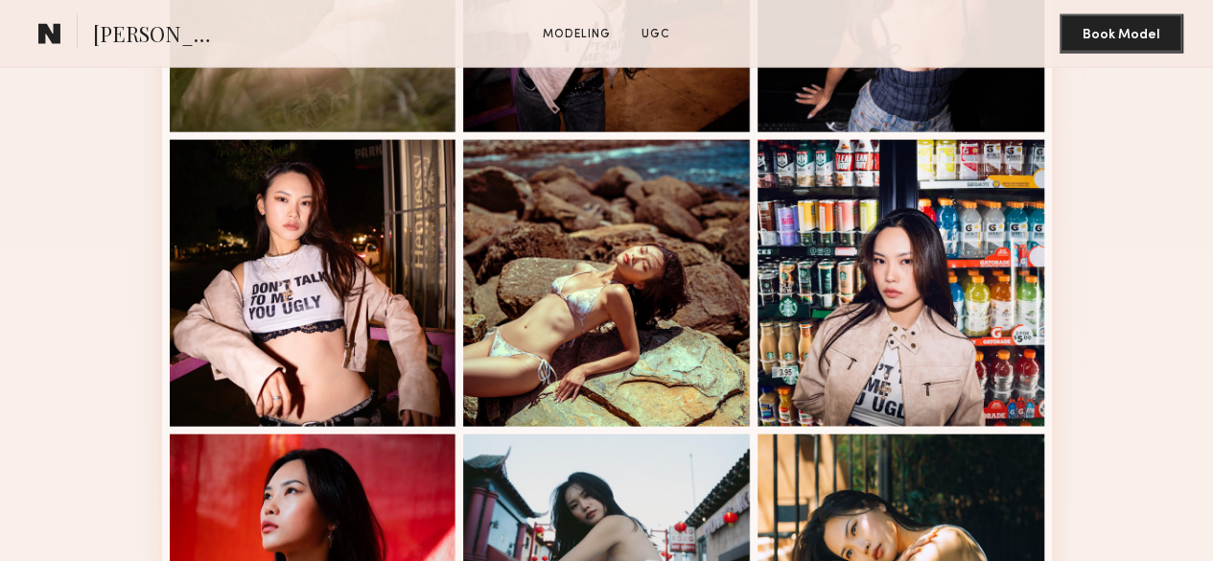
scroll to position [3027, 0]
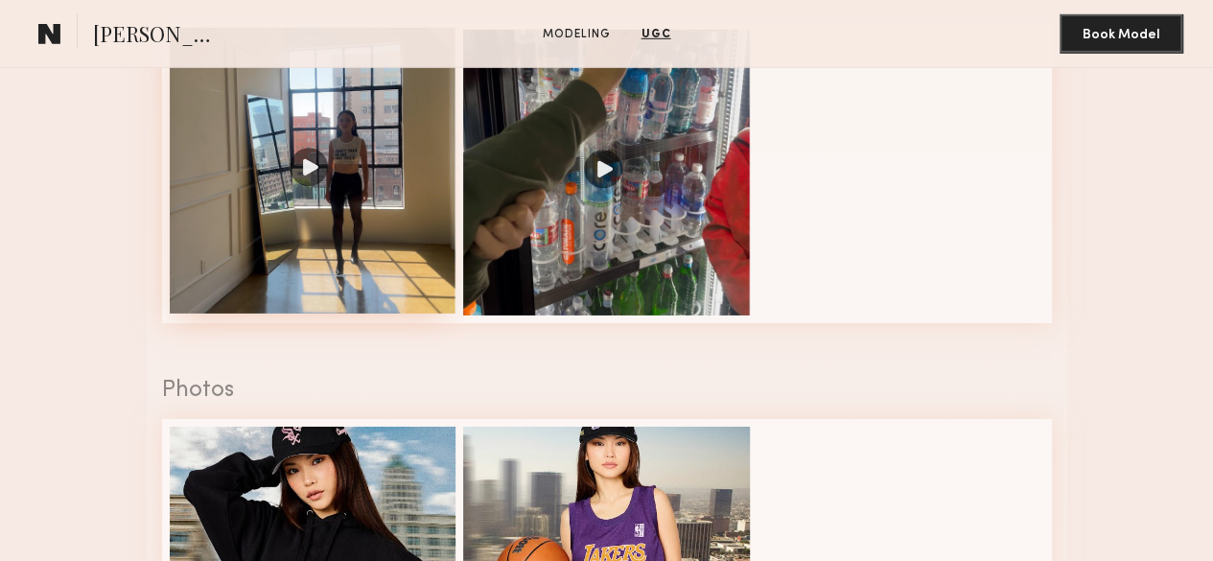
click at [249, 314] on div at bounding box center [313, 171] width 287 height 287
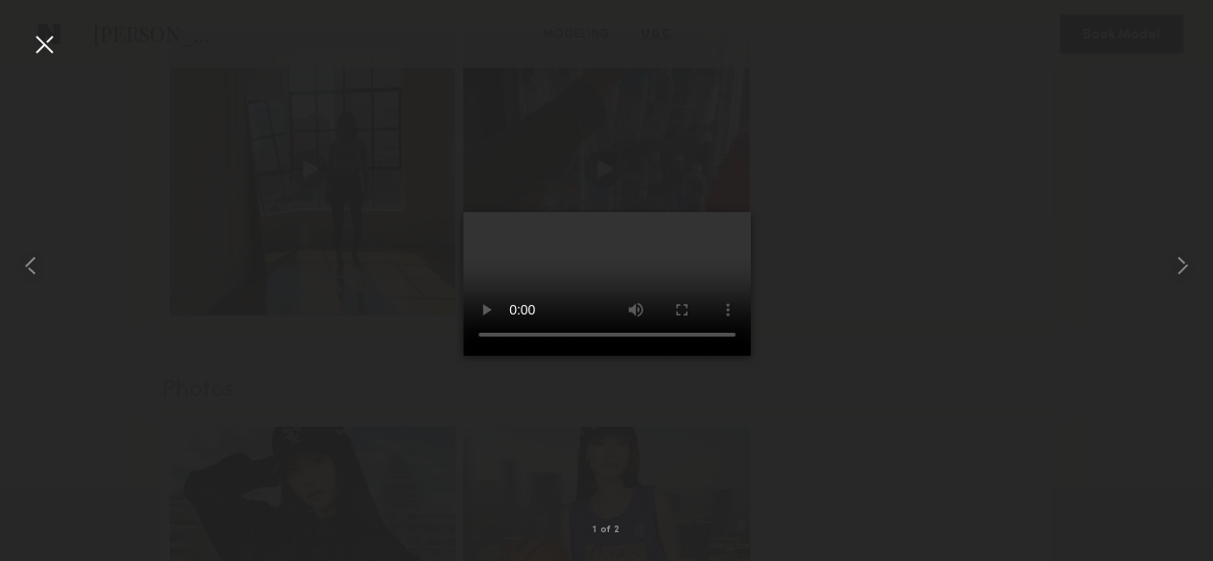
click at [31, 36] on div at bounding box center [44, 44] width 31 height 31
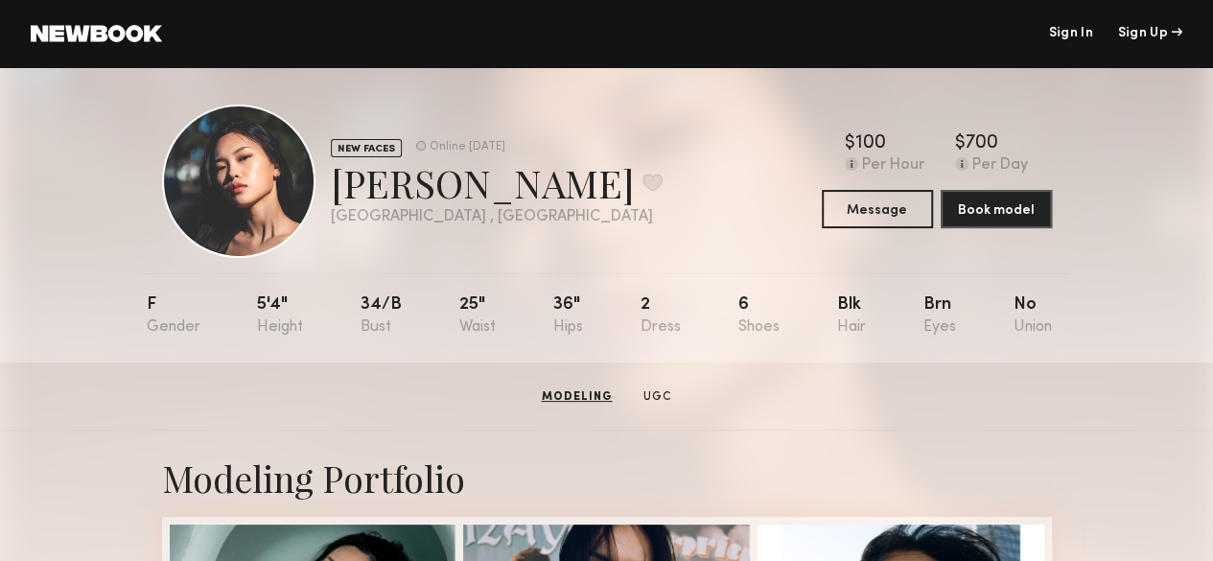
scroll to position [0, 0]
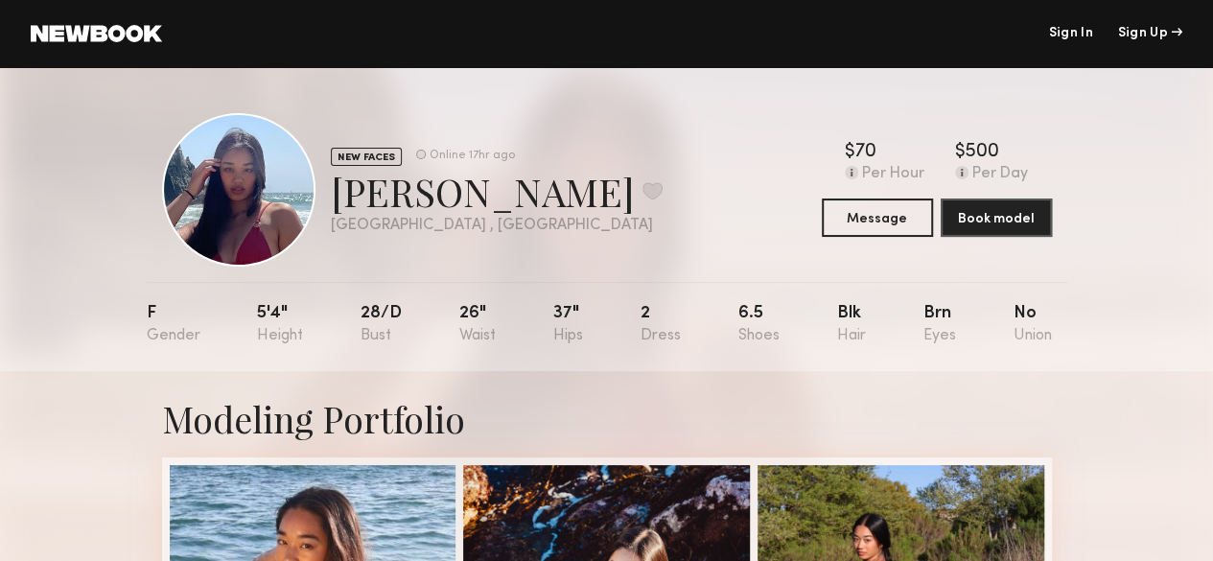
scroll to position [36, 0]
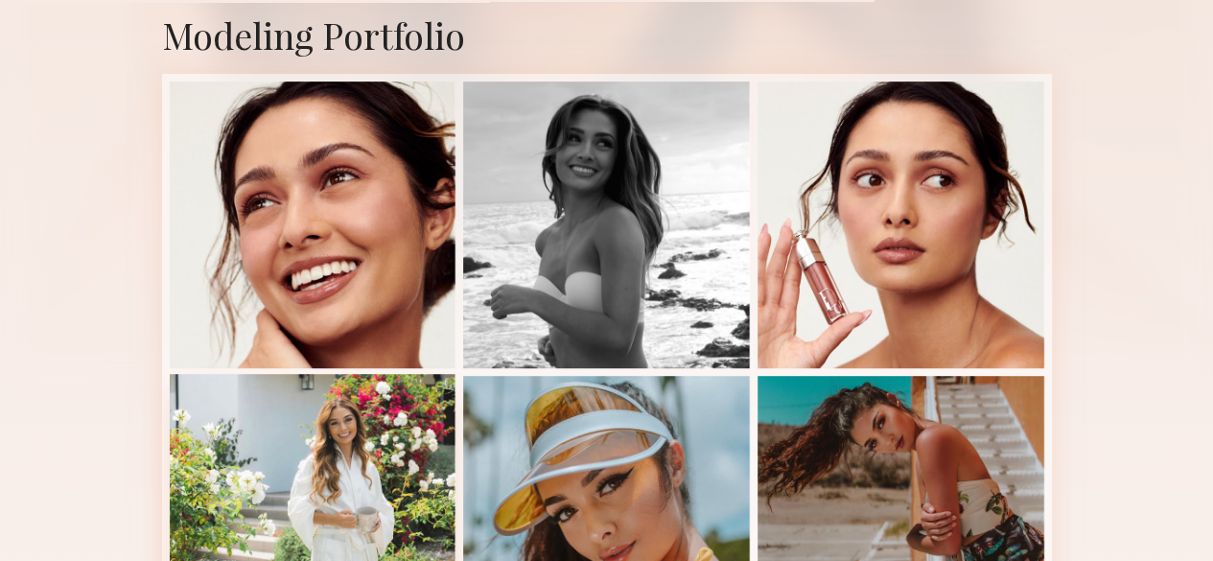
scroll to position [382, 0]
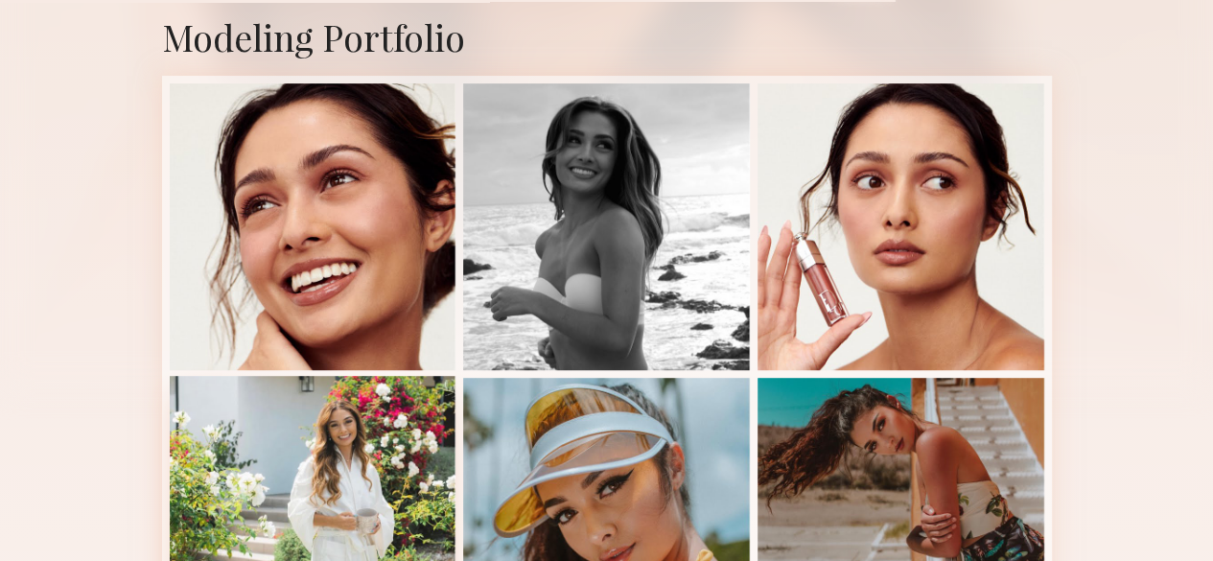
click at [421, 321] on div at bounding box center [313, 226] width 287 height 287
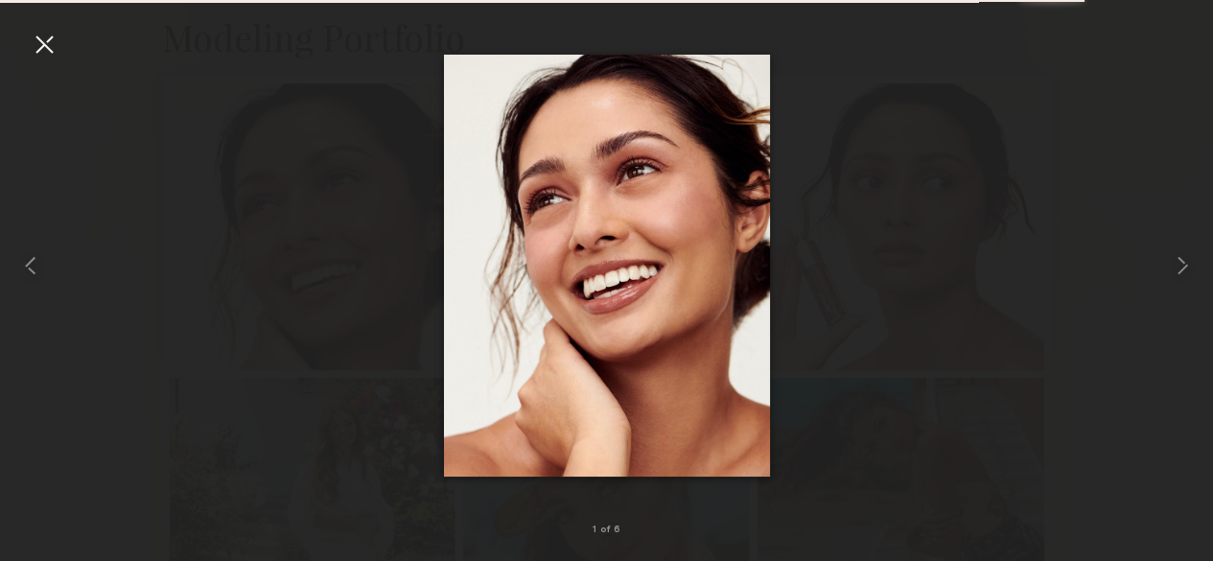
click at [319, 243] on div at bounding box center [606, 265] width 1213 height 469
click at [52, 51] on div at bounding box center [44, 44] width 31 height 31
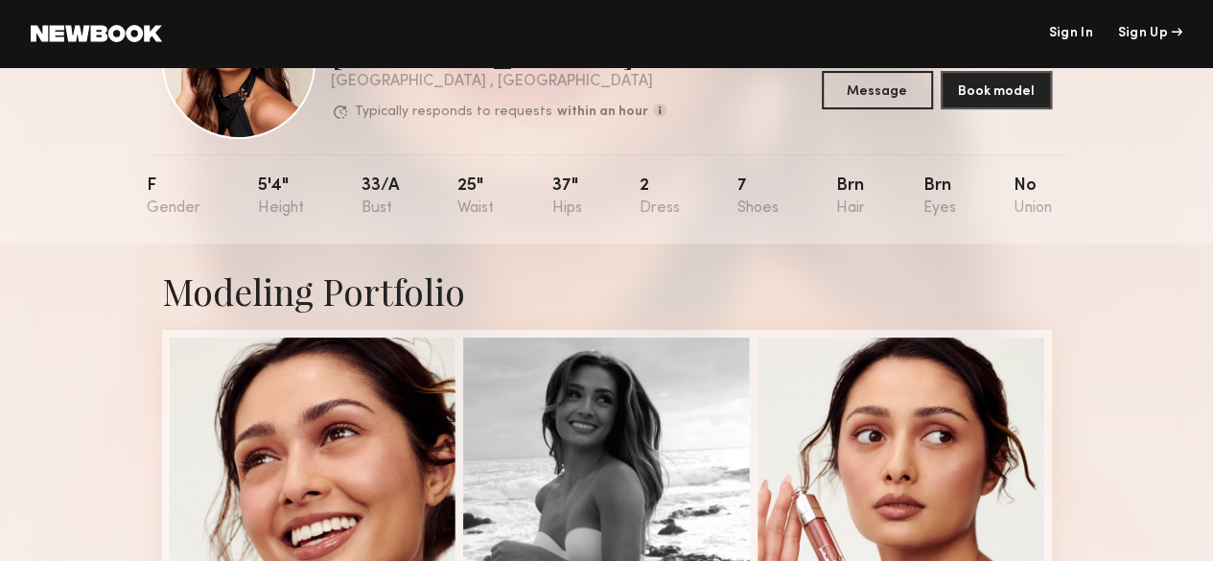
scroll to position [141, 0]
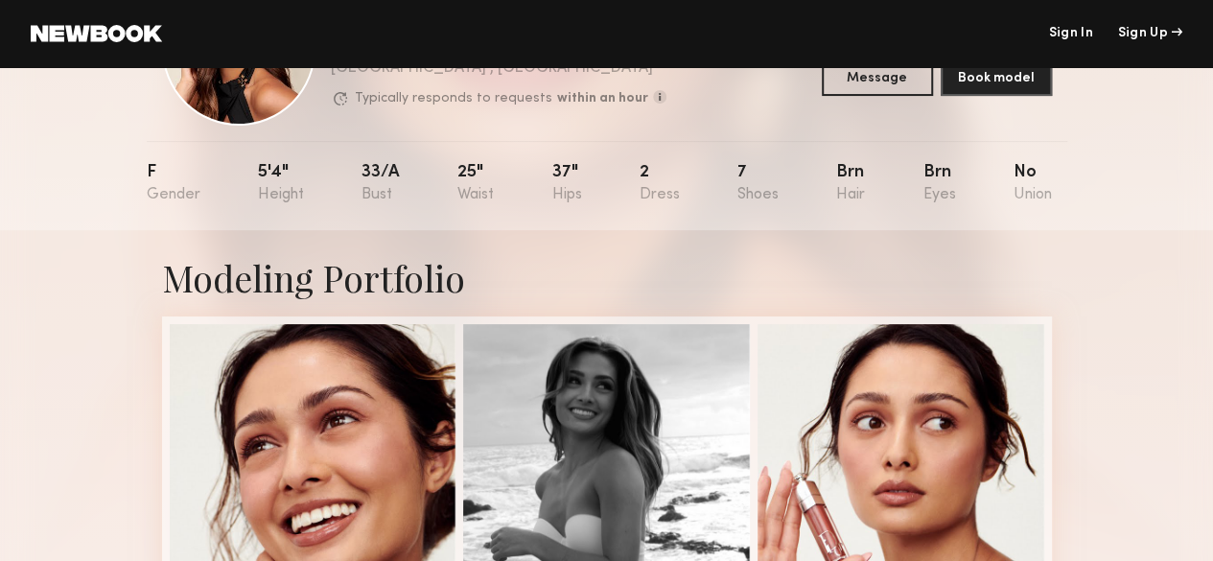
click at [94, 34] on link at bounding box center [96, 33] width 131 height 17
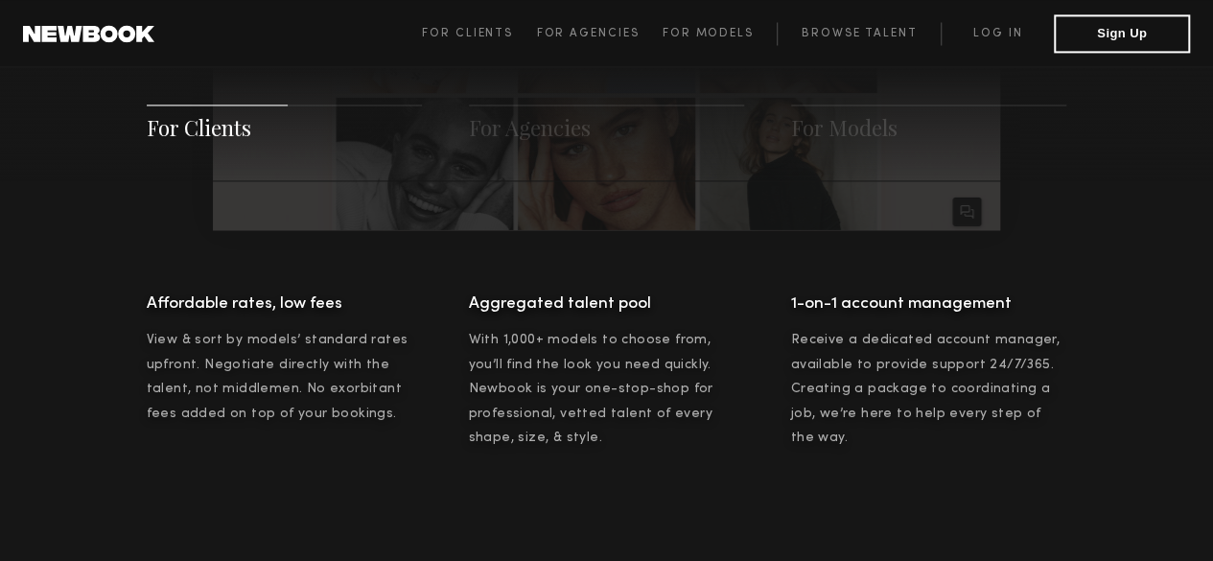
scroll to position [1454, 0]
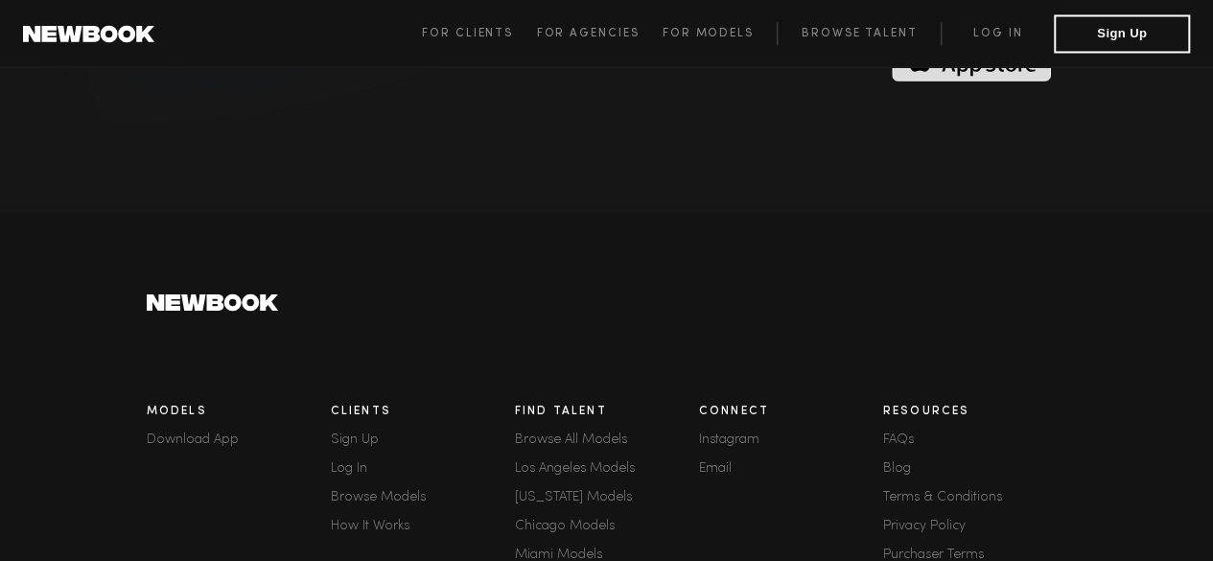
scroll to position [5478, 0]
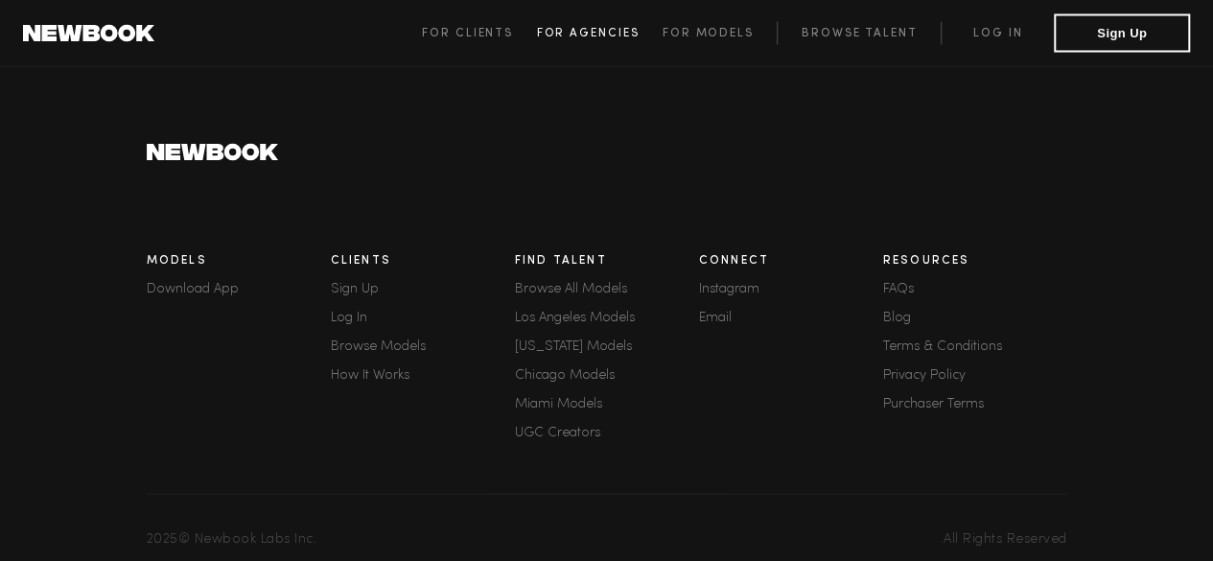
click at [594, 32] on span "For Agencies" at bounding box center [587, 34] width 103 height 12
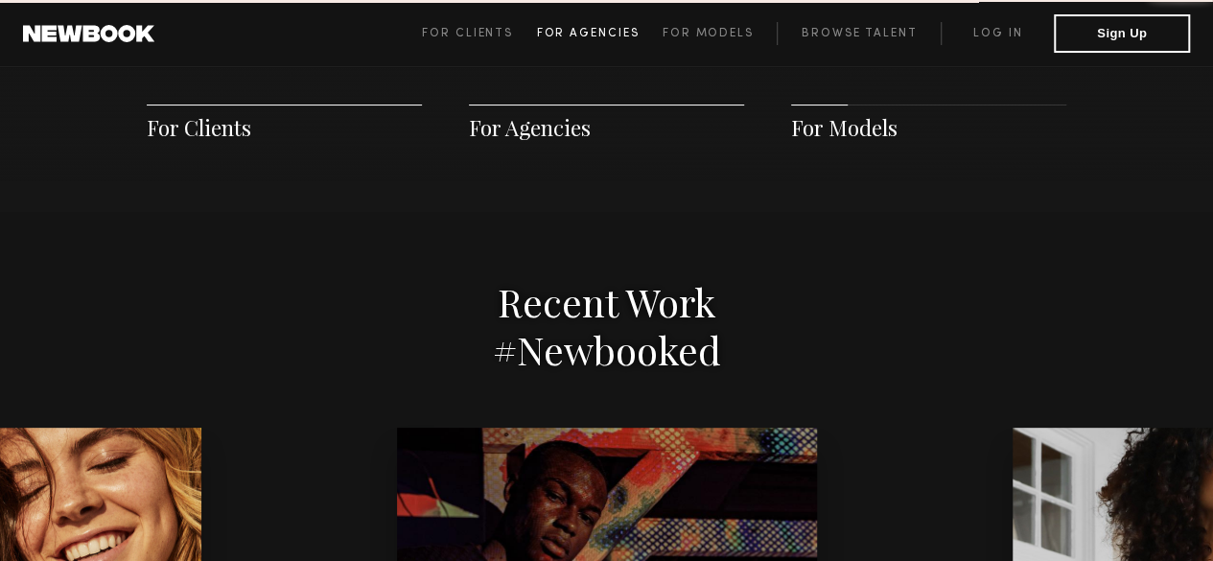
scroll to position [1846, 0]
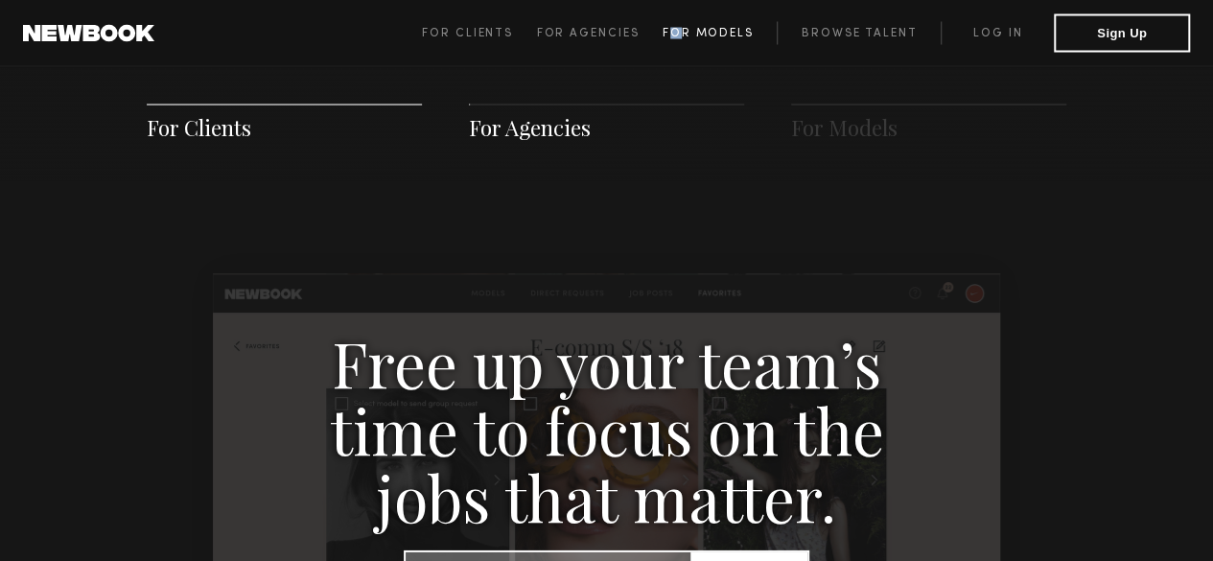
drag, startPoint x: 682, startPoint y: 53, endPoint x: 671, endPoint y: 37, distance: 18.6
click at [671, 37] on header "For Clients For Agencies For Models Browse Talent Log in Sign Up ☰" at bounding box center [606, 33] width 1213 height 67
click at [671, 37] on span "For Models" at bounding box center [708, 34] width 91 height 12
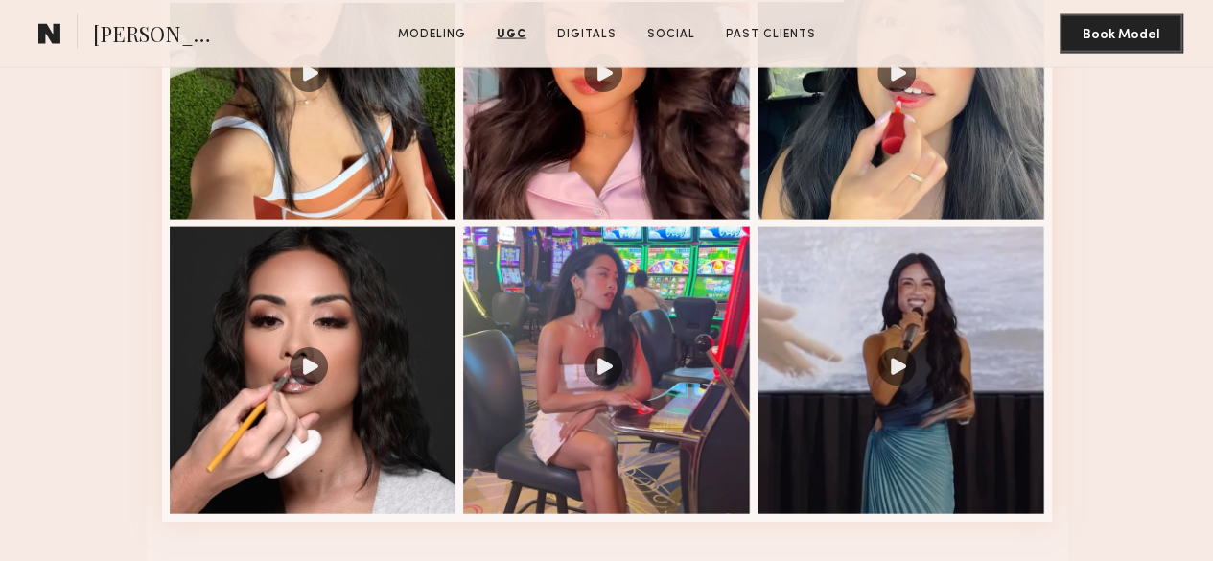
scroll to position [2002, 0]
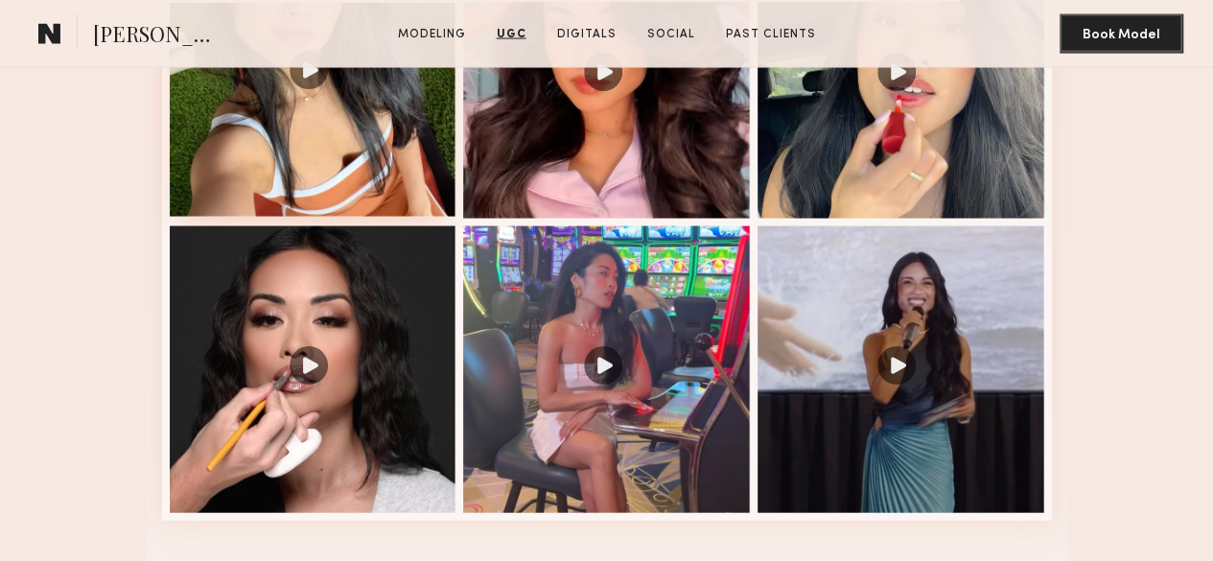
click at [301, 173] on div at bounding box center [313, 73] width 287 height 287
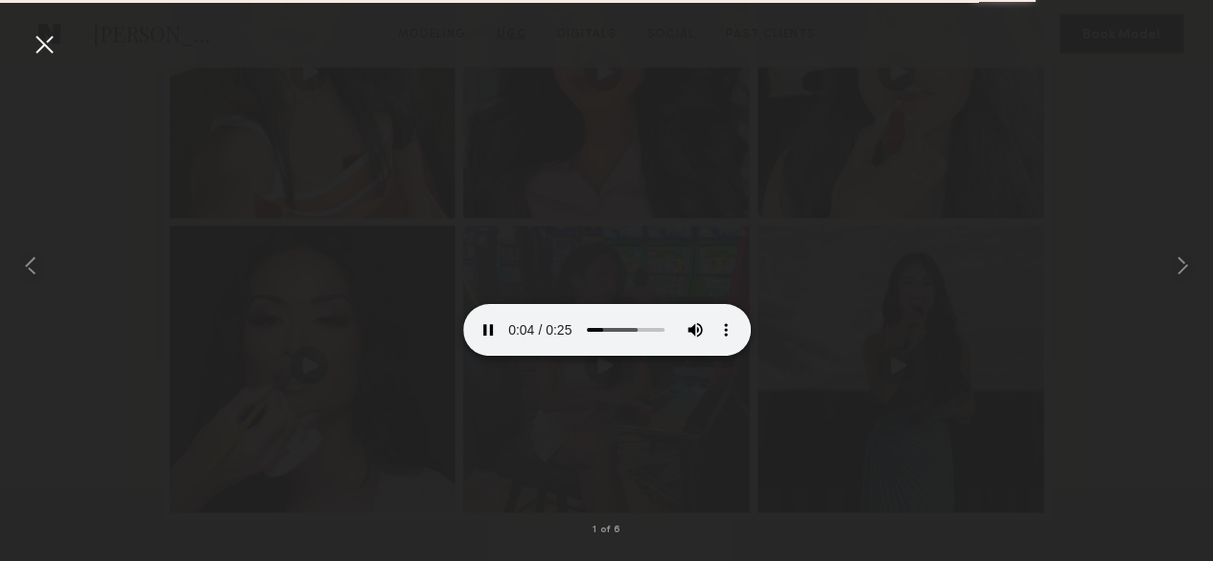
click at [299, 173] on div at bounding box center [606, 265] width 1213 height 469
click at [27, 54] on div at bounding box center [24, 265] width 49 height 469
click at [58, 55] on div at bounding box center [44, 44] width 31 height 31
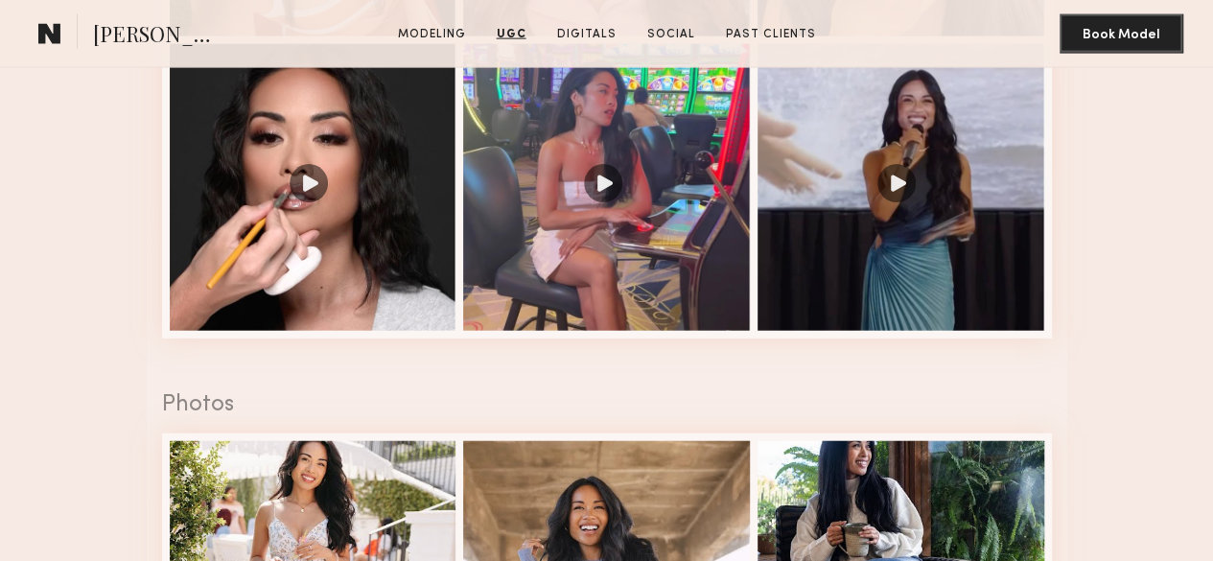
scroll to position [2098, 0]
